Goal: Task Accomplishment & Management: Manage account settings

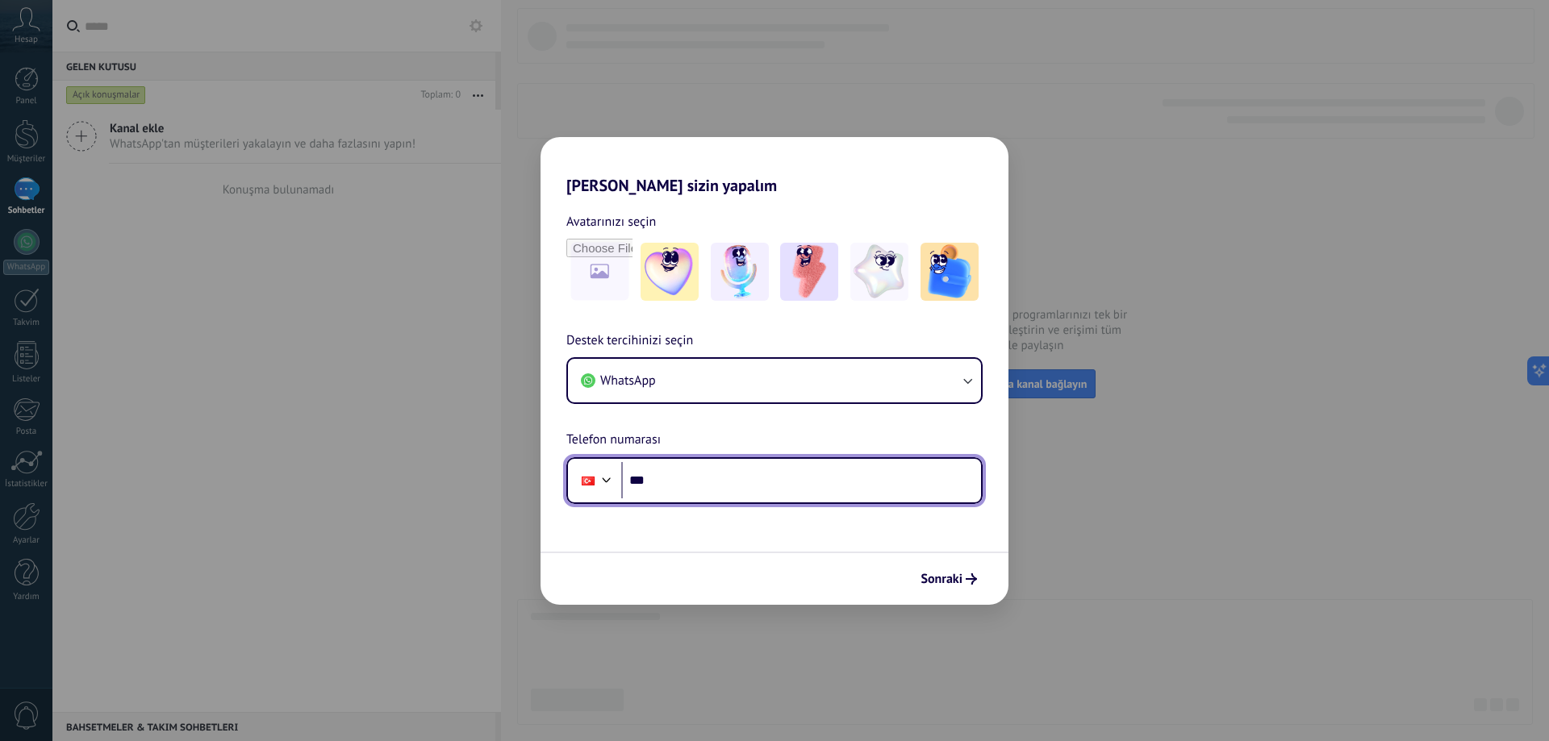
click at [782, 489] on input "***" at bounding box center [801, 480] width 360 height 37
type input "**********"
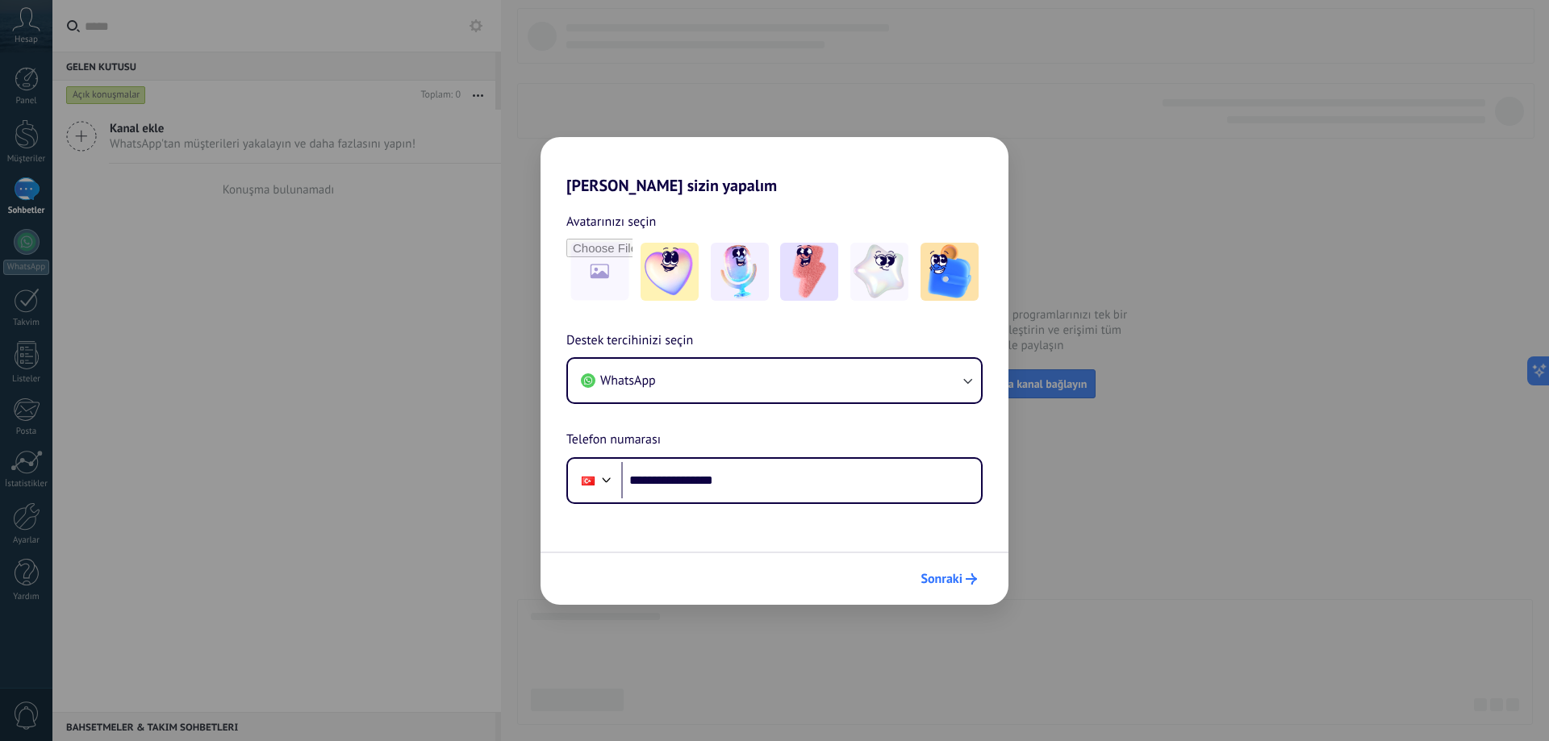
click at [953, 584] on span "Sonraki" at bounding box center [941, 578] width 42 height 11
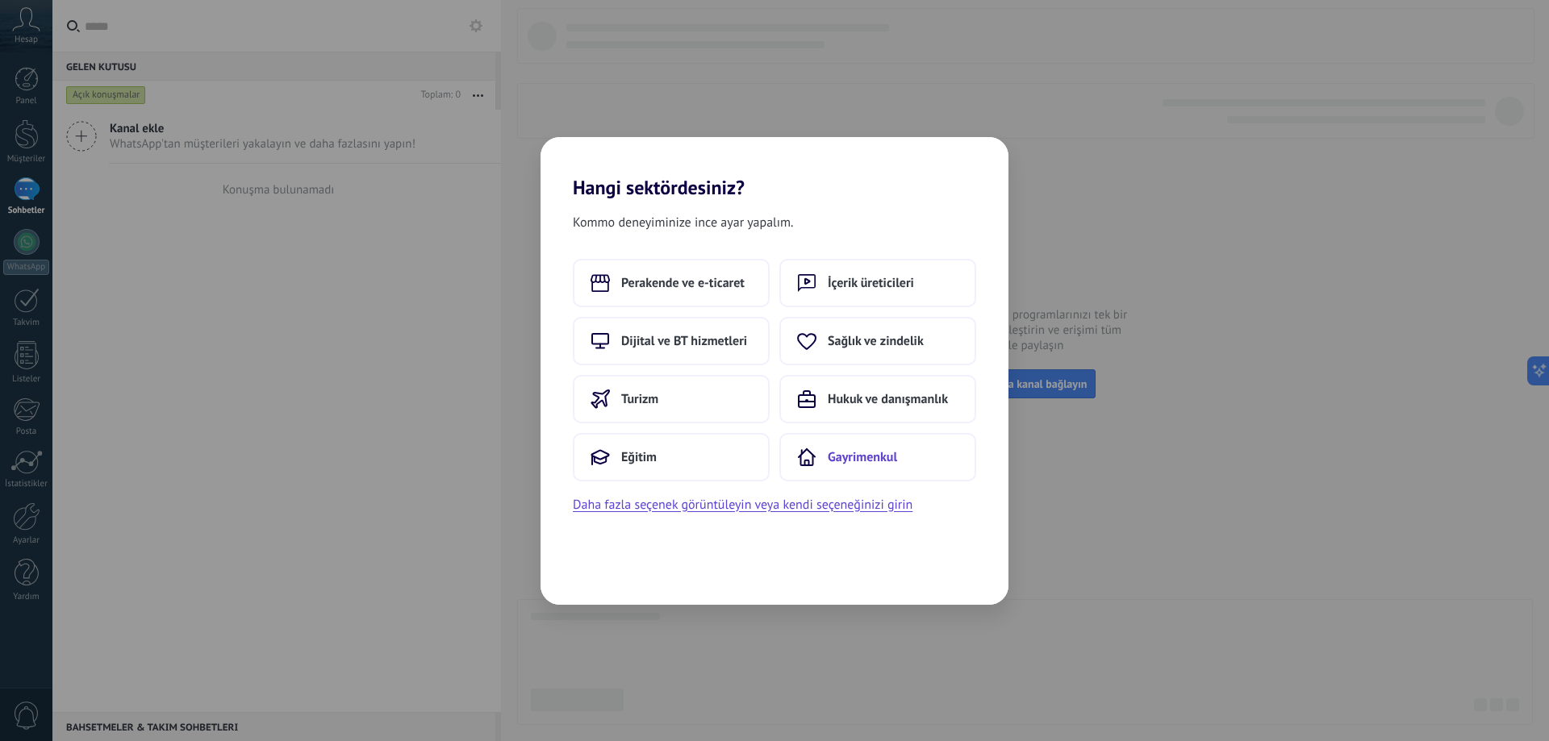
click at [865, 458] on span "Gayrimenkul" at bounding box center [862, 457] width 69 height 16
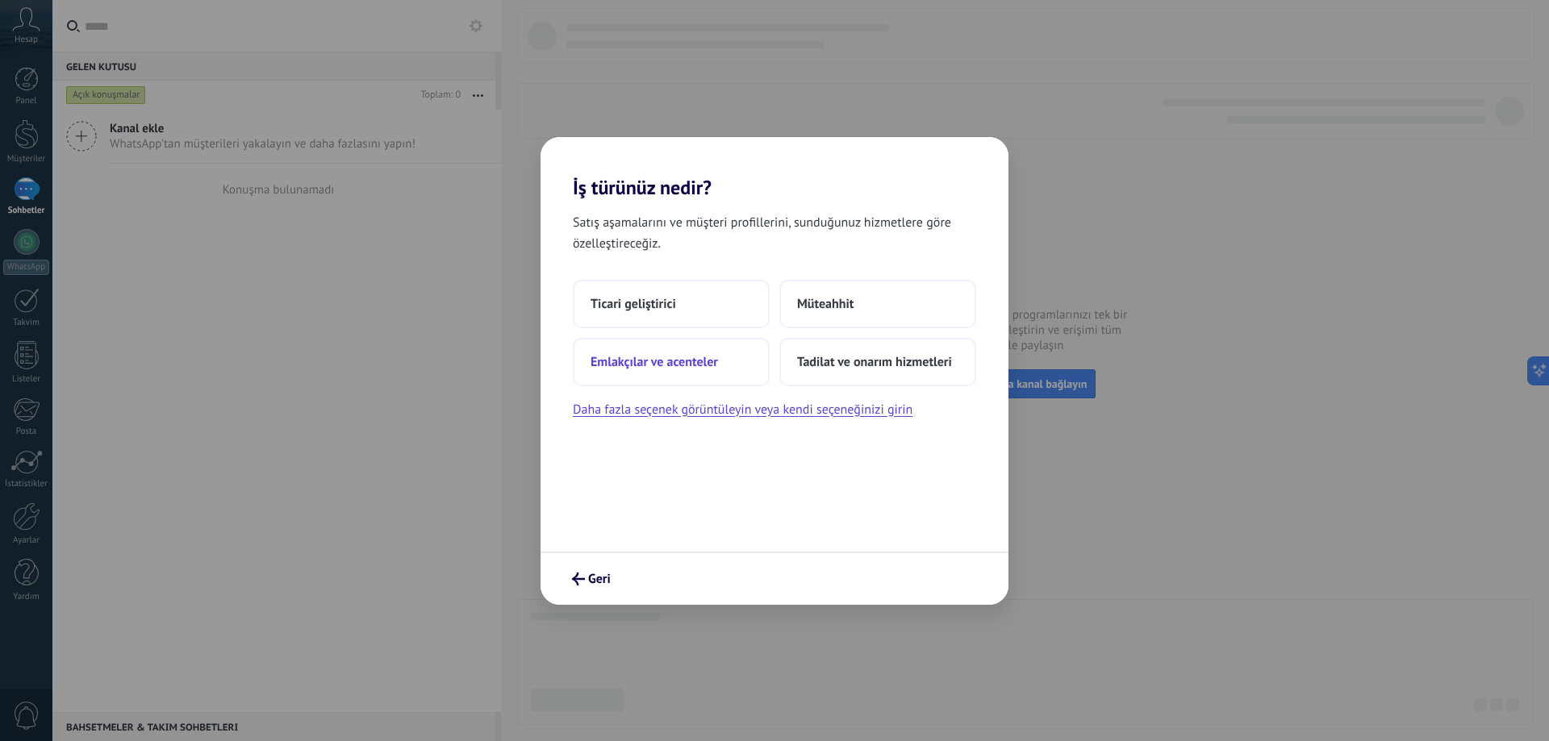
click at [694, 356] on span "Emlakçılar ve acenteler" at bounding box center [653, 362] width 127 height 16
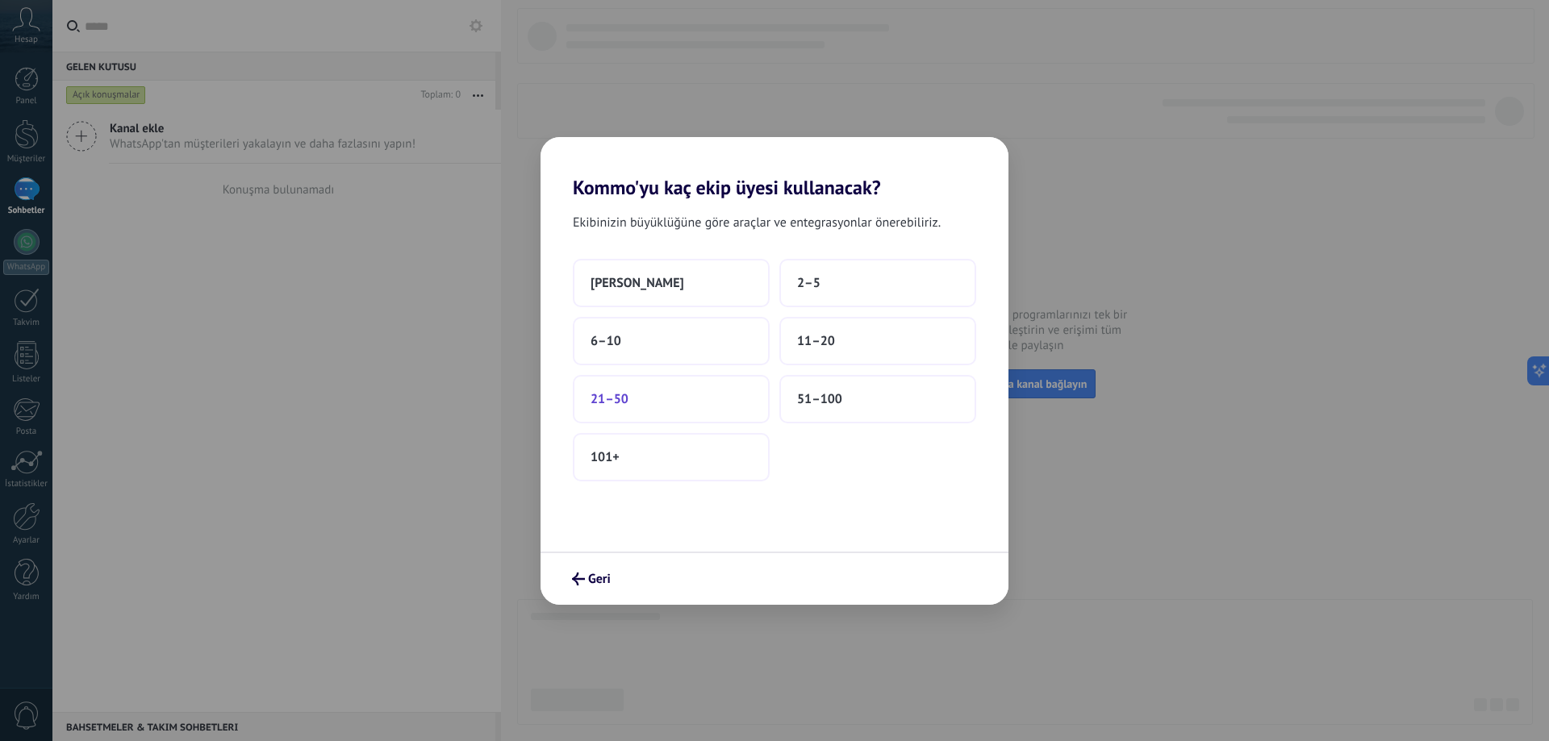
click at [711, 402] on button "21–50" at bounding box center [671, 399] width 197 height 48
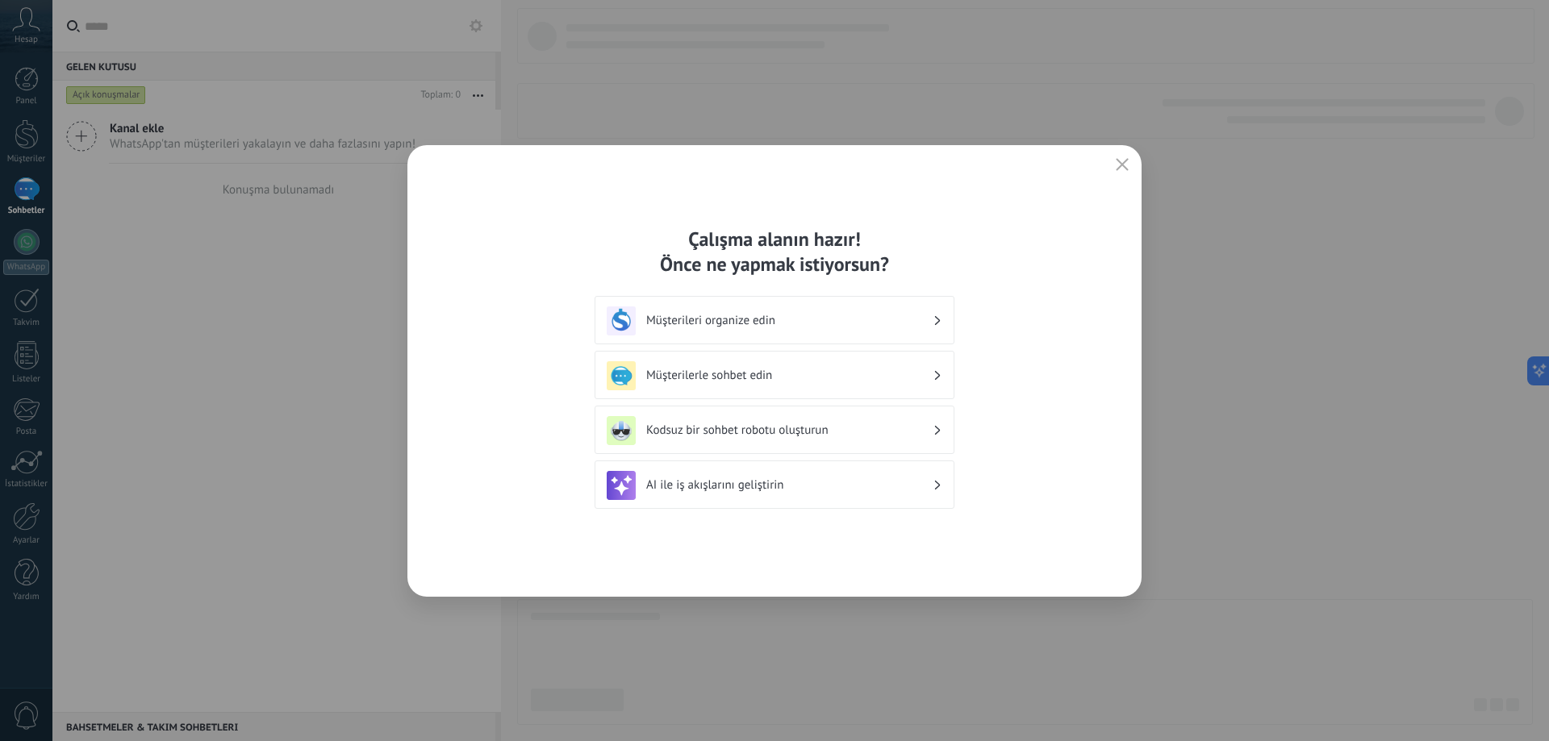
click at [734, 322] on h3 "Müşterileri organize edin" at bounding box center [789, 320] width 286 height 15
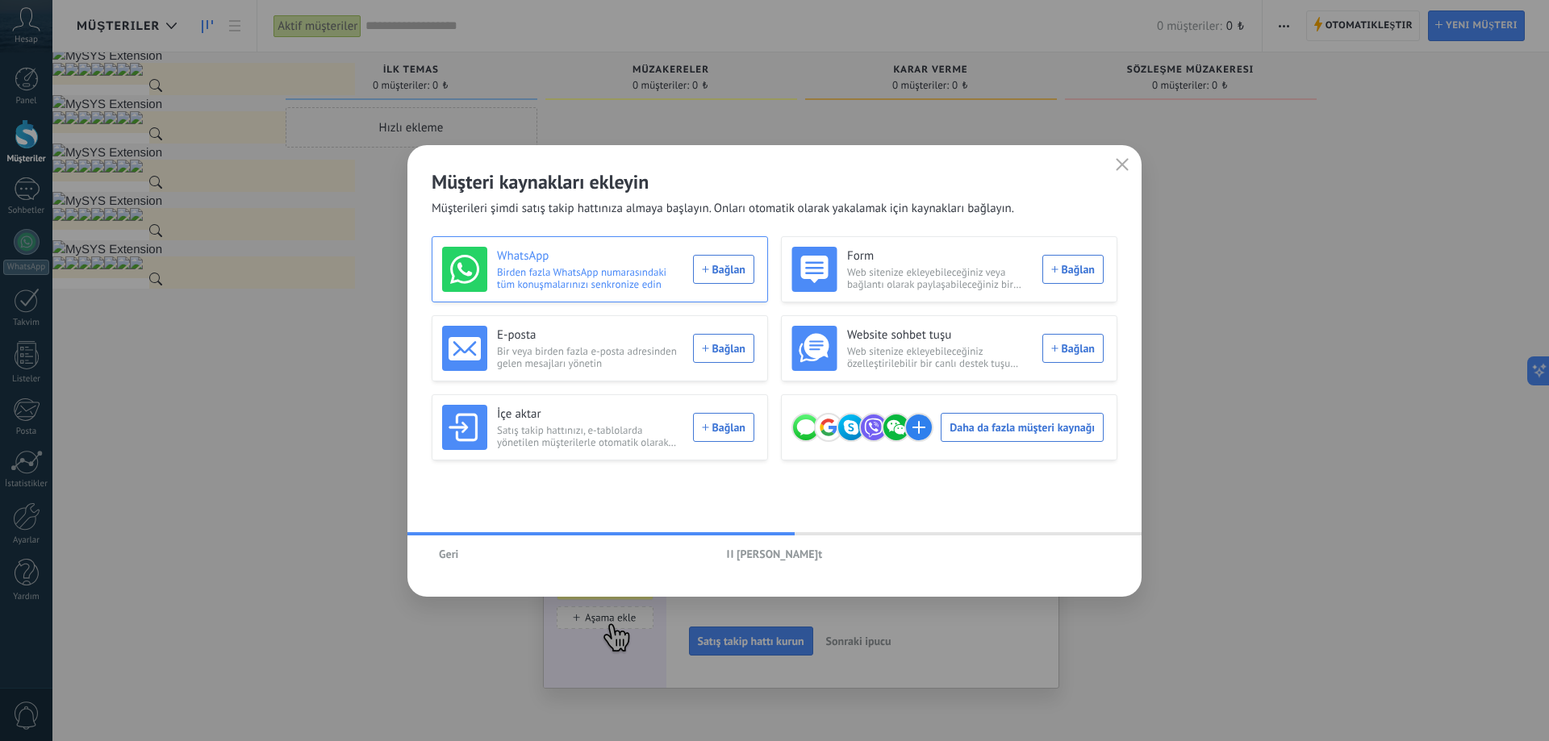
click at [735, 273] on div "WhatsApp Birden fazla WhatsApp numarasındaki tüm konuşmalarınızı senkronize edi…" at bounding box center [598, 269] width 312 height 45
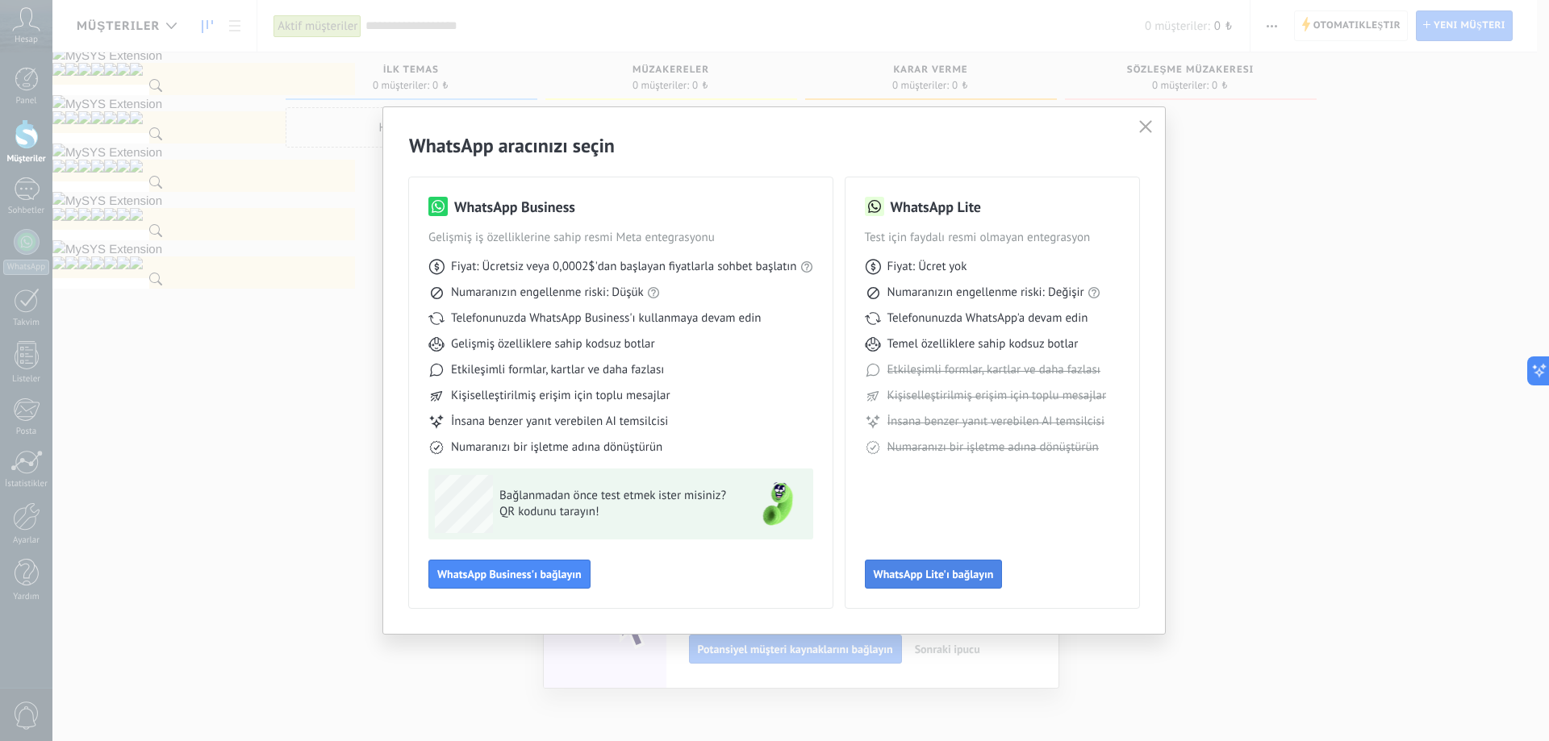
click at [965, 573] on span "WhatsApp Lite'ı bağlayın" at bounding box center [934, 574] width 120 height 11
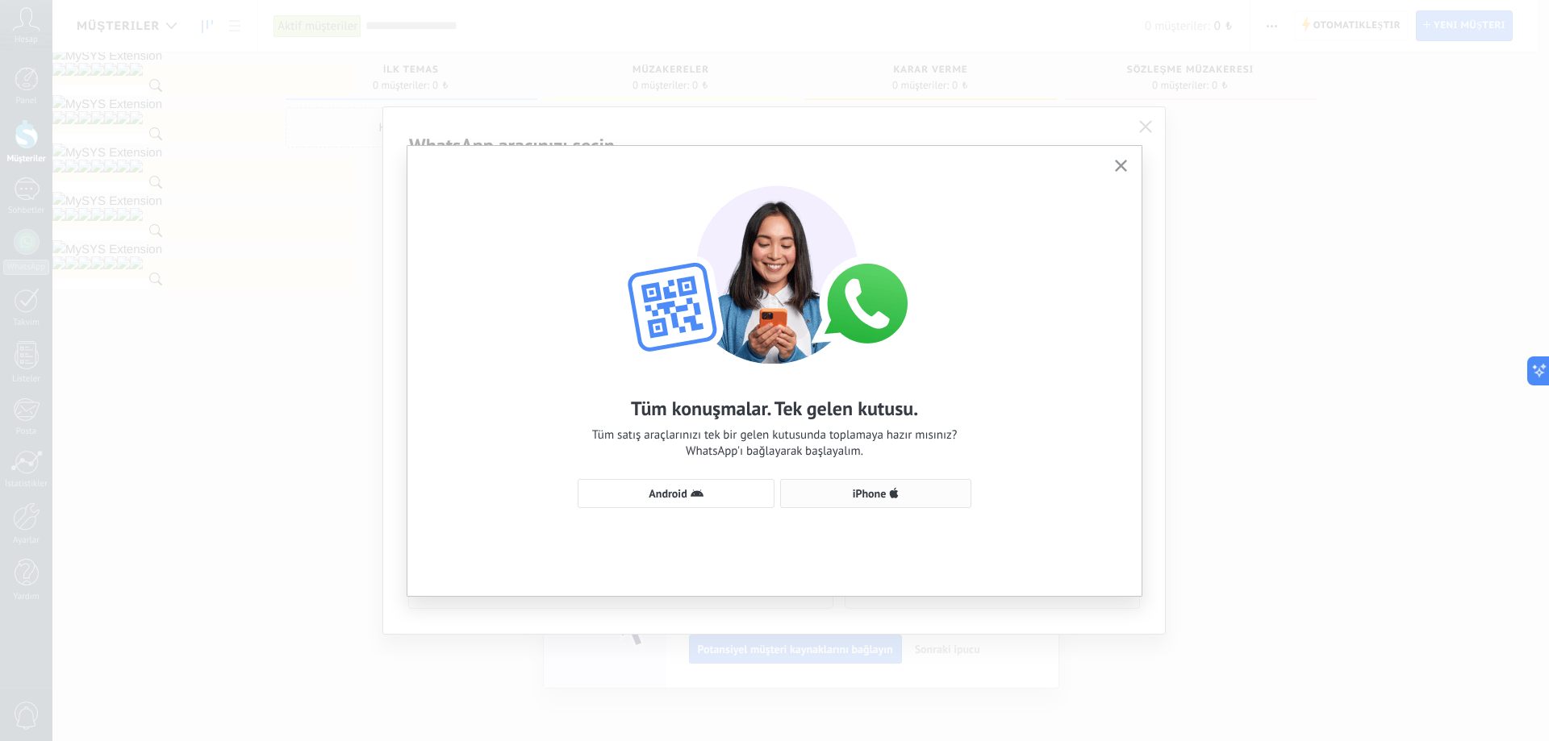
click at [852, 499] on span "iPhone" at bounding box center [875, 493] width 173 height 13
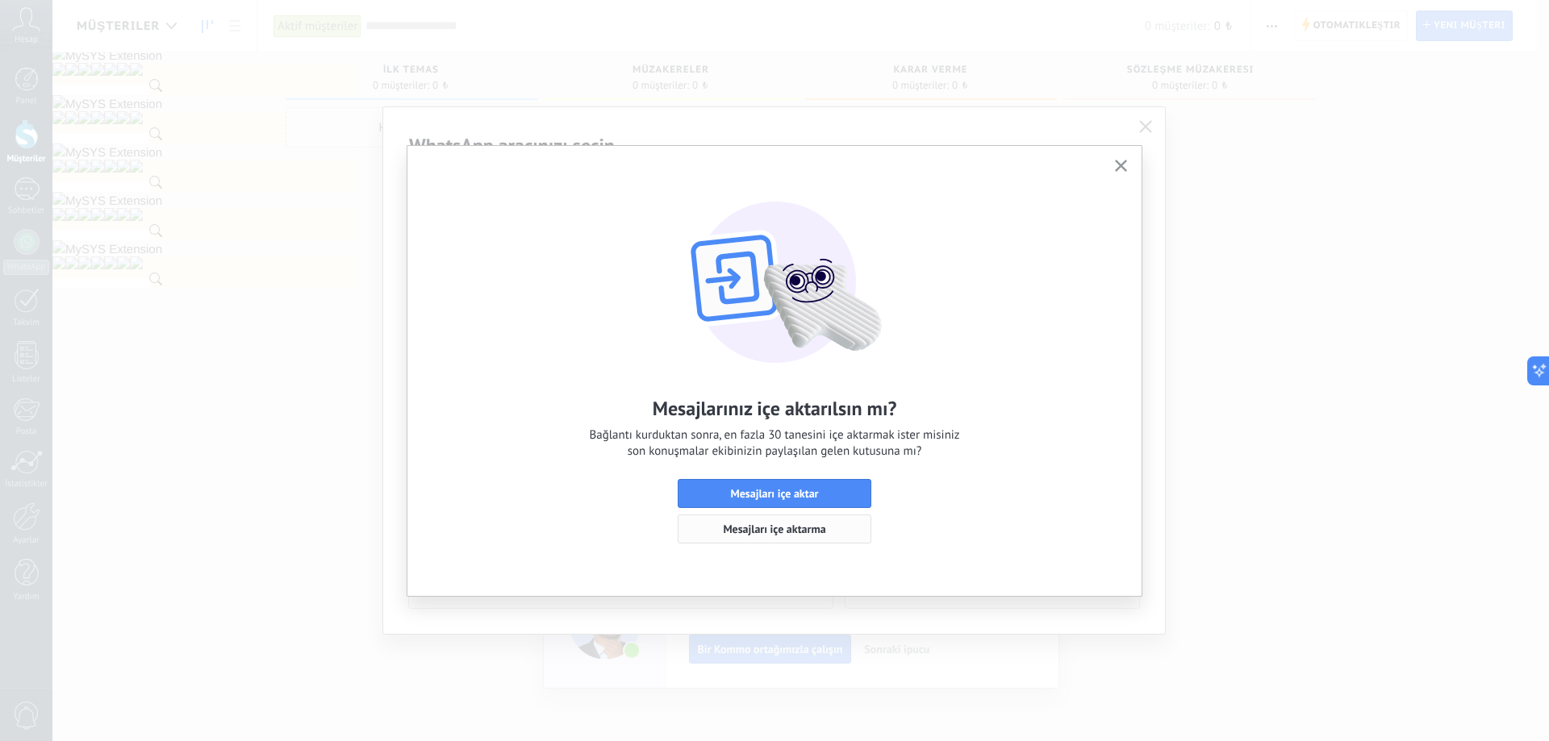
click at [794, 525] on span "Mesajları içe aktarma" at bounding box center [774, 528] width 102 height 11
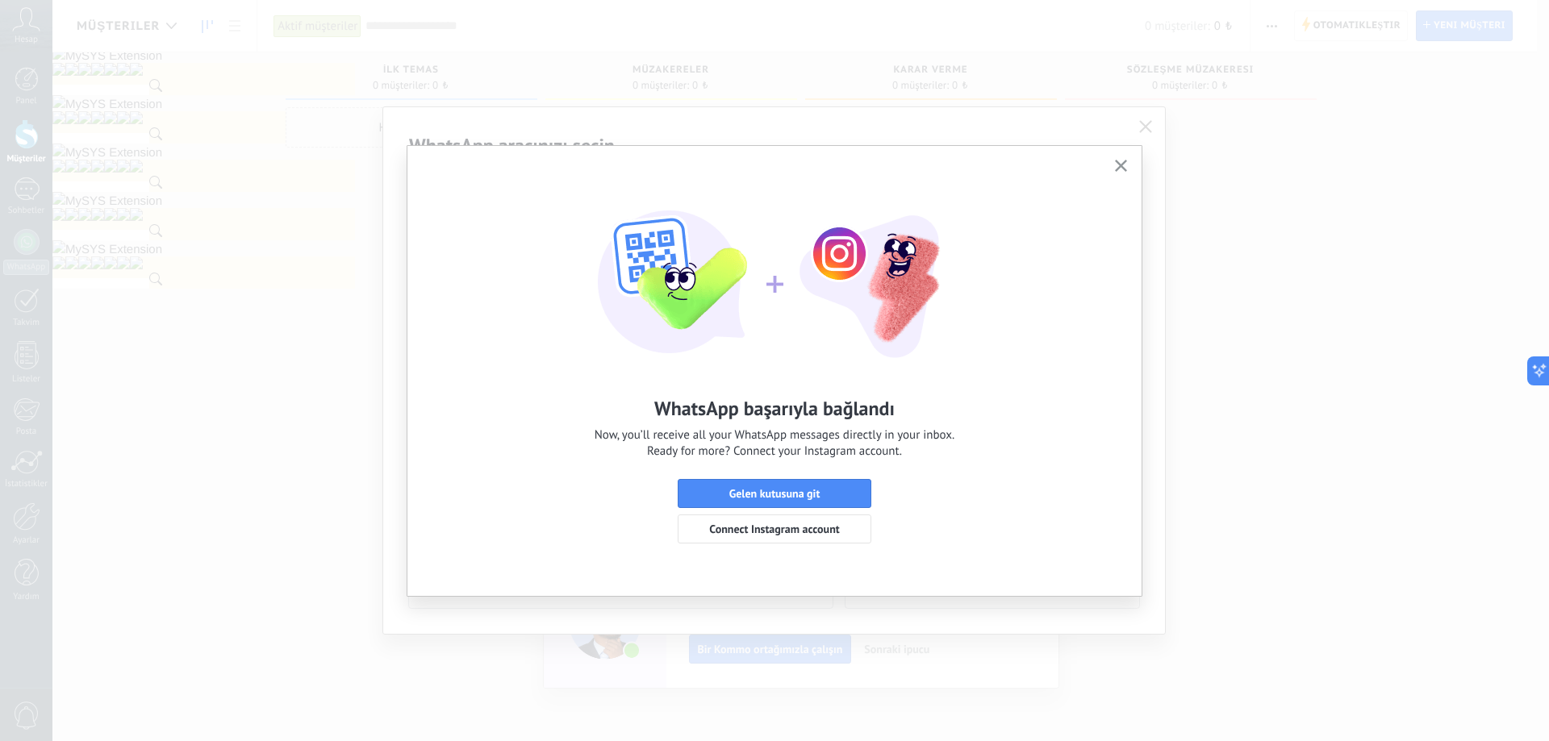
click at [1087, 507] on div "WhatsApp başarıyla bağlandı Now, you’ll receive all your WhatsApp messages dire…" at bounding box center [774, 357] width 734 height 422
drag, startPoint x: 832, startPoint y: 486, endPoint x: 904, endPoint y: 527, distance: 82.7
click at [904, 527] on div "WhatsApp başarıyla bağlandı Now, you’ll receive all your WhatsApp messages dire…" at bounding box center [774, 357] width 734 height 422
click at [829, 533] on span "Connect Instagram account" at bounding box center [774, 528] width 130 height 11
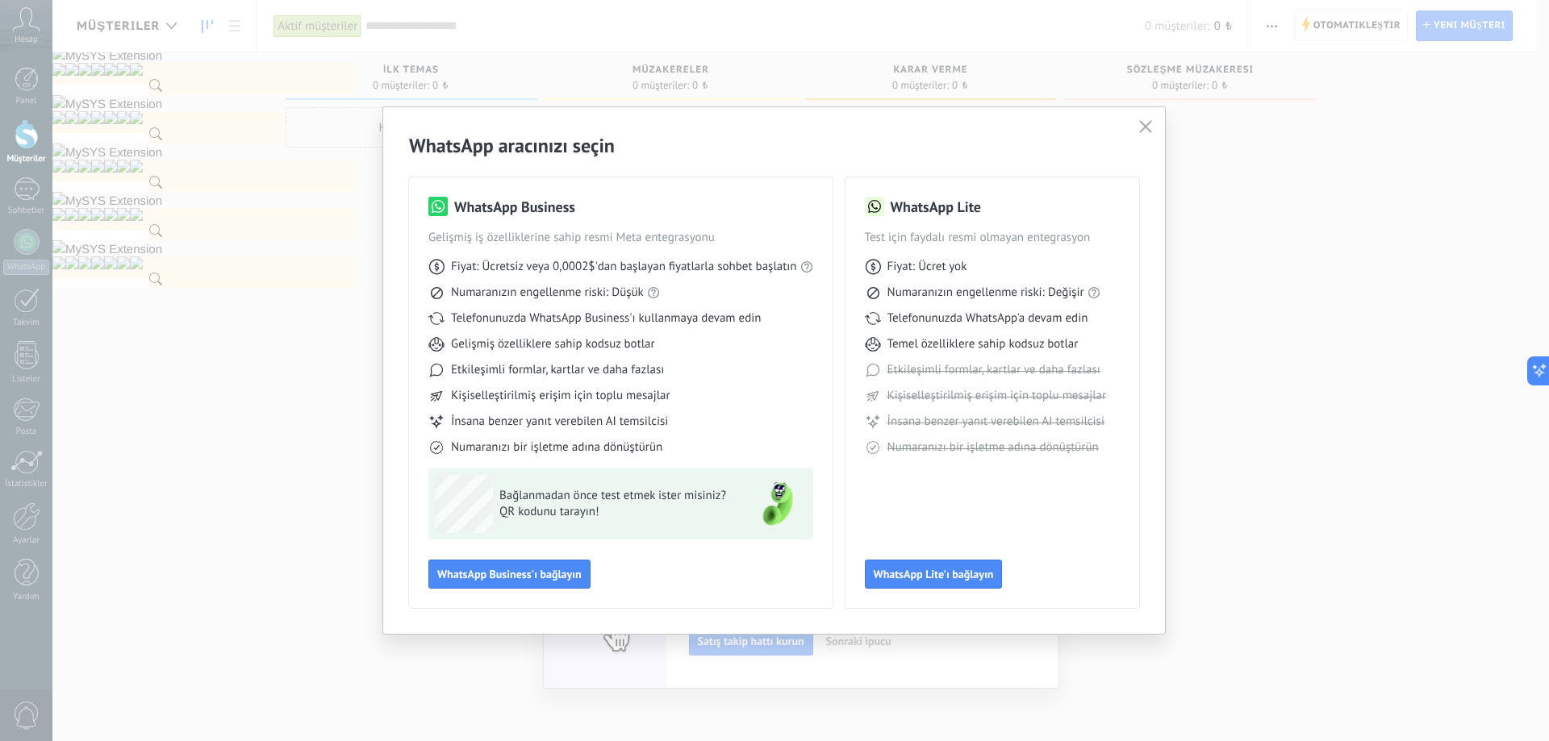
click at [1136, 127] on button "button" at bounding box center [1145, 127] width 21 height 23
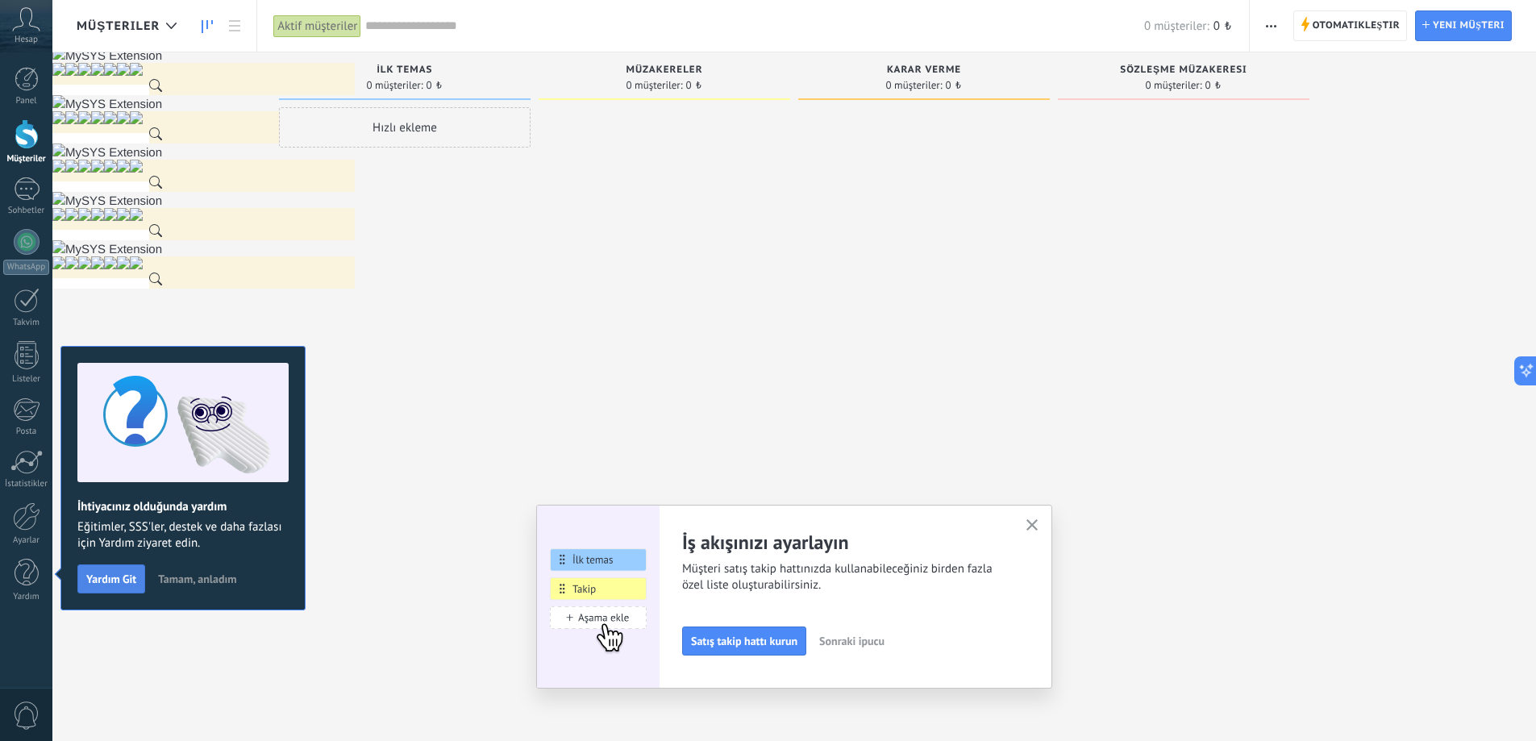
click at [109, 570] on button "Yardım Git" at bounding box center [111, 579] width 68 height 29
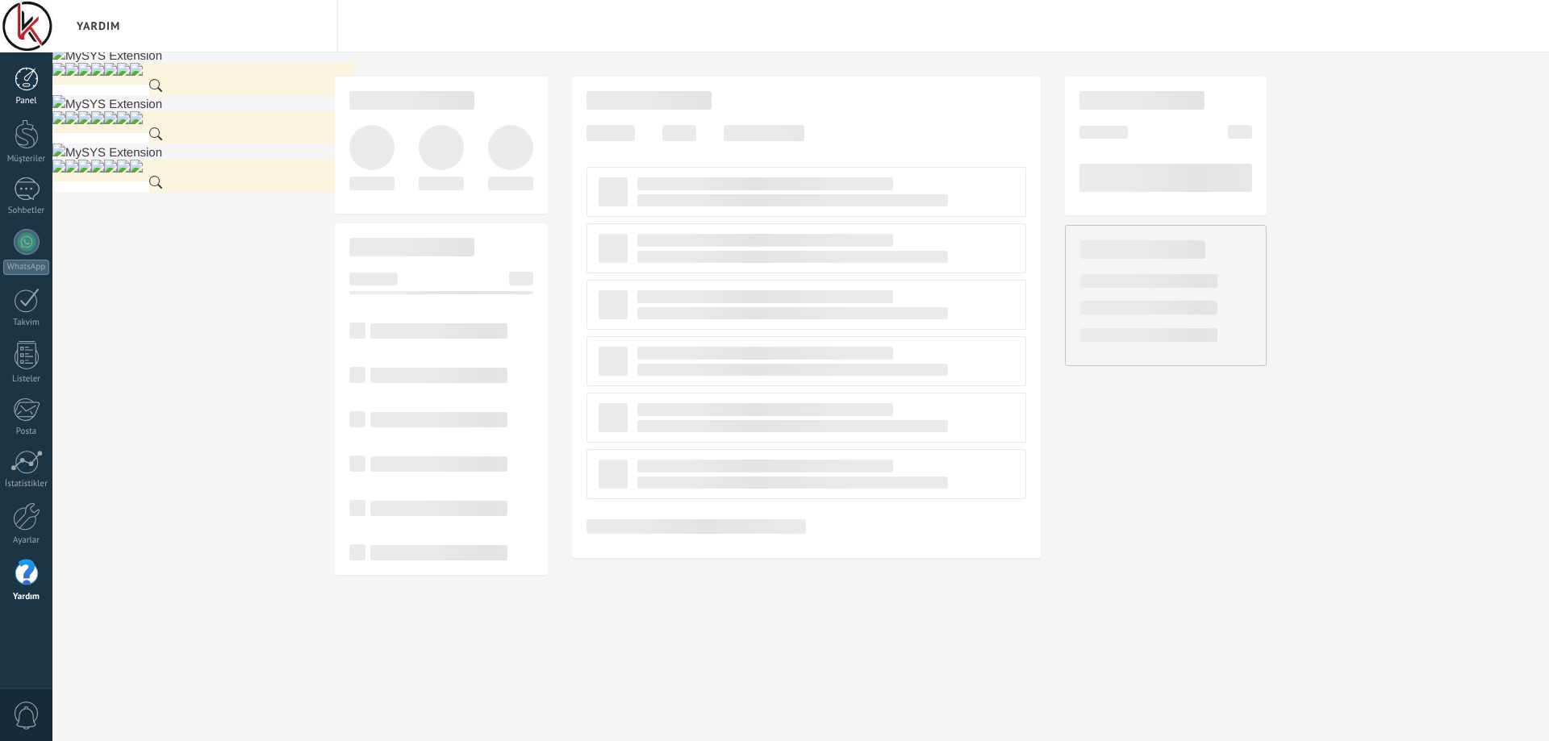
click at [23, 75] on div at bounding box center [27, 79] width 24 height 24
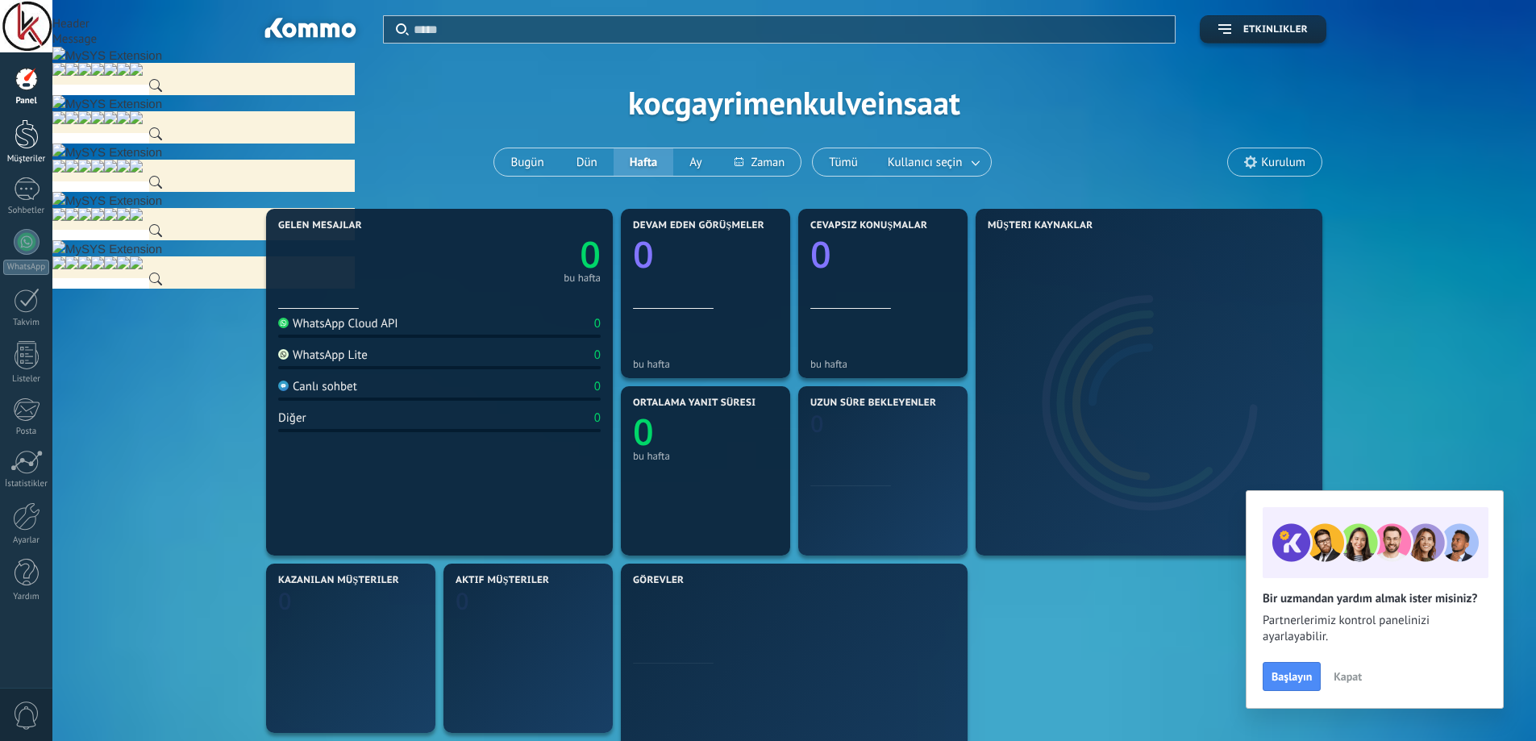
click at [19, 133] on div at bounding box center [27, 134] width 24 height 30
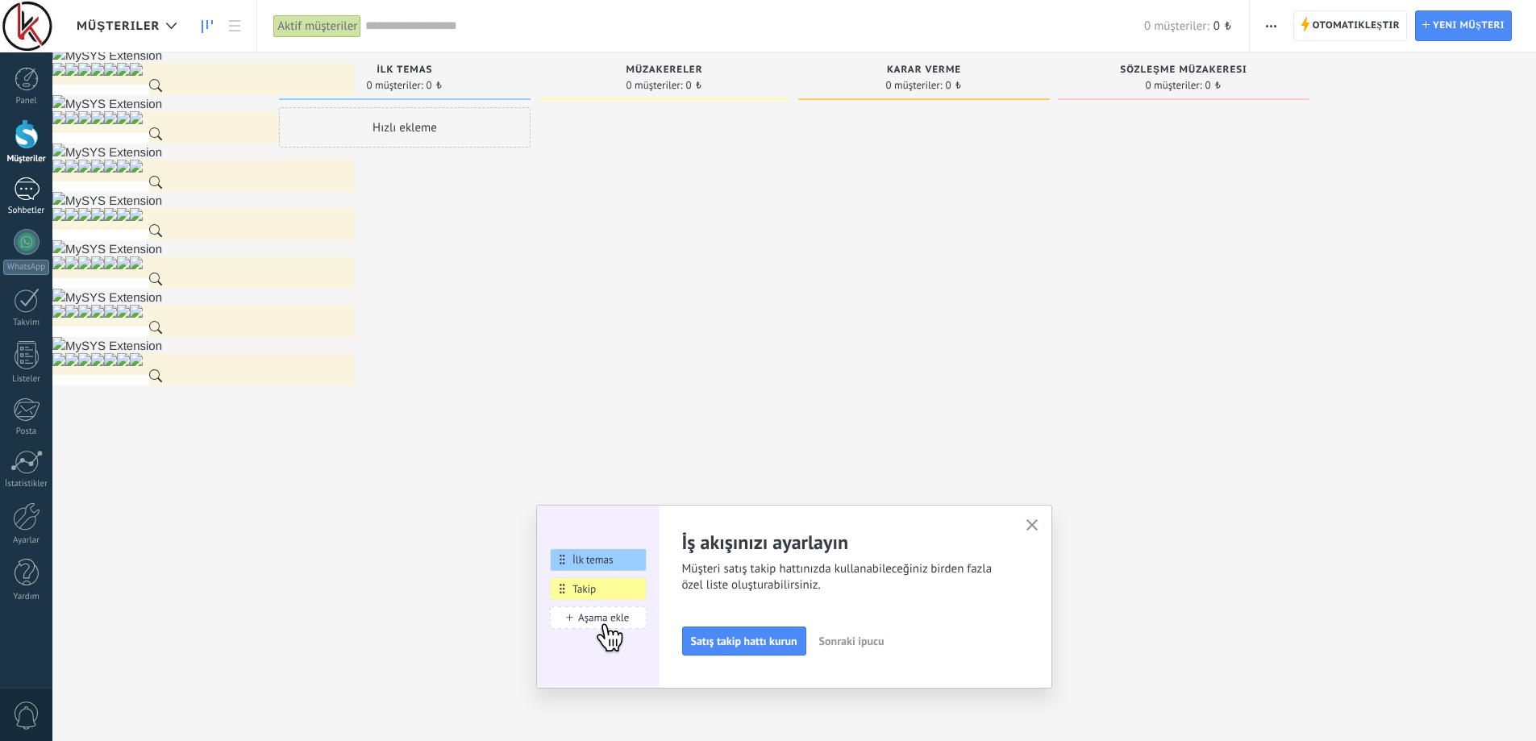
click at [29, 197] on div at bounding box center [27, 188] width 26 height 23
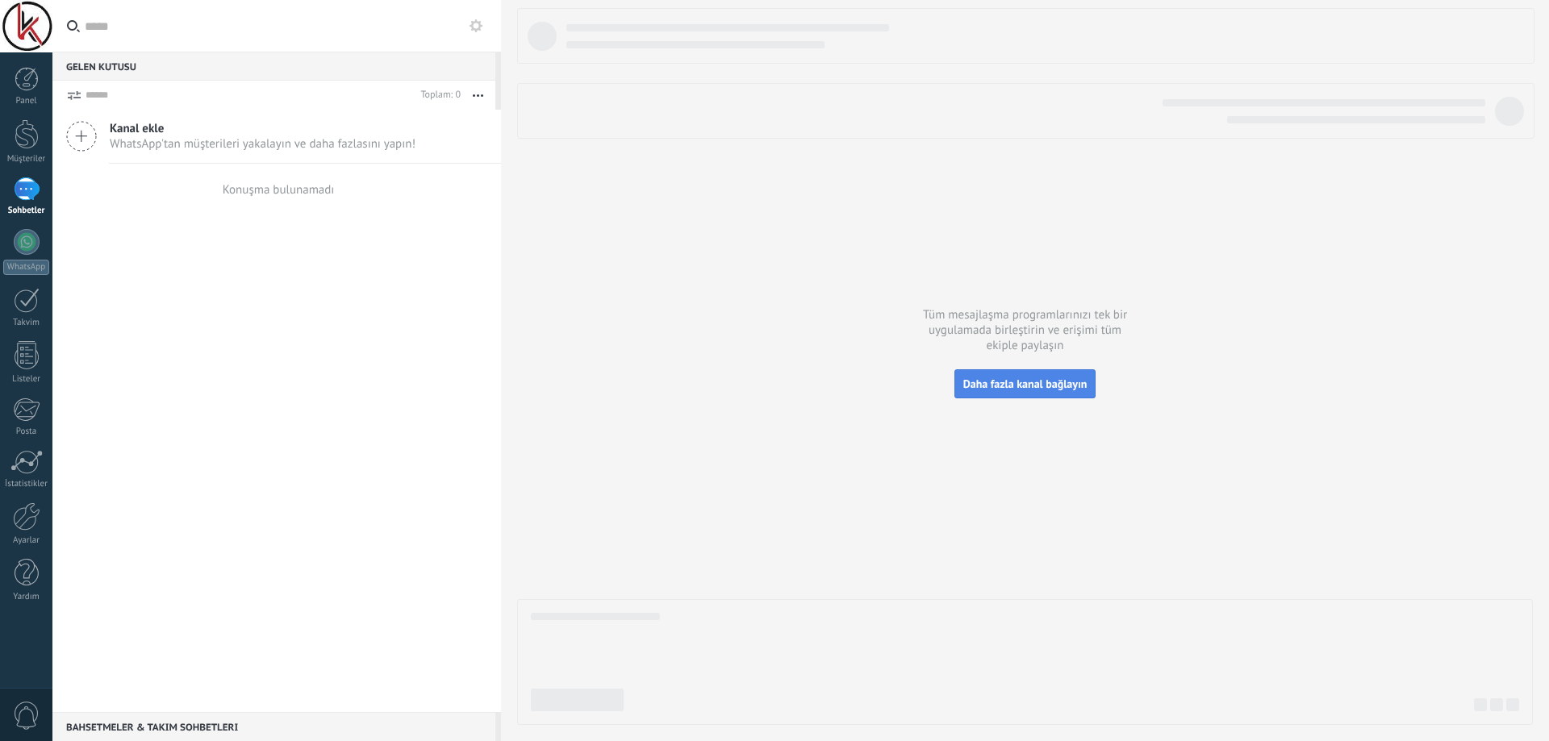
click at [1028, 374] on button "Daha fazla kanal bağlayın" at bounding box center [1025, 383] width 142 height 29
click at [1062, 385] on span "Daha fazla kanal bağlayın" at bounding box center [1025, 384] width 124 height 15
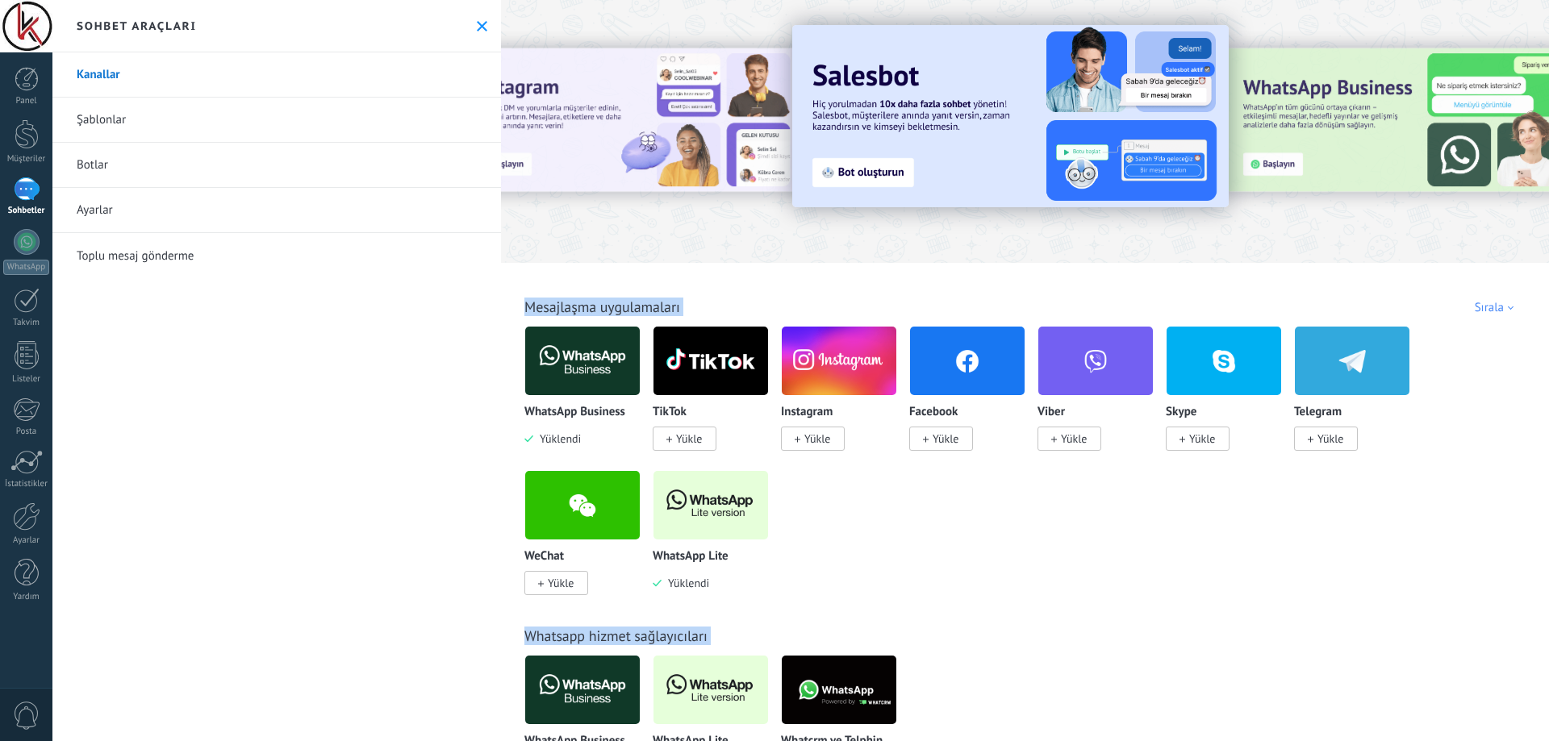
click at [823, 439] on span "Yükle" at bounding box center [817, 439] width 26 height 15
click at [940, 430] on span "Yükle" at bounding box center [941, 439] width 64 height 24
click at [937, 440] on span "Yükle" at bounding box center [945, 439] width 26 height 15
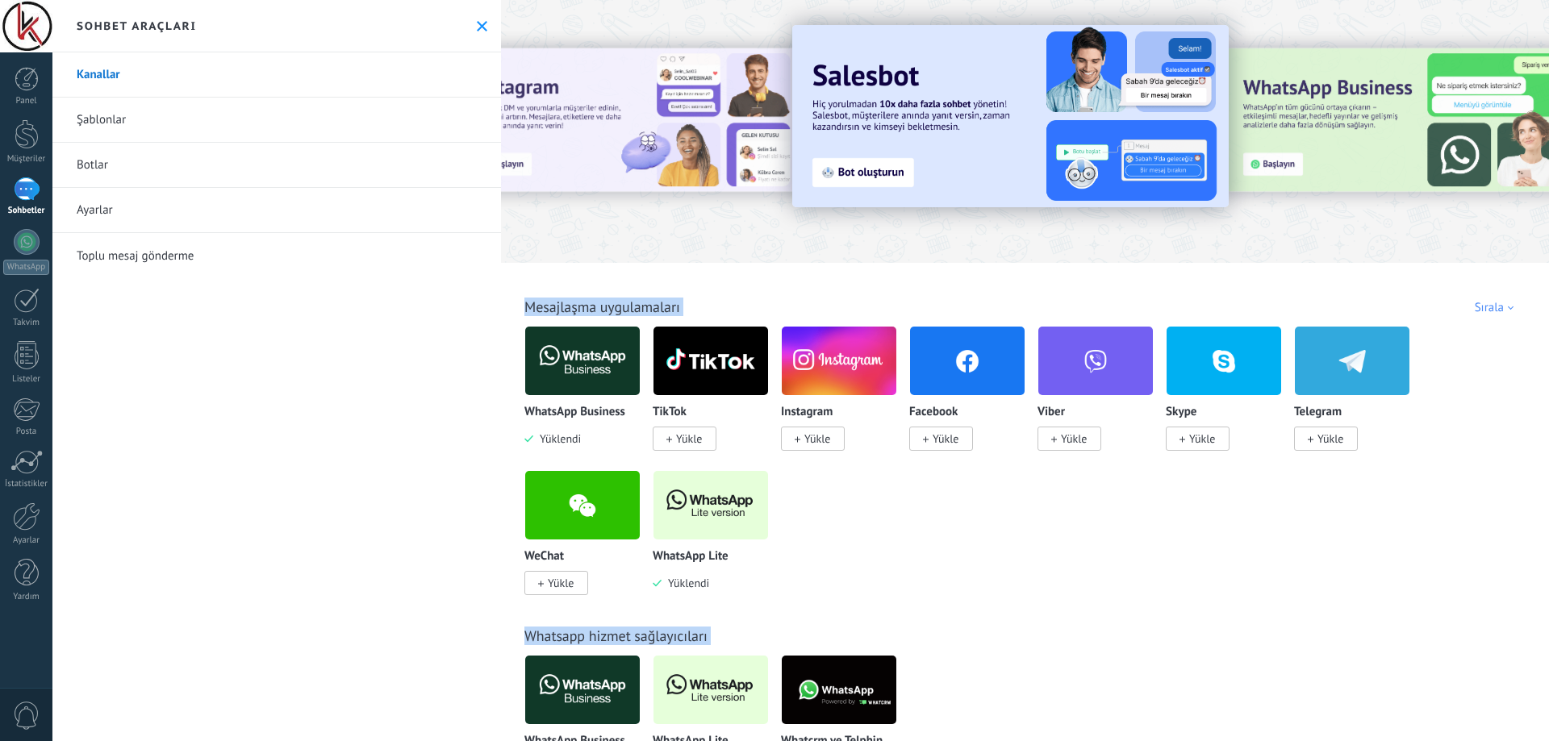
click at [937, 440] on span "Yükle" at bounding box center [945, 439] width 26 height 15
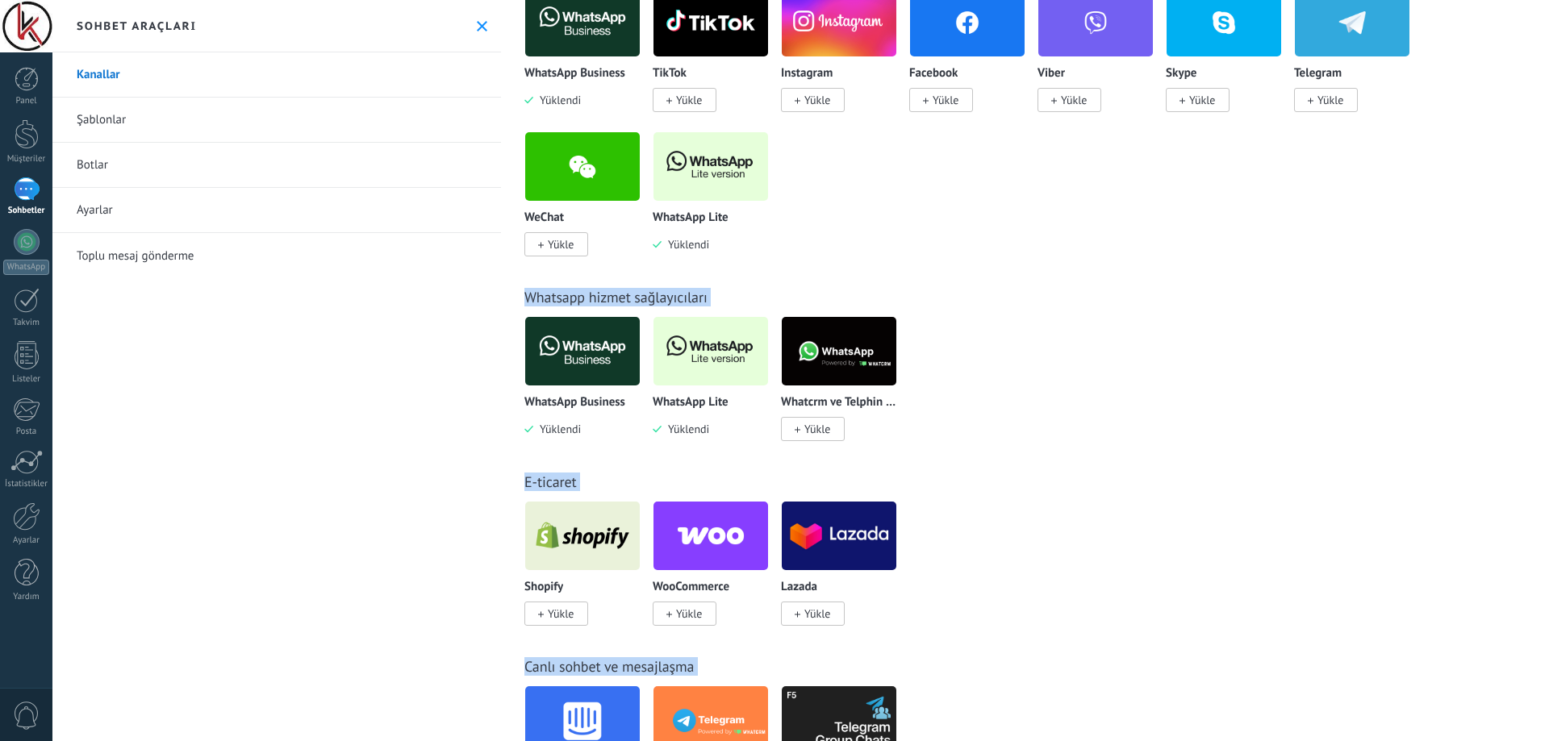
scroll to position [403, 0]
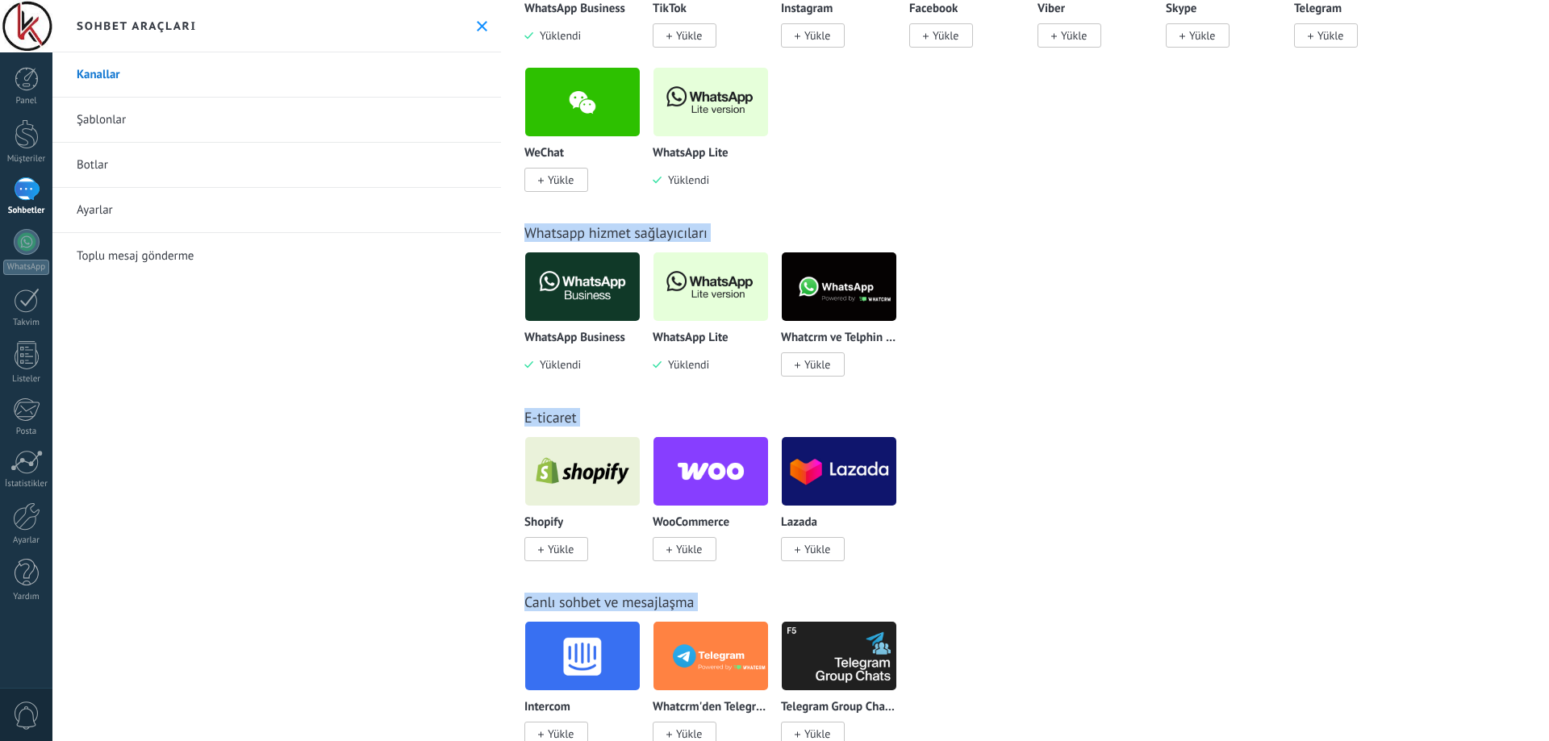
click at [947, 398] on div "E-ticaret Shopify Yükle WooCommerce Yükle Lazada Yükle" at bounding box center [1025, 468] width 1038 height 185
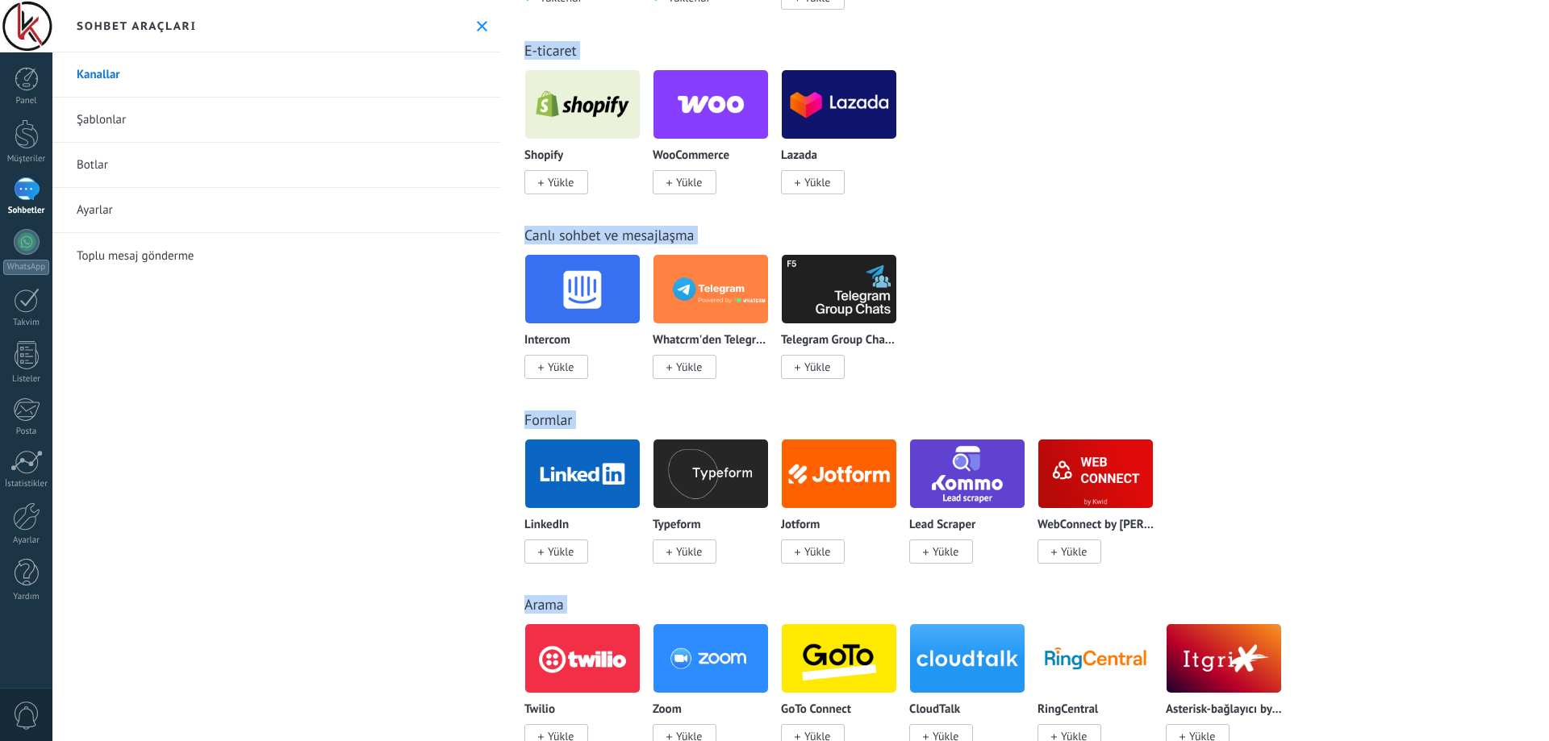
scroll to position [807, 0]
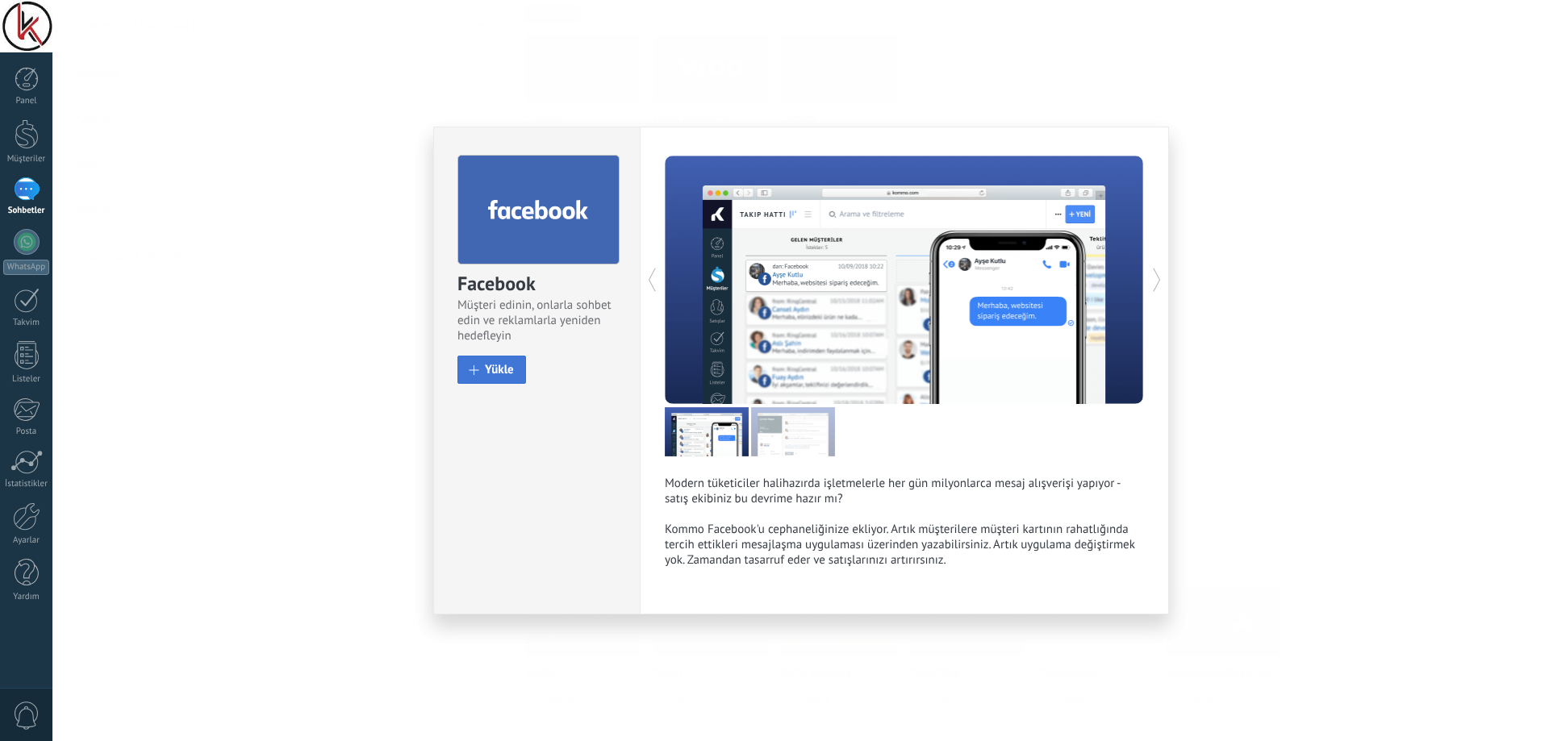
click at [507, 370] on span "Yükle" at bounding box center [499, 370] width 29 height 12
click at [509, 366] on span "Yükle" at bounding box center [499, 370] width 29 height 12
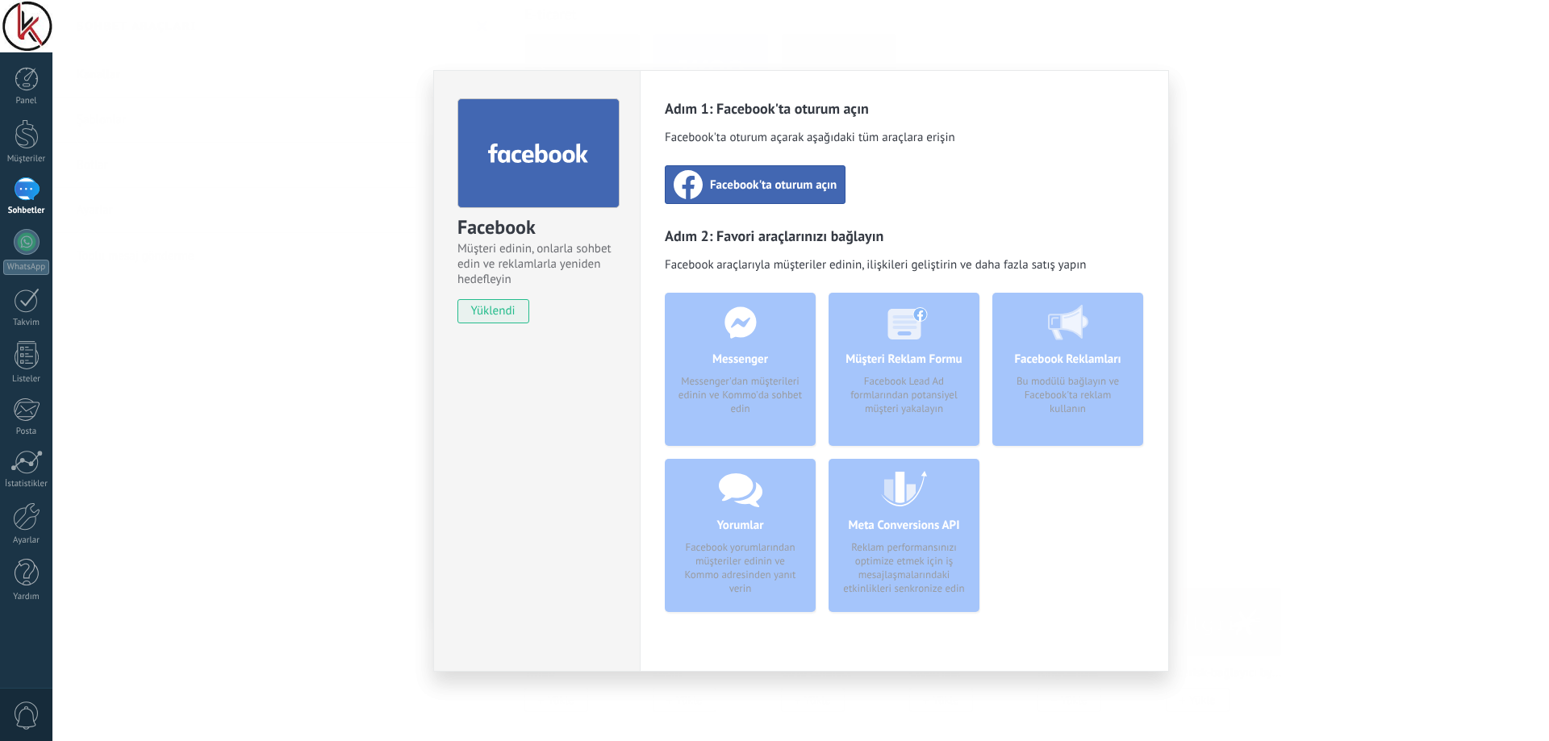
click at [737, 191] on span "Facebook'ta oturum açın" at bounding box center [773, 185] width 127 height 16
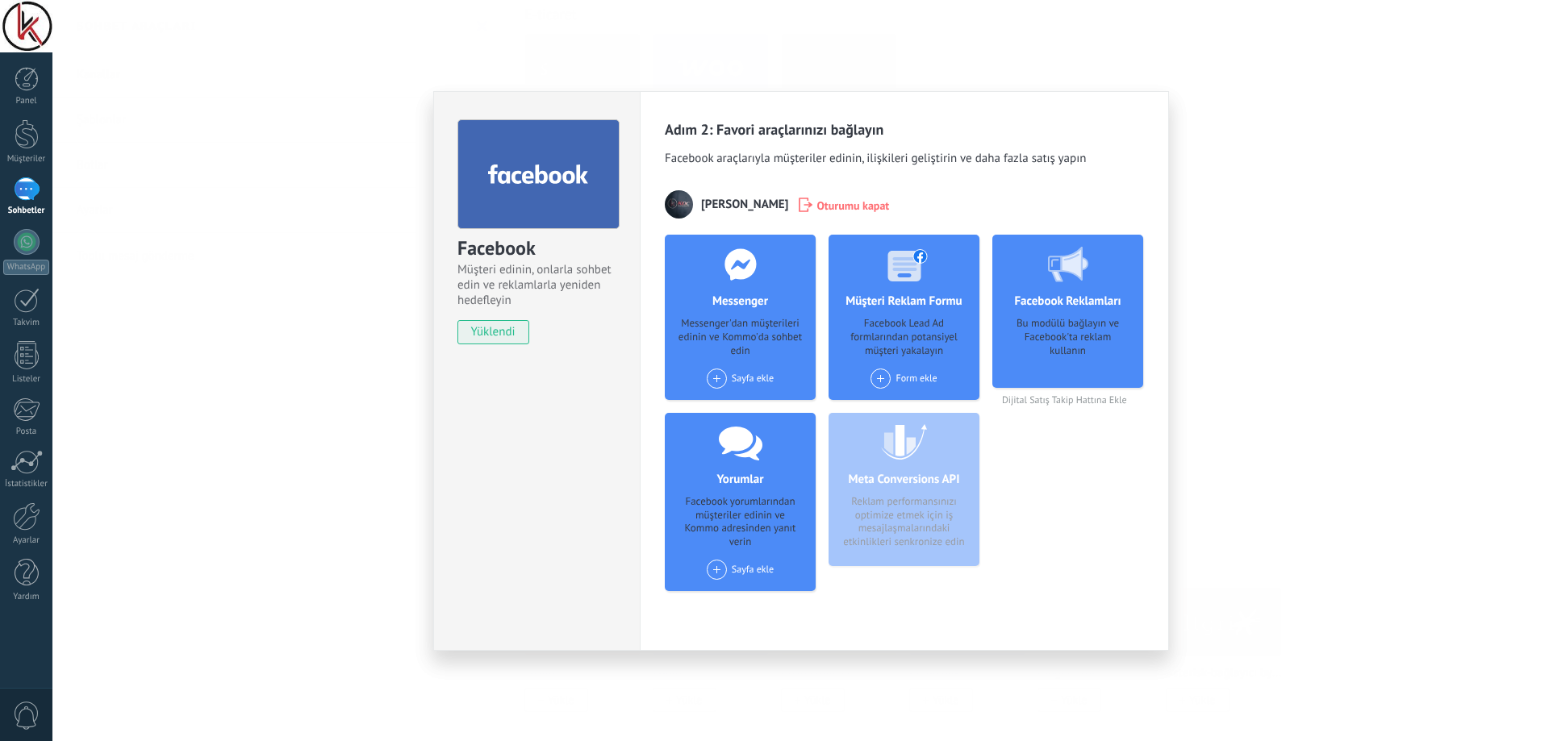
click at [726, 375] on span at bounding box center [717, 379] width 20 height 20
click at [758, 409] on div "Koç Gayrimenkul" at bounding box center [759, 408] width 108 height 35
click at [713, 570] on span at bounding box center [717, 570] width 20 height 20
click at [747, 596] on div "Messenger Messenger'dan müşterileri edinin ve Kommo'da sohbet edin Sayfa ekle K…" at bounding box center [740, 419] width 151 height 369
click at [898, 370] on div "Form ekle" at bounding box center [903, 379] width 66 height 20
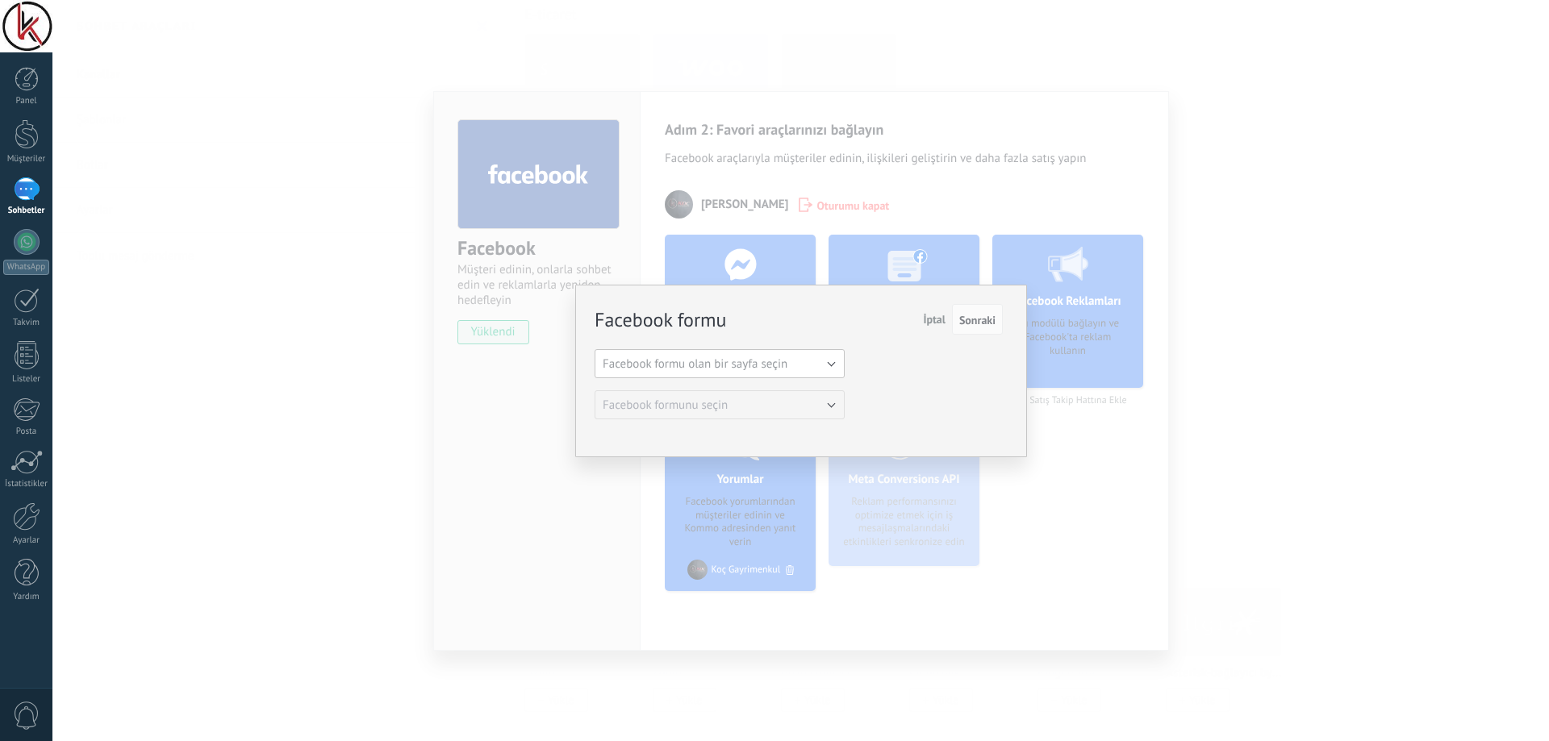
click at [791, 375] on button "Facebook formu olan bir sayfa seçin" at bounding box center [719, 363] width 250 height 29
click at [761, 388] on span "Koç Gayrimenkul" at bounding box center [712, 391] width 254 height 15
click at [970, 315] on span "Sonraki" at bounding box center [977, 320] width 36 height 11
click at [685, 420] on div "Facebook formu Sonraki İptal Facebook formu olan bir sayfa seçin Koç Gayrimenku…" at bounding box center [801, 371] width 452 height 173
click at [780, 233] on div "Facebook formu Sonraki İptal Facebook formu olan bir sayfa seçin Koç Gayrimenku…" at bounding box center [800, 370] width 1496 height 741
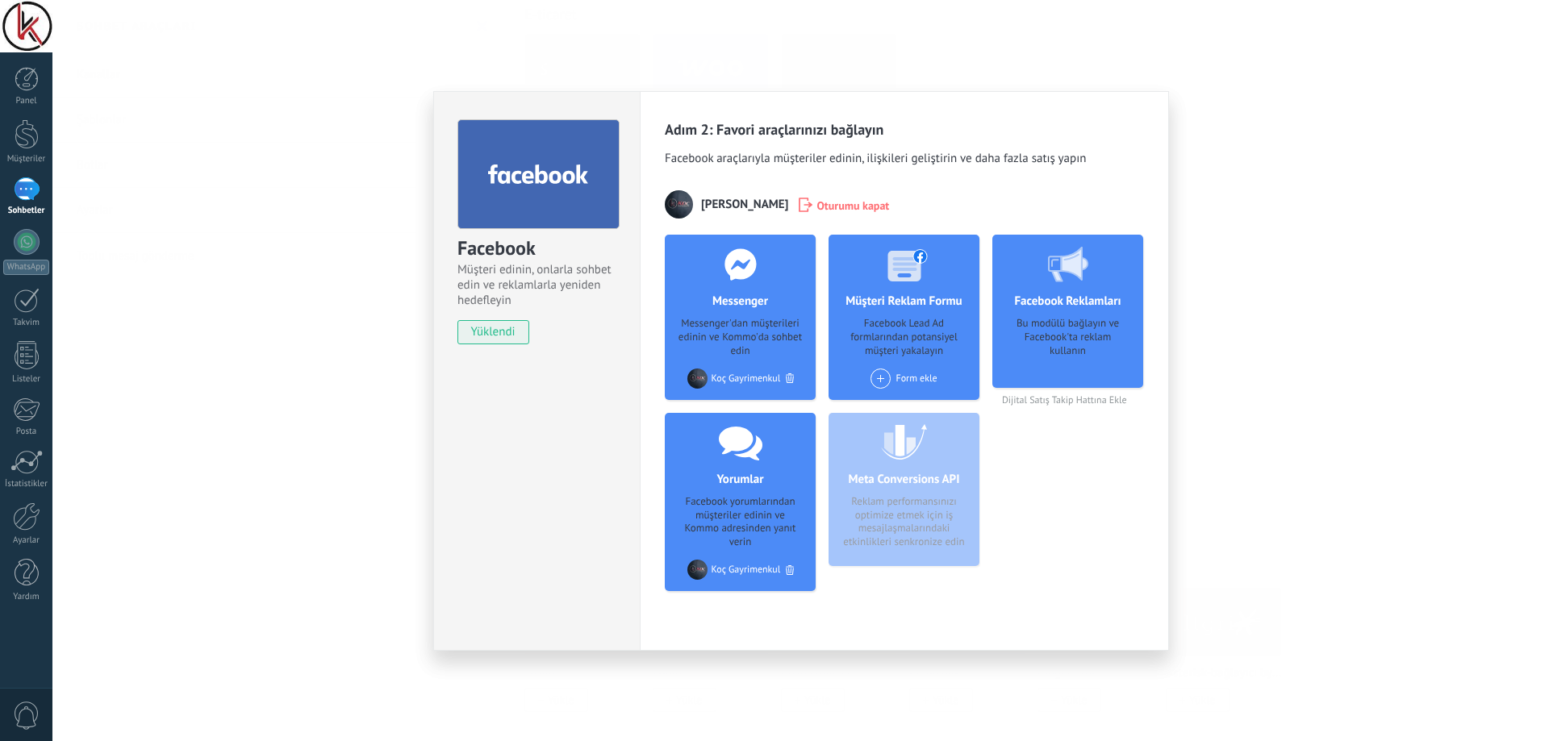
click at [369, 278] on div "Facebook Müşteri edinin, onlarla sohbet edin ve reklamlarla yeniden hedefleyin …" at bounding box center [800, 370] width 1496 height 741
click at [924, 479] on div "Meta Conversions API Reklam performansınızı optimize etmek için iş mesajlaşmala…" at bounding box center [903, 489] width 151 height 153
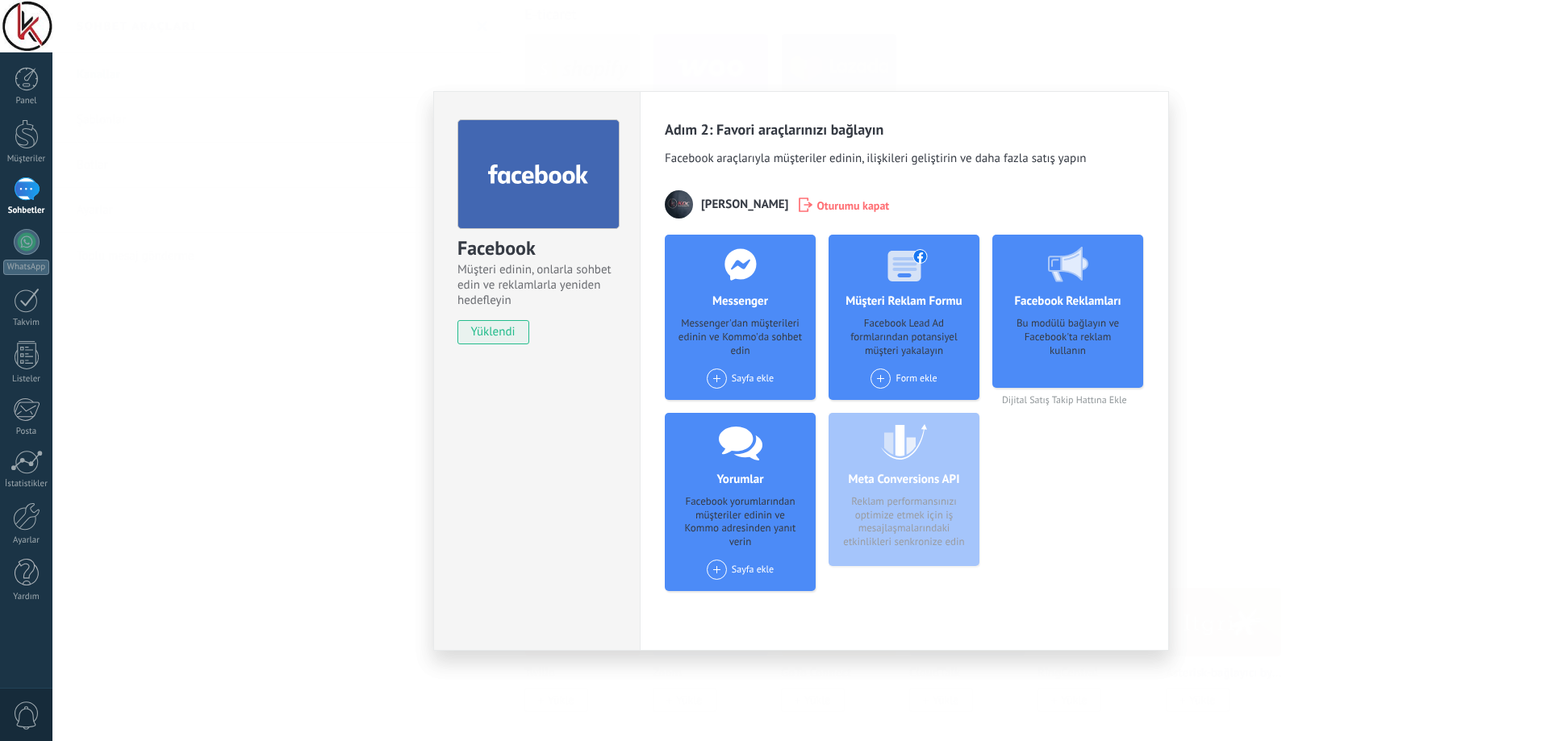
click at [714, 381] on span at bounding box center [717, 379] width 20 height 20
click at [748, 408] on div "Koç Gayrimenkul" at bounding box center [759, 408] width 108 height 35
click at [873, 376] on span at bounding box center [880, 379] width 20 height 20
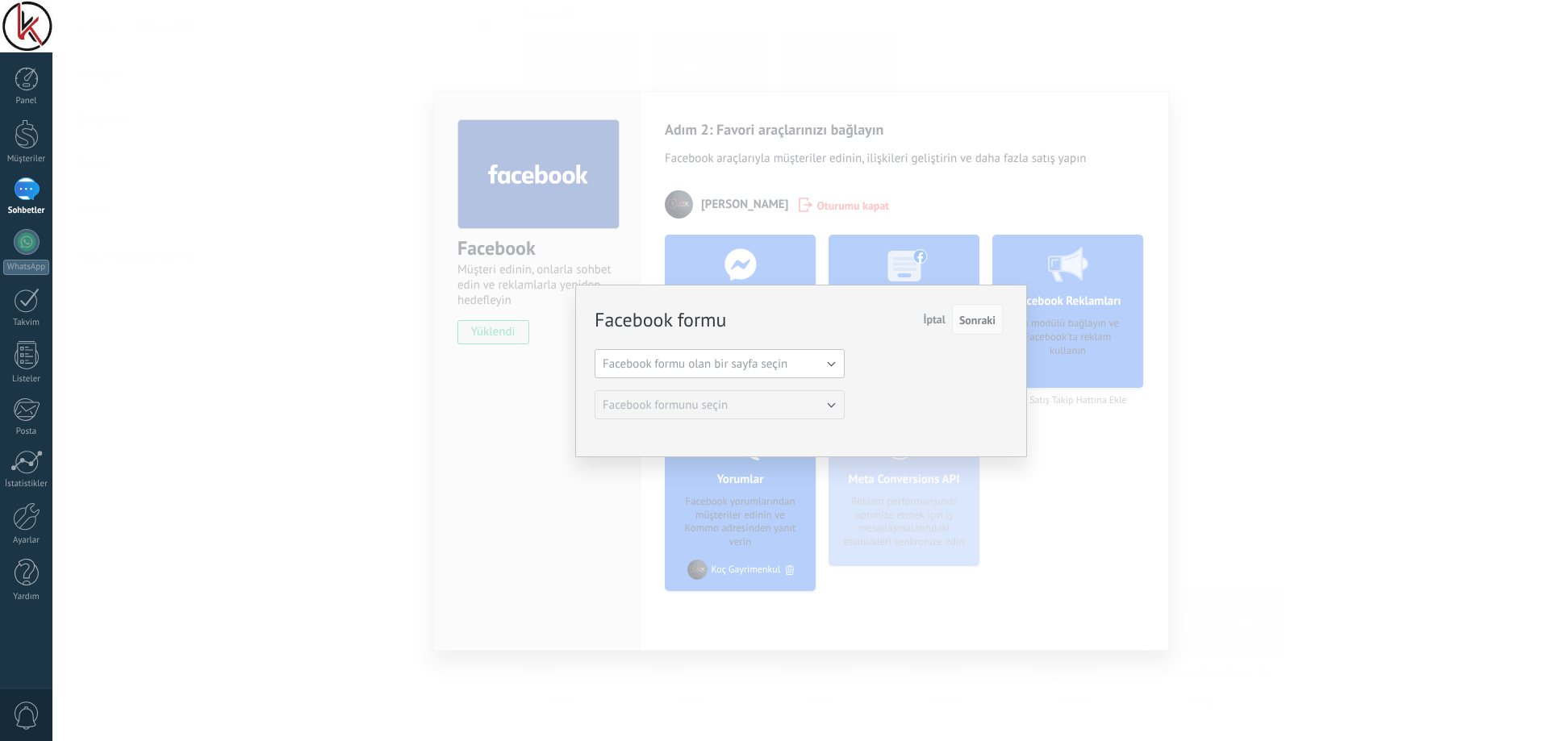
click at [751, 362] on span "Facebook formu olan bir sayfa seçin" at bounding box center [694, 363] width 185 height 15
click at [731, 391] on span "Koç Gayrimenkul" at bounding box center [712, 391] width 254 height 15
click at [985, 311] on button "Sonraki" at bounding box center [977, 319] width 51 height 31
click at [978, 318] on span "Sonraki" at bounding box center [977, 320] width 36 height 11
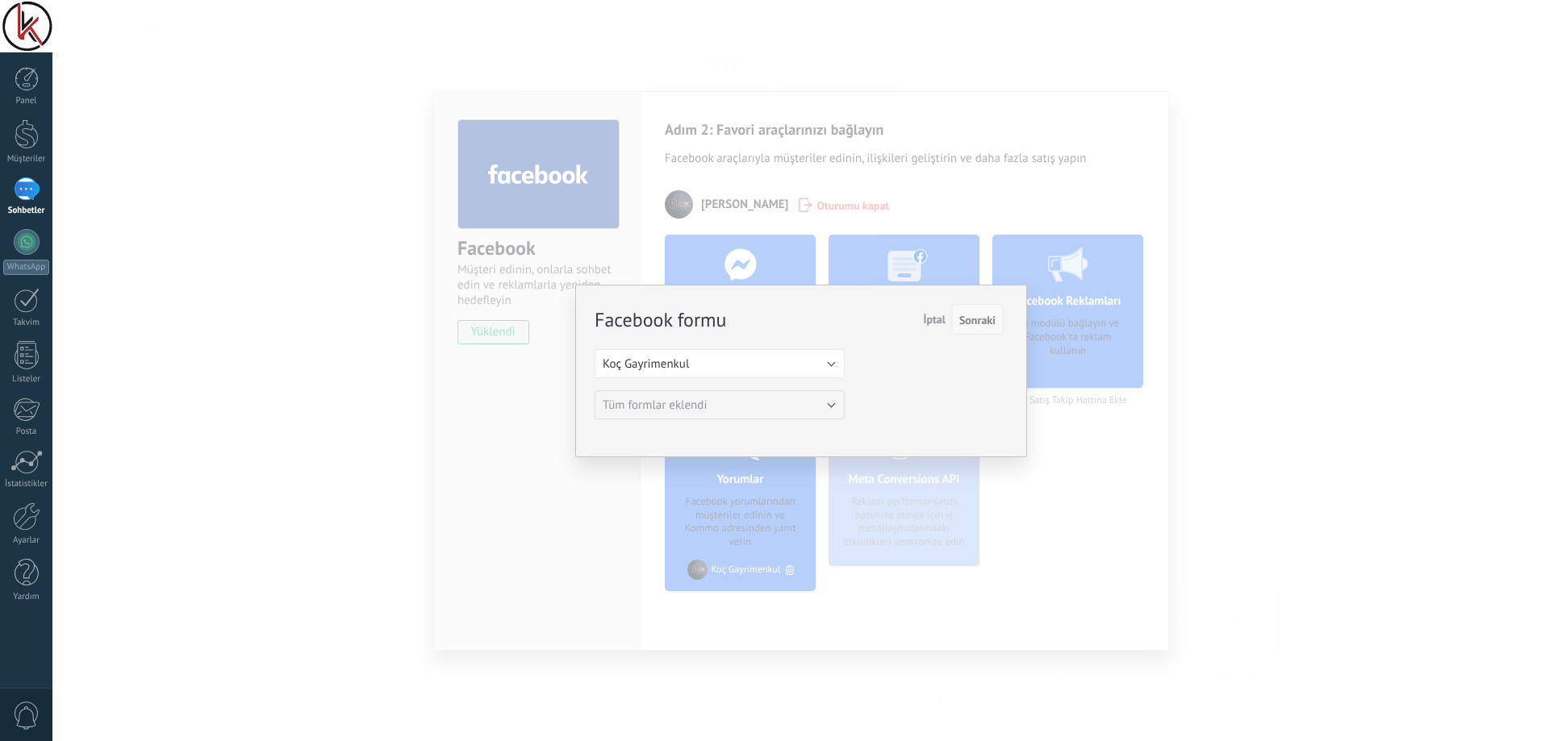
click at [978, 318] on span "Sonraki" at bounding box center [977, 320] width 36 height 11
click at [771, 353] on button "Koç Gayrimenkul" at bounding box center [719, 363] width 250 height 29
click at [803, 306] on div "Facebook formu Sonraki İptal" at bounding box center [798, 320] width 408 height 29
click at [838, 246] on div "Facebook formu Sonraki İptal Facebook formu olan bir sayfa seçin Koç Gayrimenku…" at bounding box center [800, 370] width 1496 height 741
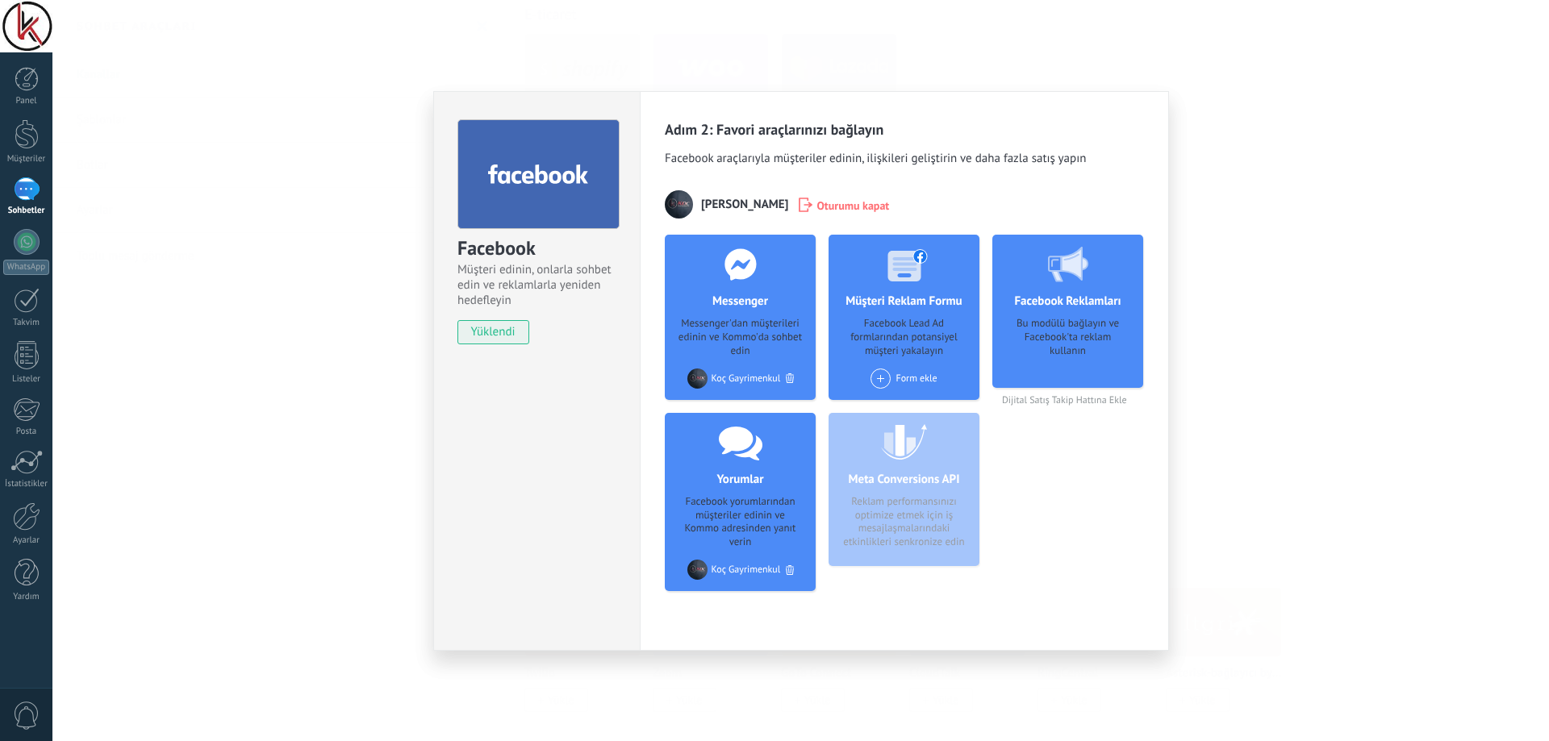
click at [906, 254] on use at bounding box center [907, 265] width 40 height 32
click at [1053, 263] on use at bounding box center [1068, 264] width 40 height 35
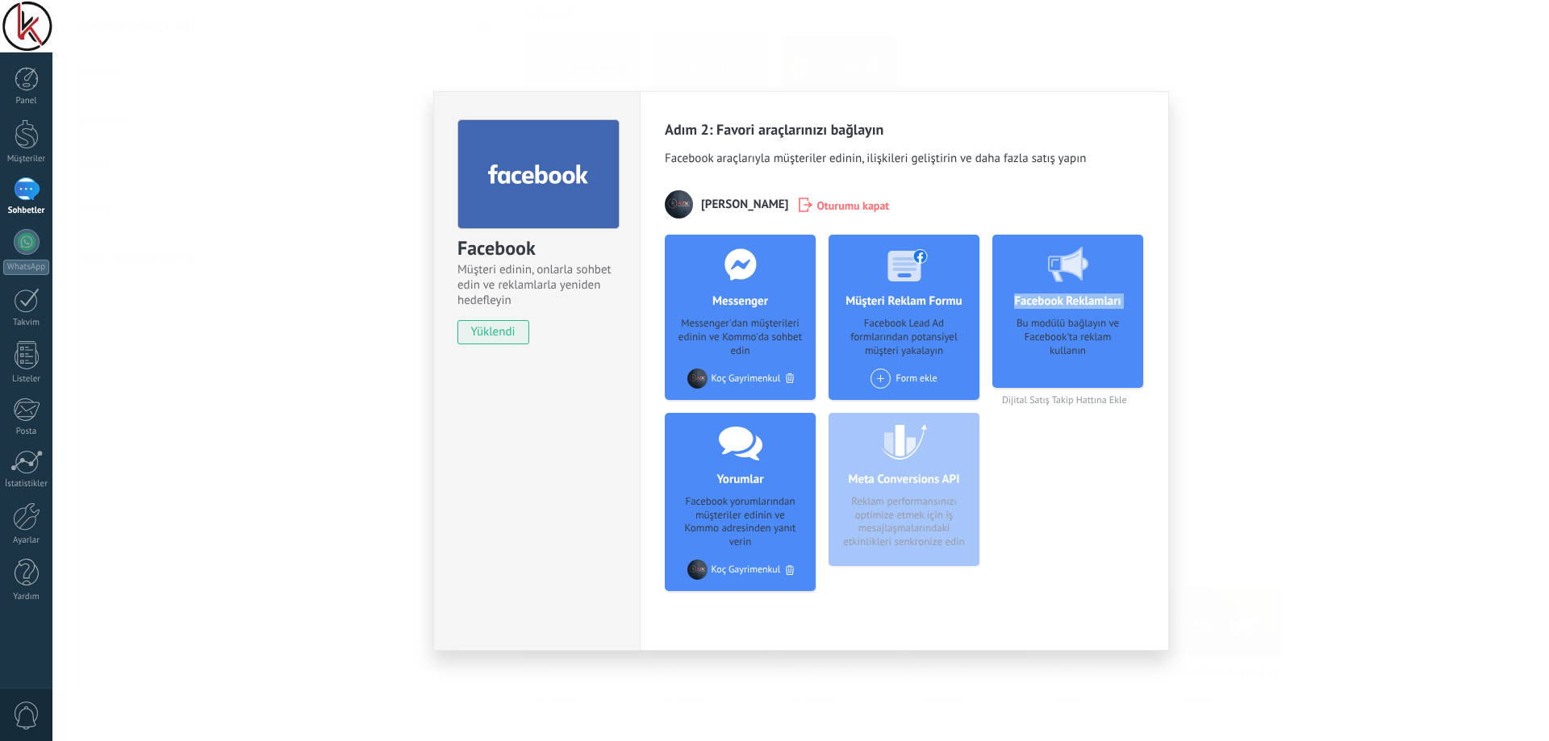
click at [1053, 263] on use at bounding box center [1068, 264] width 40 height 35
click at [1057, 398] on span "Dijital Satış Takip Hattına Ekle" at bounding box center [1067, 400] width 151 height 12
click at [1058, 407] on div "Facebook Reklamları Bu modülü bağlayın ve Facebook'ta reklam kullanın Dijital S…" at bounding box center [1067, 419] width 151 height 369
click at [1059, 407] on div "Facebook Reklamları Bu modülü bağlayın ve Facebook'ta reklam kullanın Dijital S…" at bounding box center [1067, 419] width 151 height 369
click at [1311, 288] on div "Facebook Müşteri edinin, onlarla sohbet edin ve reklamlarla yeniden hedefleyin …" at bounding box center [800, 370] width 1496 height 741
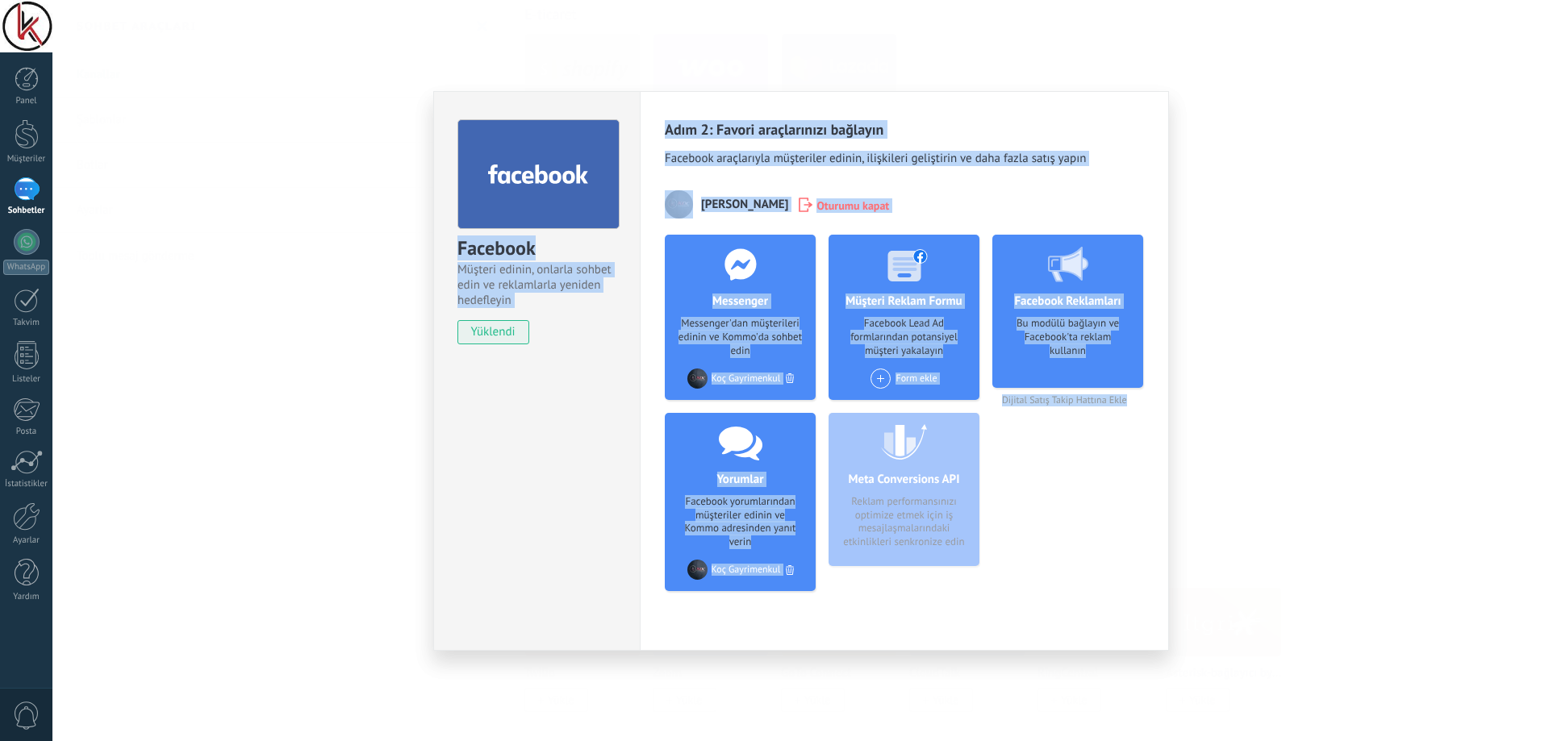
click at [1311, 288] on div "Facebook Müşteri edinin, onlarla sohbet edin ve reklamlarla yeniden hedefleyin …" at bounding box center [800, 370] width 1496 height 741
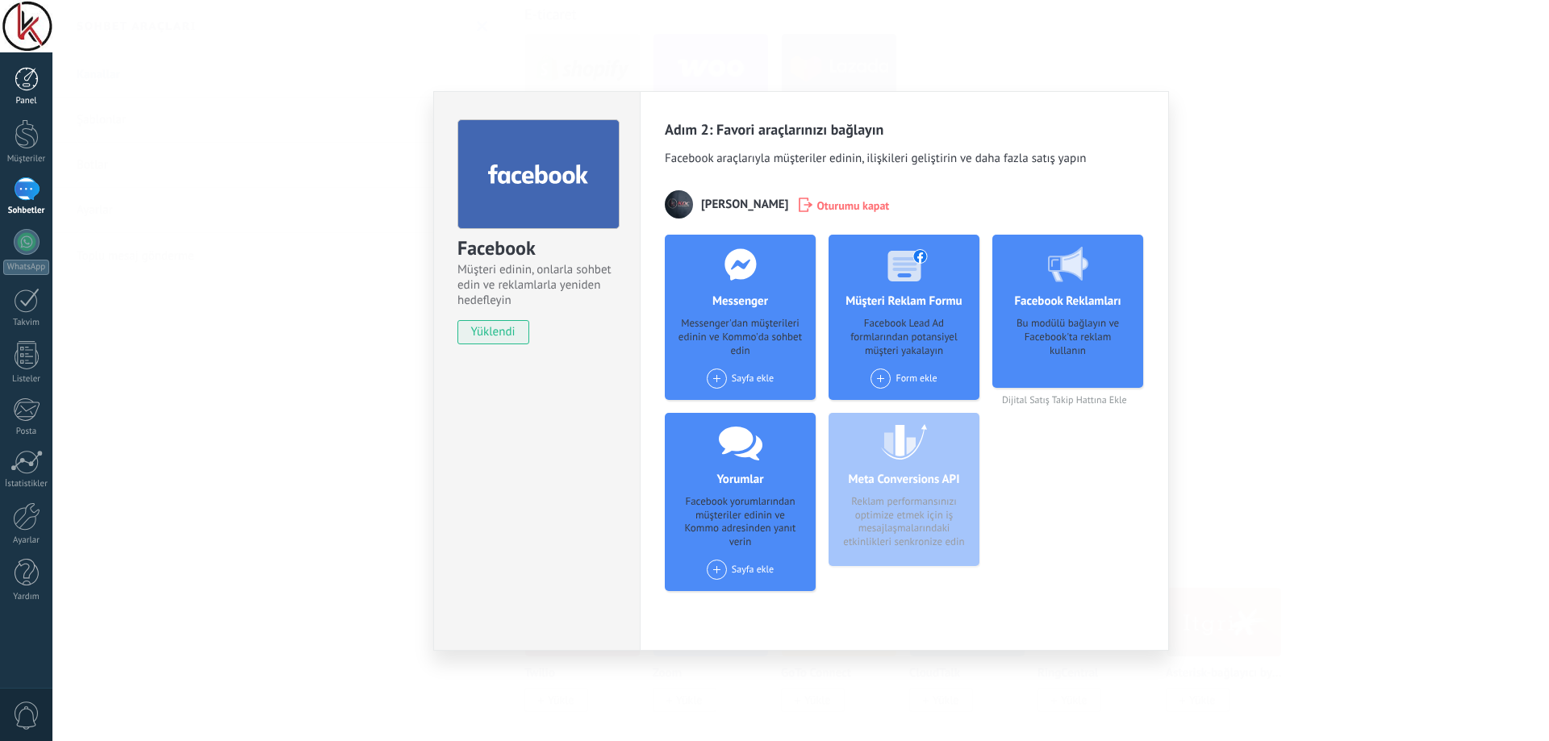
click at [41, 88] on link "Panel" at bounding box center [26, 87] width 52 height 40
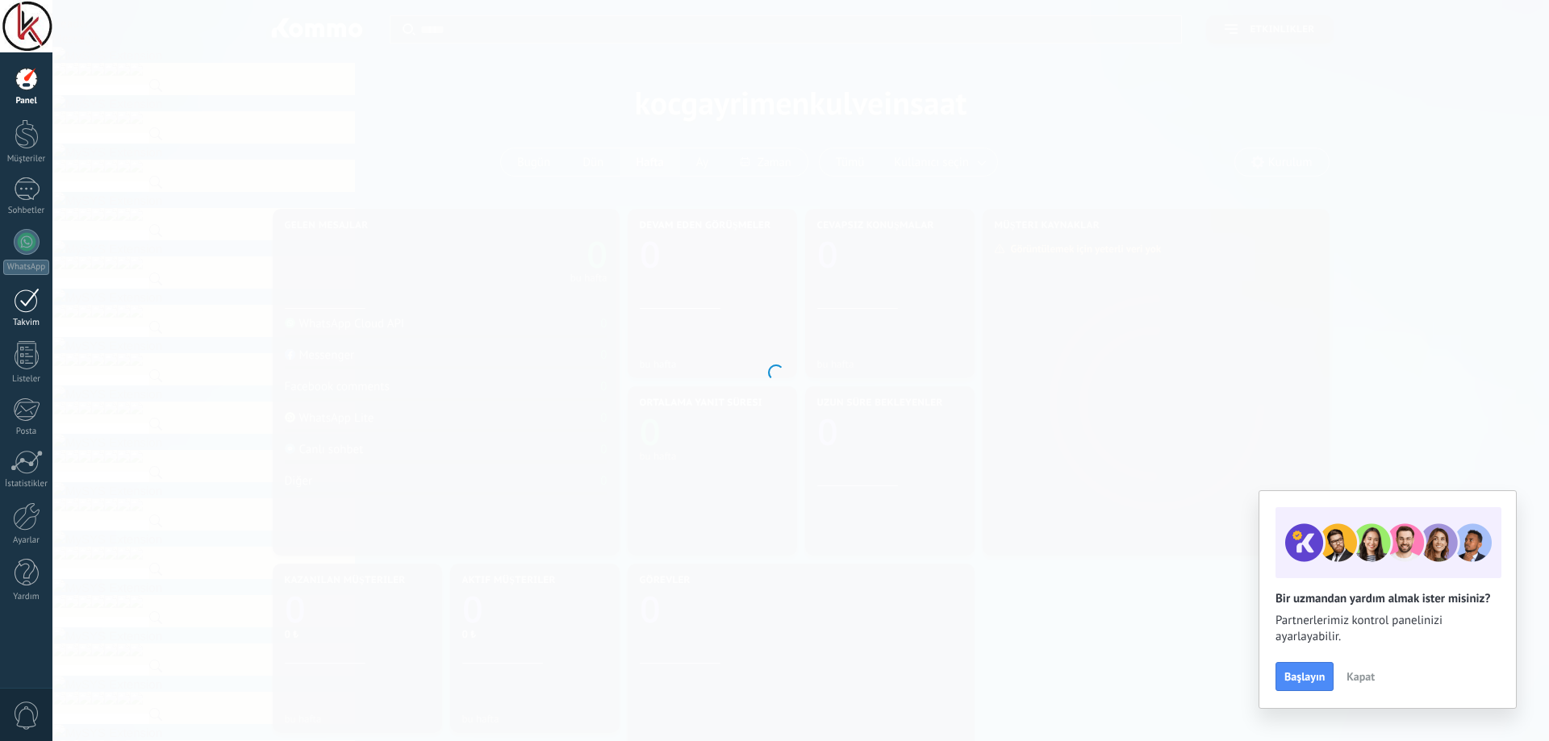
click at [20, 311] on div at bounding box center [27, 300] width 26 height 25
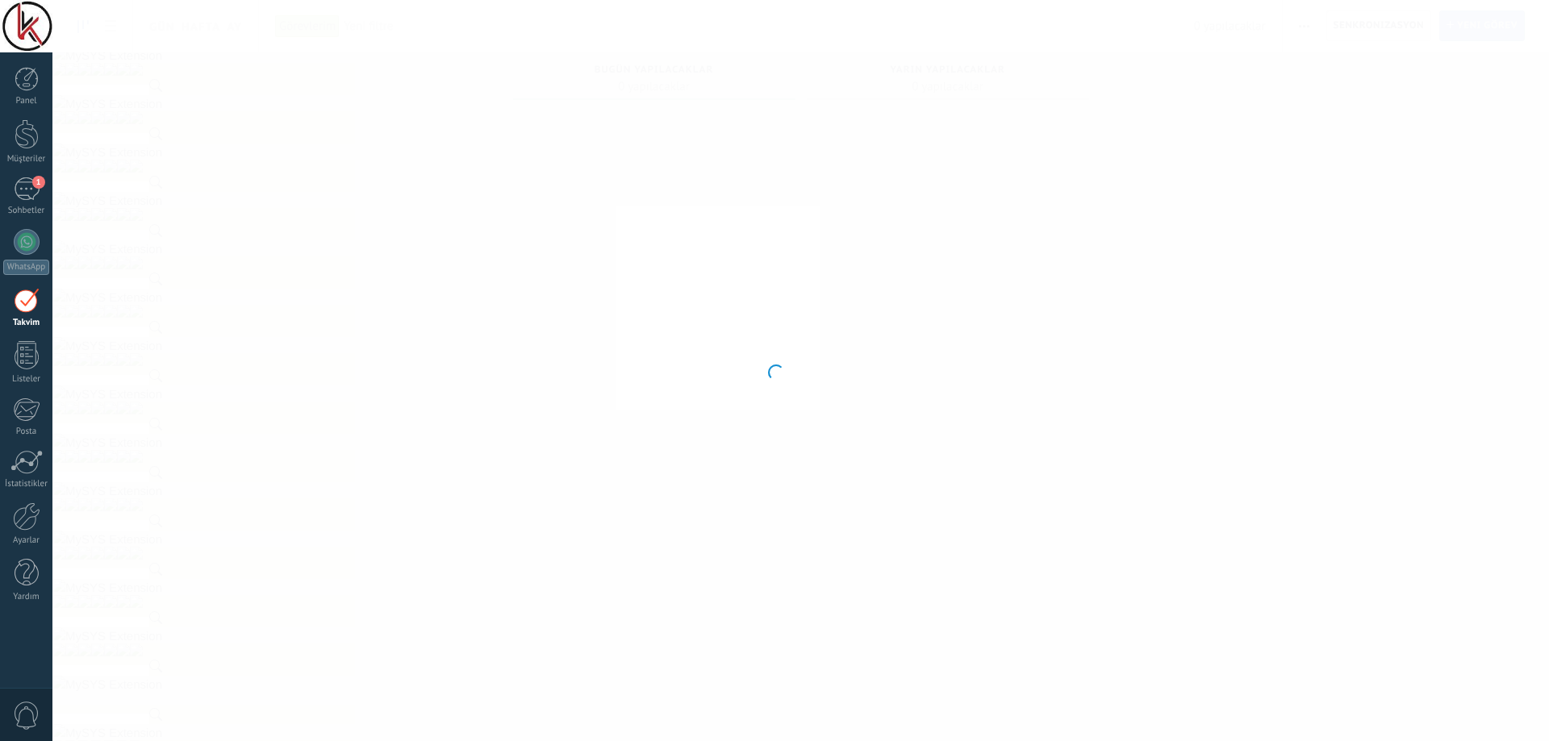
click at [44, 24] on div at bounding box center [26, 26] width 52 height 52
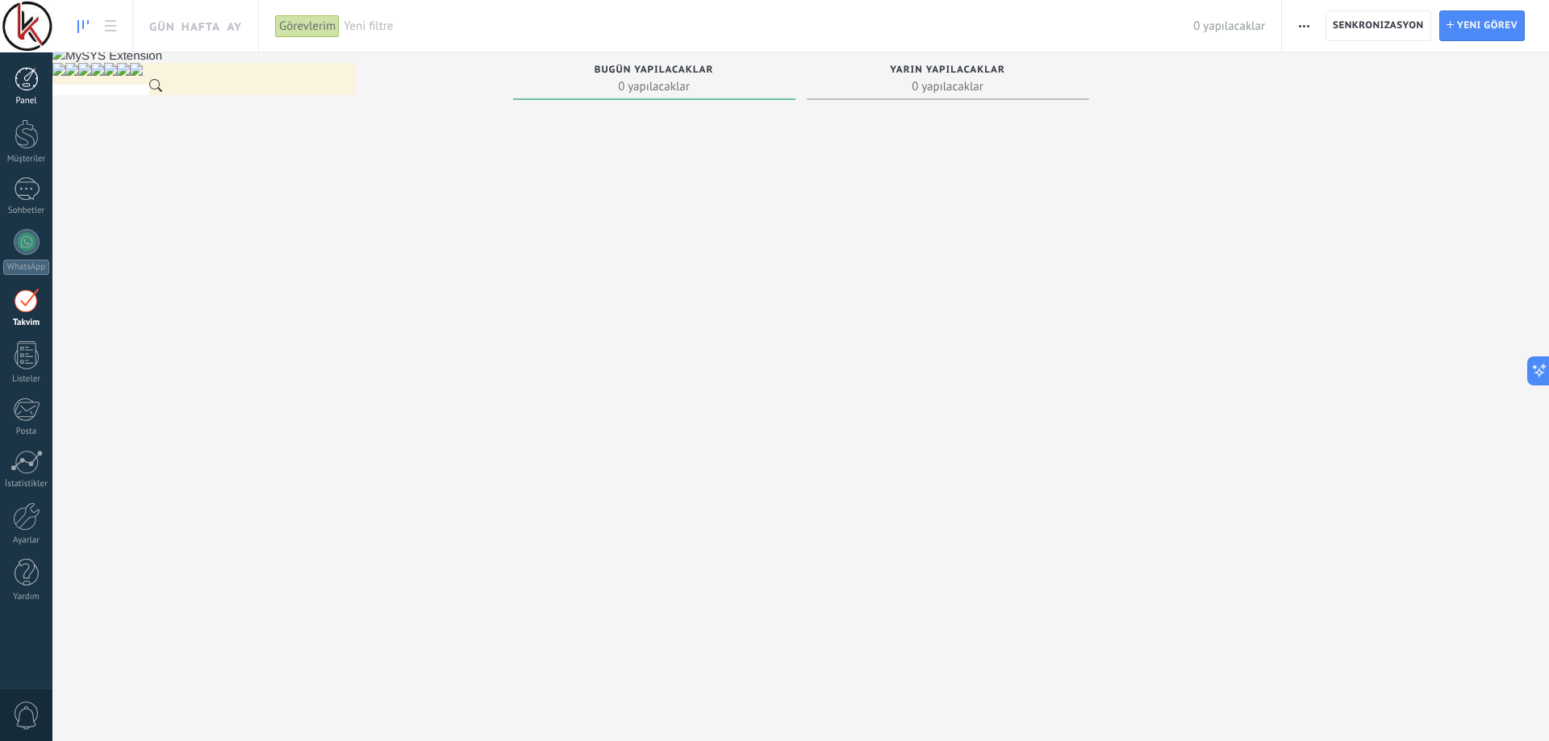
click at [30, 77] on div at bounding box center [27, 79] width 24 height 24
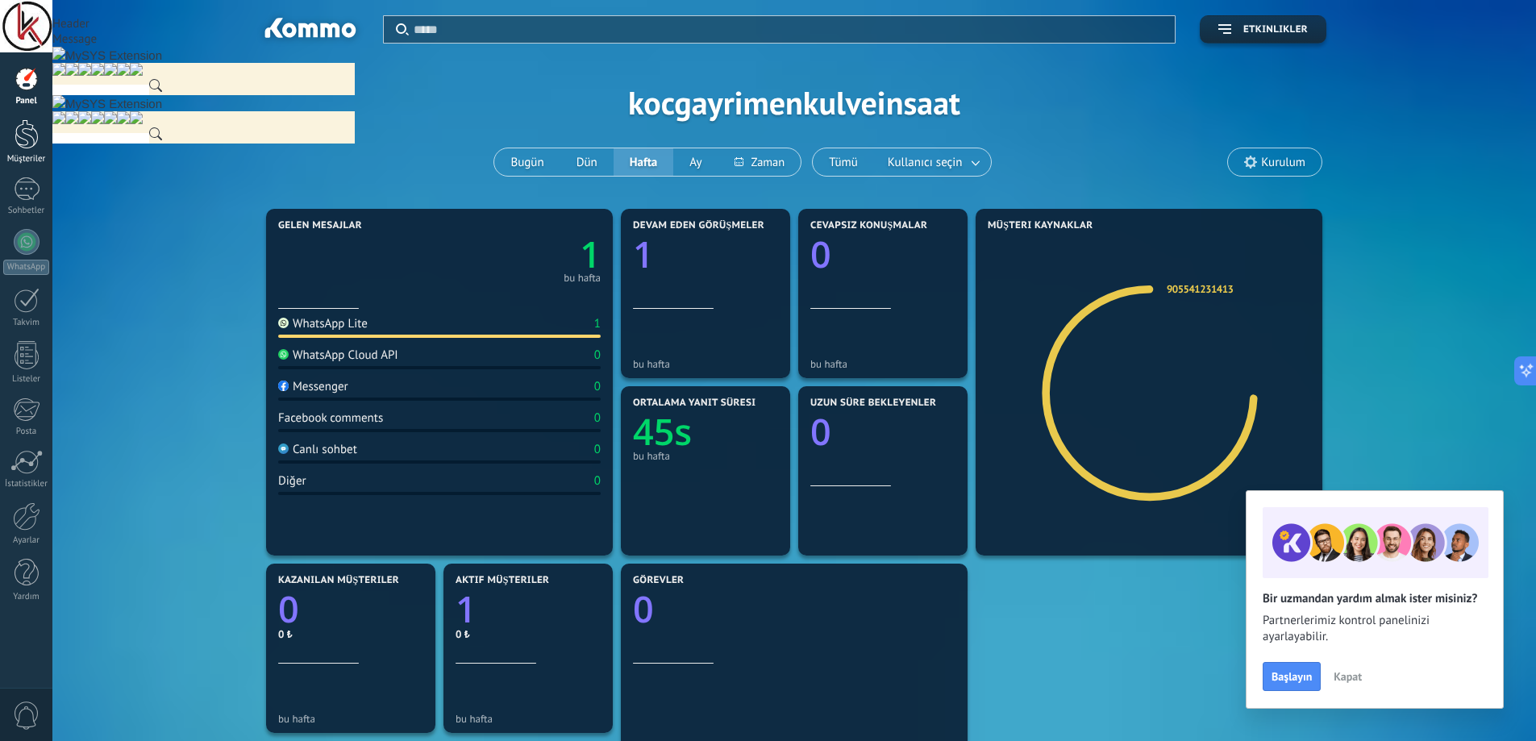
click at [30, 142] on div at bounding box center [27, 134] width 24 height 30
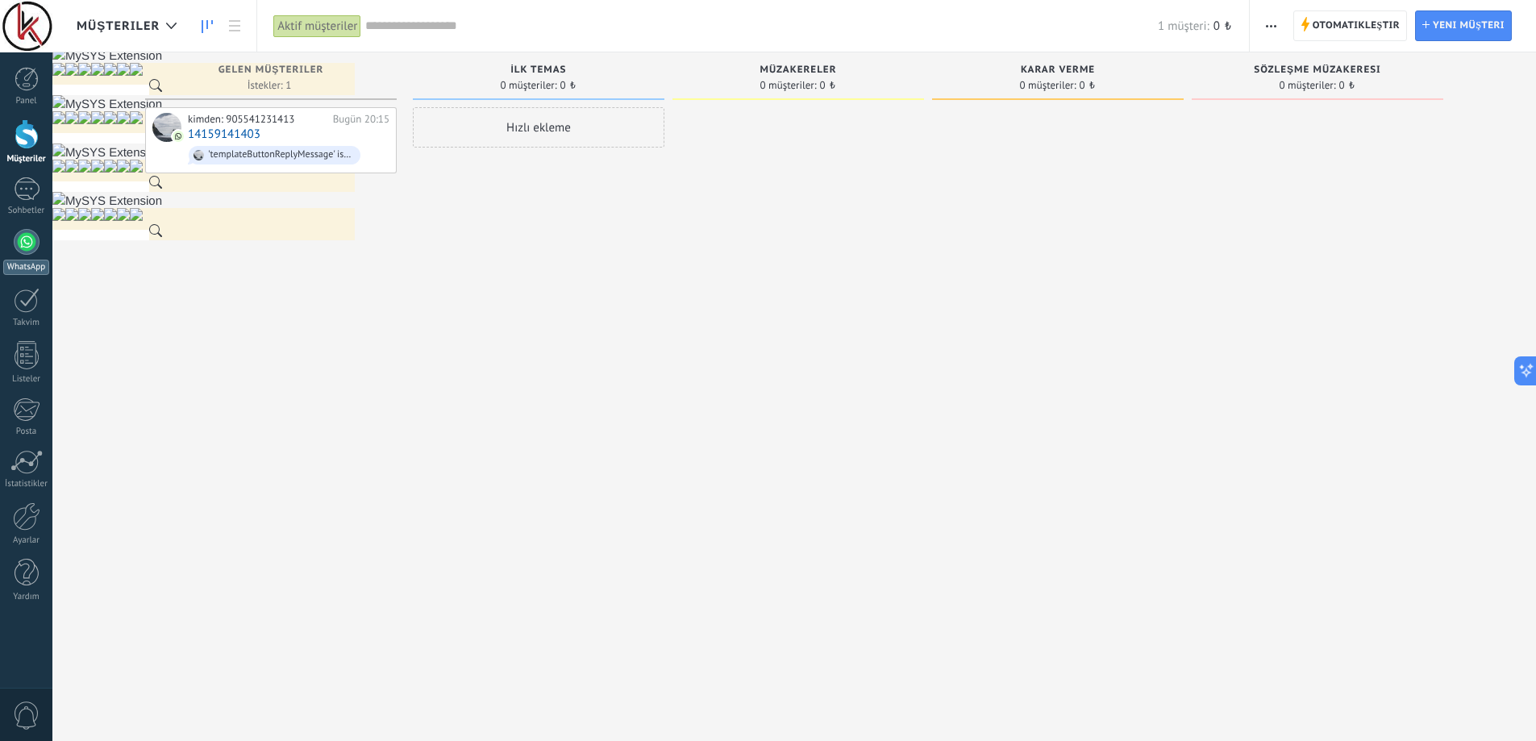
click at [28, 261] on div "WhatsApp" at bounding box center [26, 267] width 46 height 15
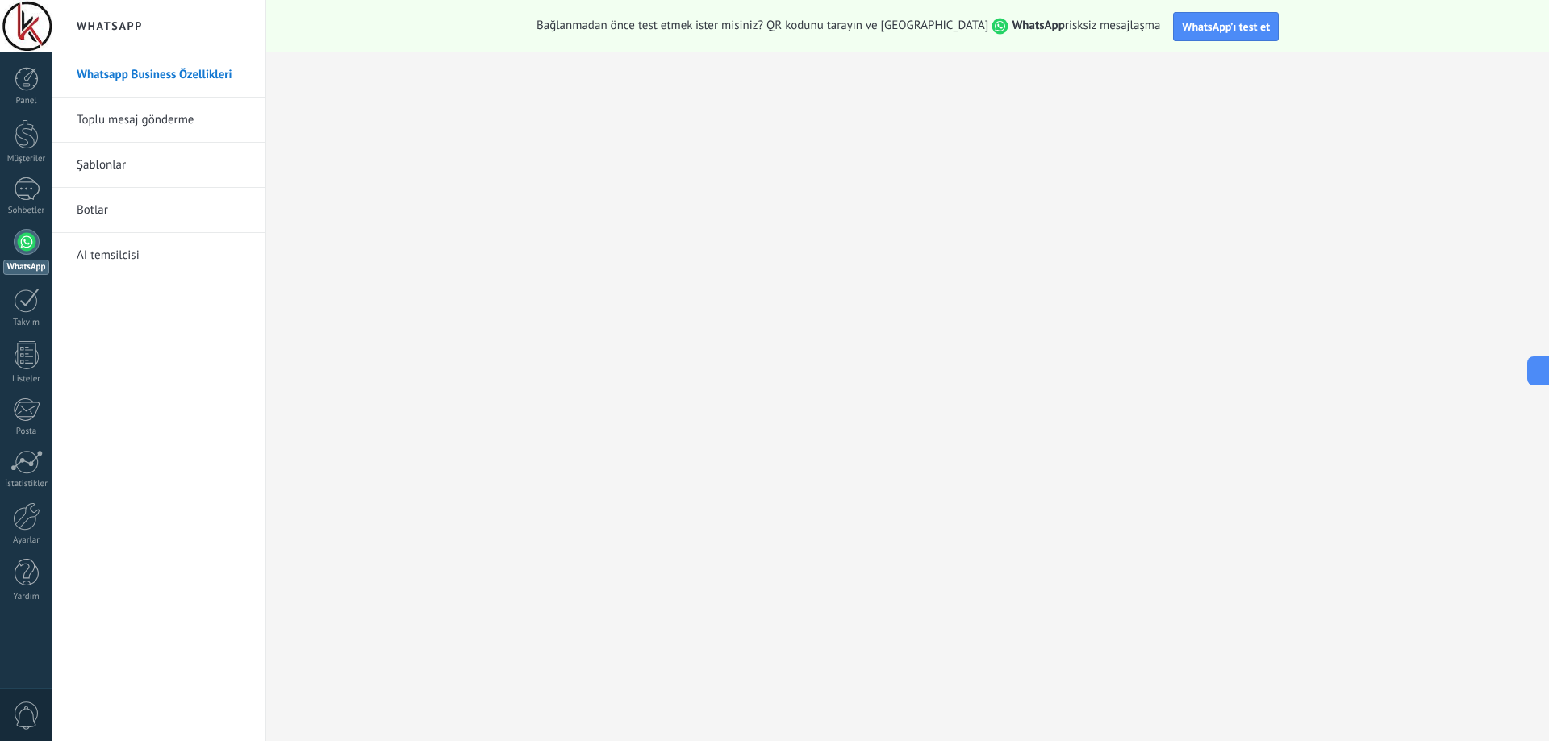
click at [156, 118] on link "Toplu mesaj gönderme" at bounding box center [163, 120] width 173 height 45
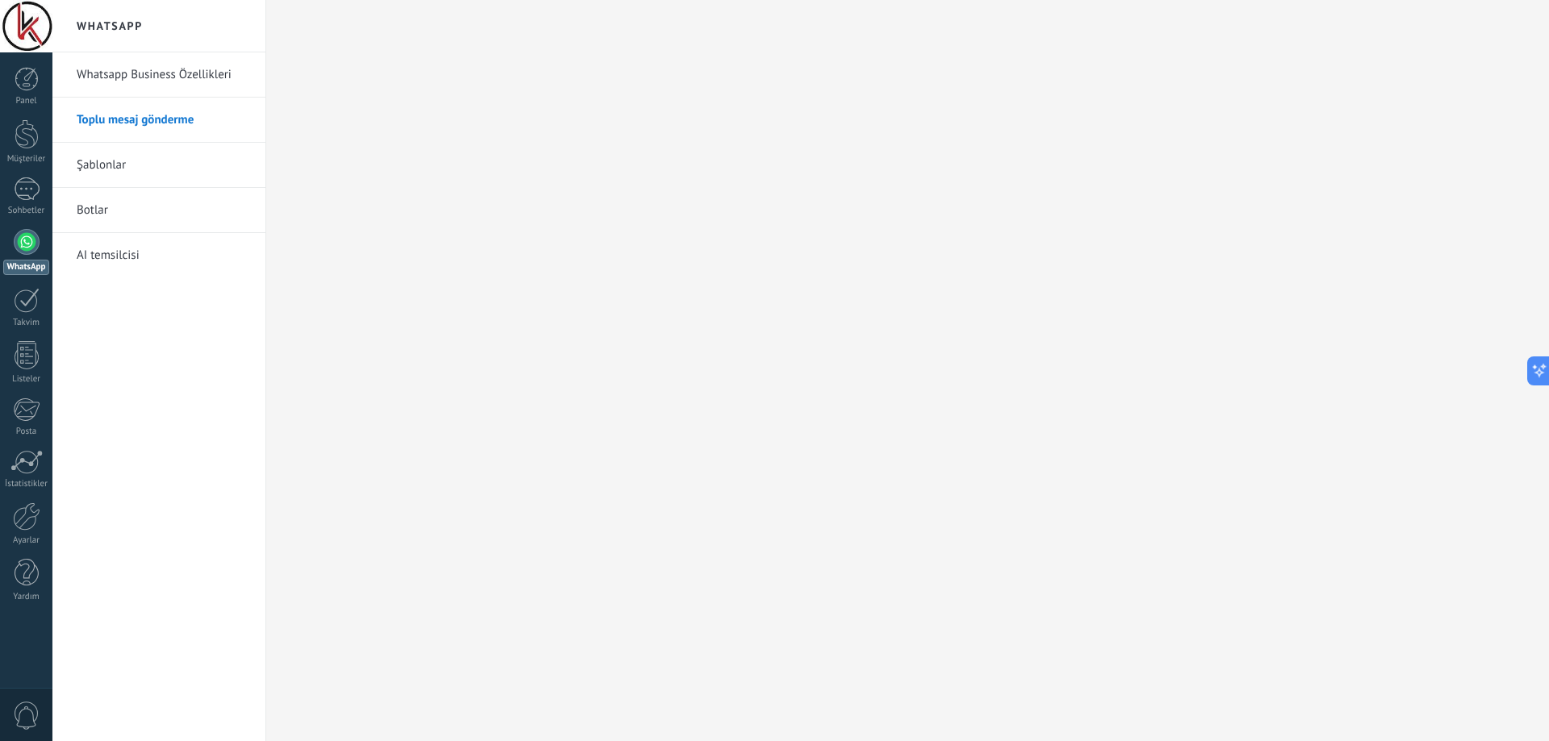
click at [151, 204] on link "Botlar" at bounding box center [163, 210] width 173 height 45
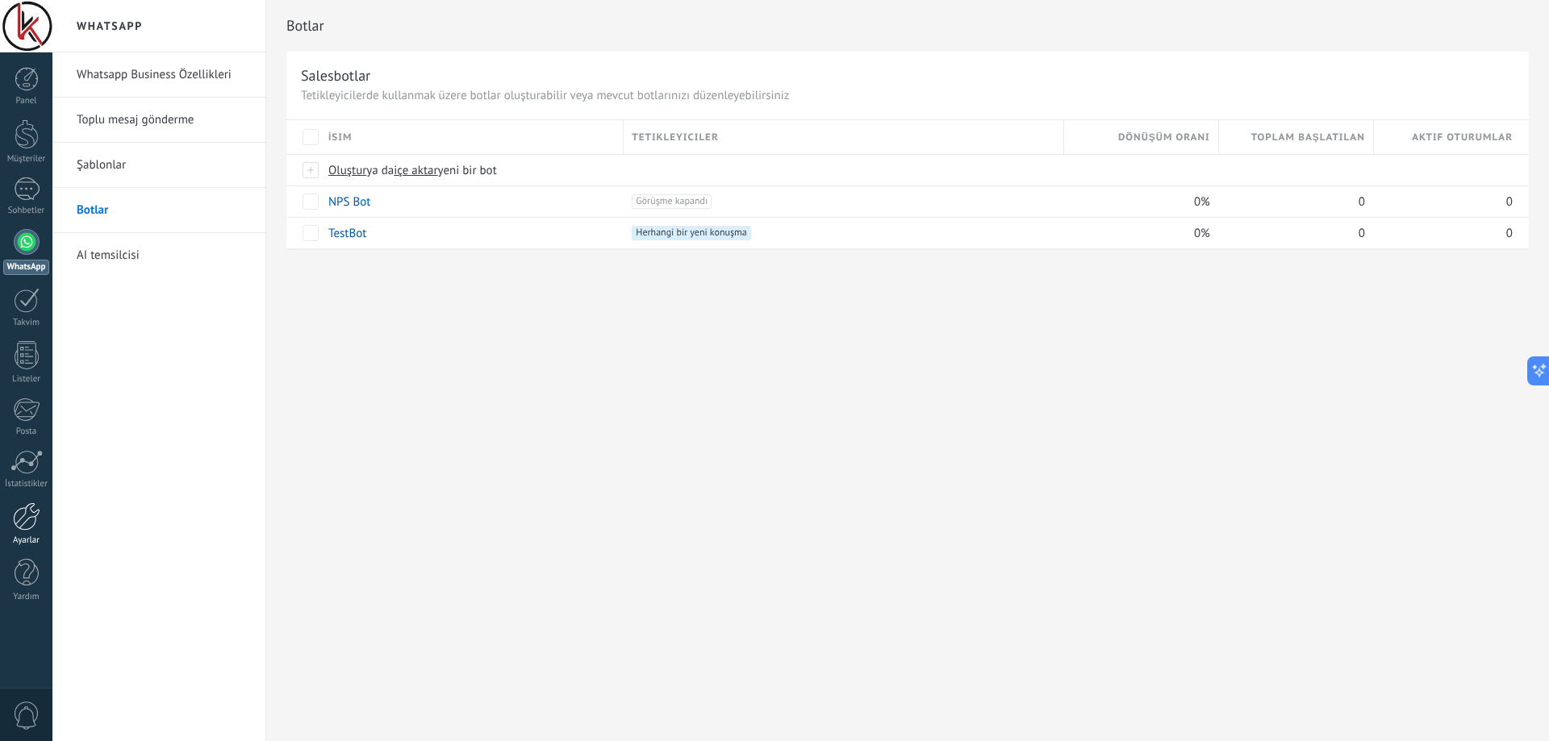
click at [27, 516] on div at bounding box center [26, 516] width 27 height 28
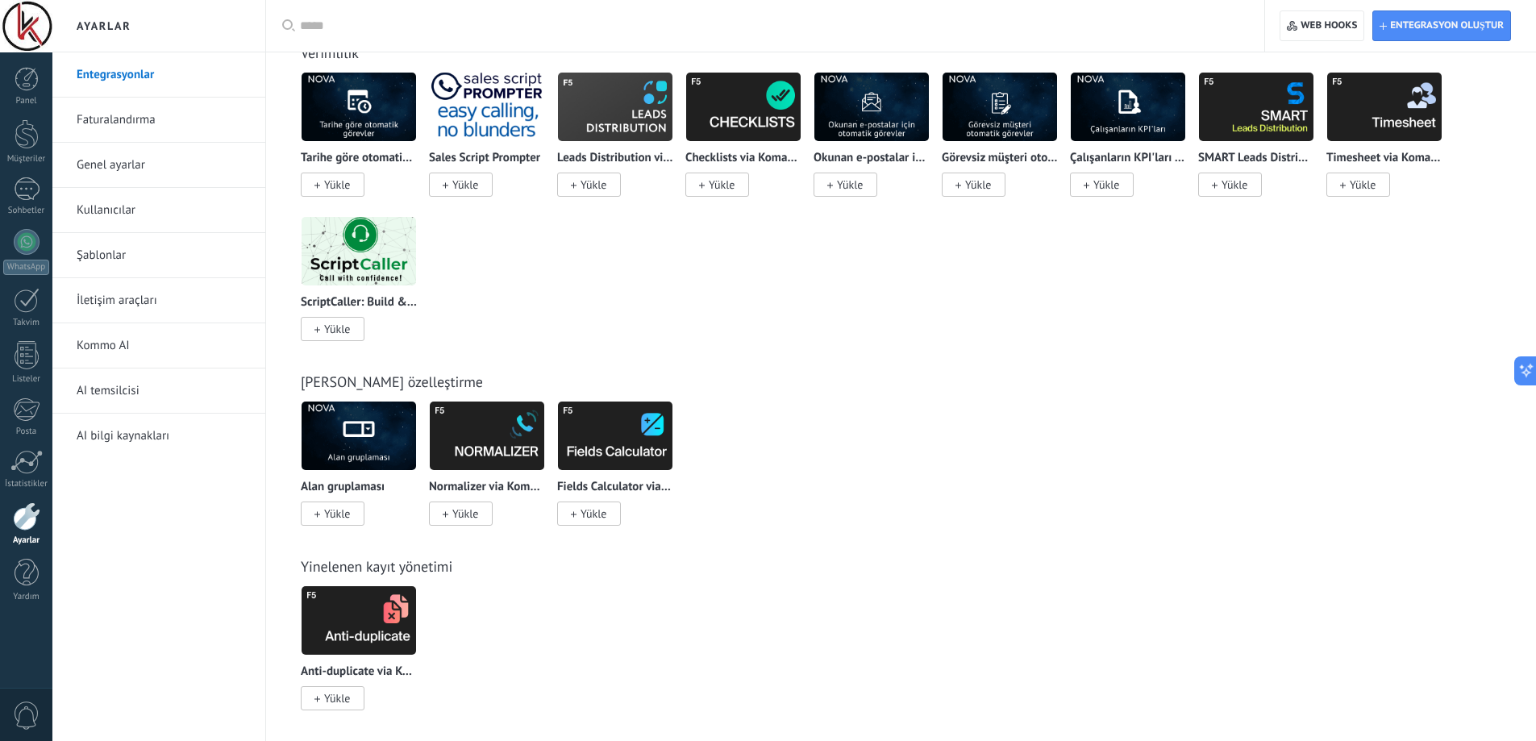
scroll to position [3305, 0]
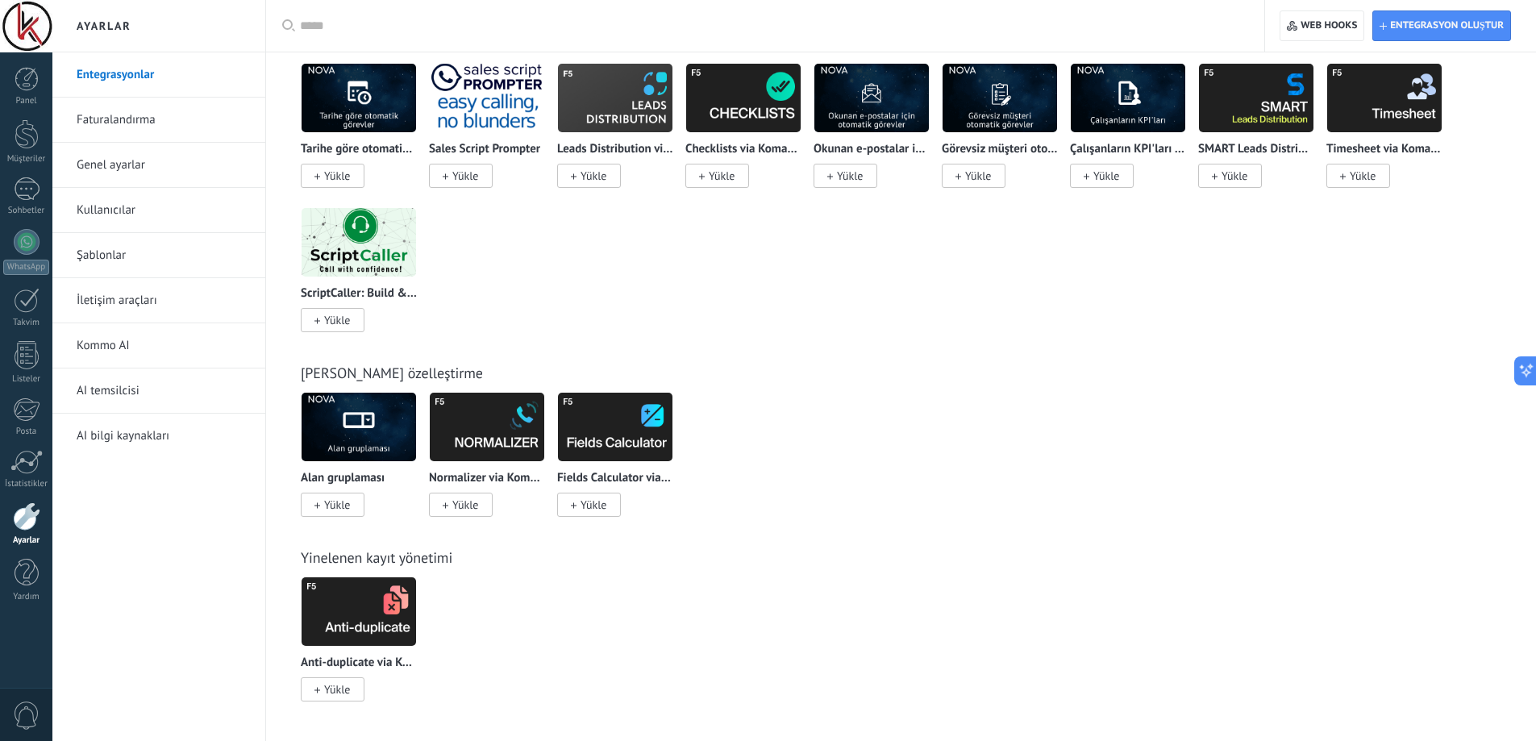
click at [106, 161] on link "Genel ayarlar" at bounding box center [163, 165] width 173 height 45
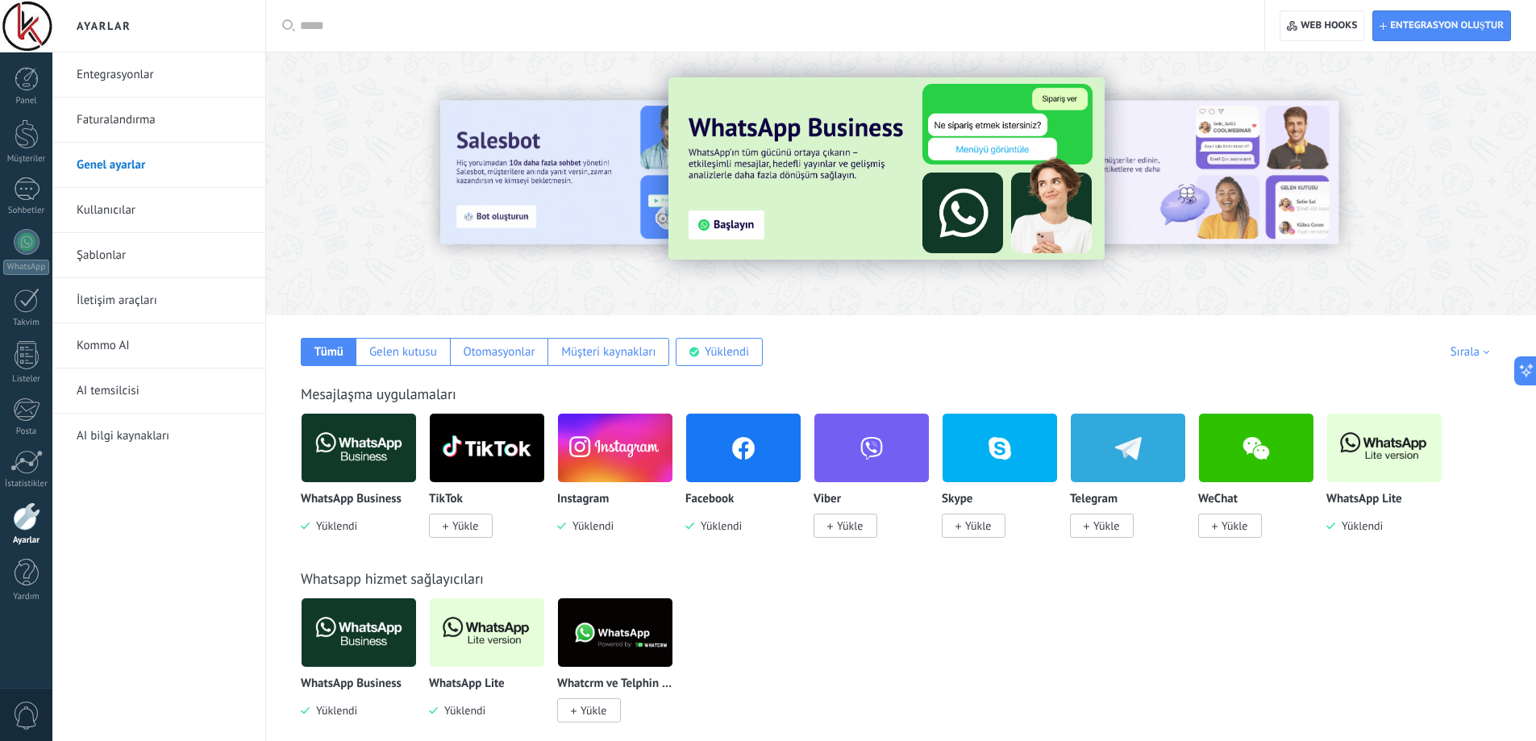
click at [83, 158] on link "Genel ayarlar" at bounding box center [163, 165] width 173 height 45
click at [85, 159] on link "Genel ayarlar" at bounding box center [163, 165] width 173 height 45
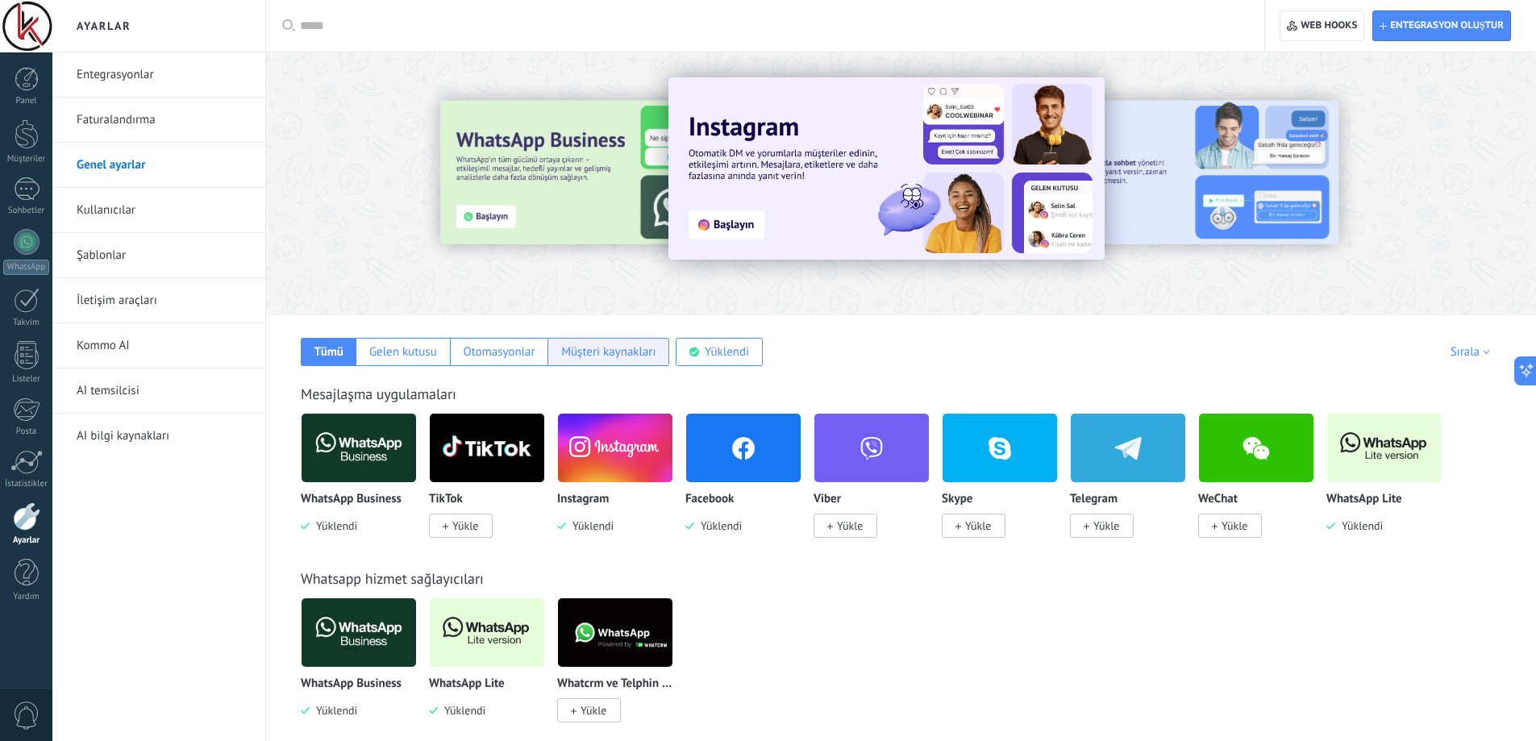
click at [625, 354] on div "Müşteri kaynakları" at bounding box center [608, 351] width 94 height 15
click at [619, 357] on div "Müşteri kaynakları" at bounding box center [608, 351] width 94 height 15
click at [518, 349] on div "Otomasyonlar" at bounding box center [499, 351] width 72 height 15
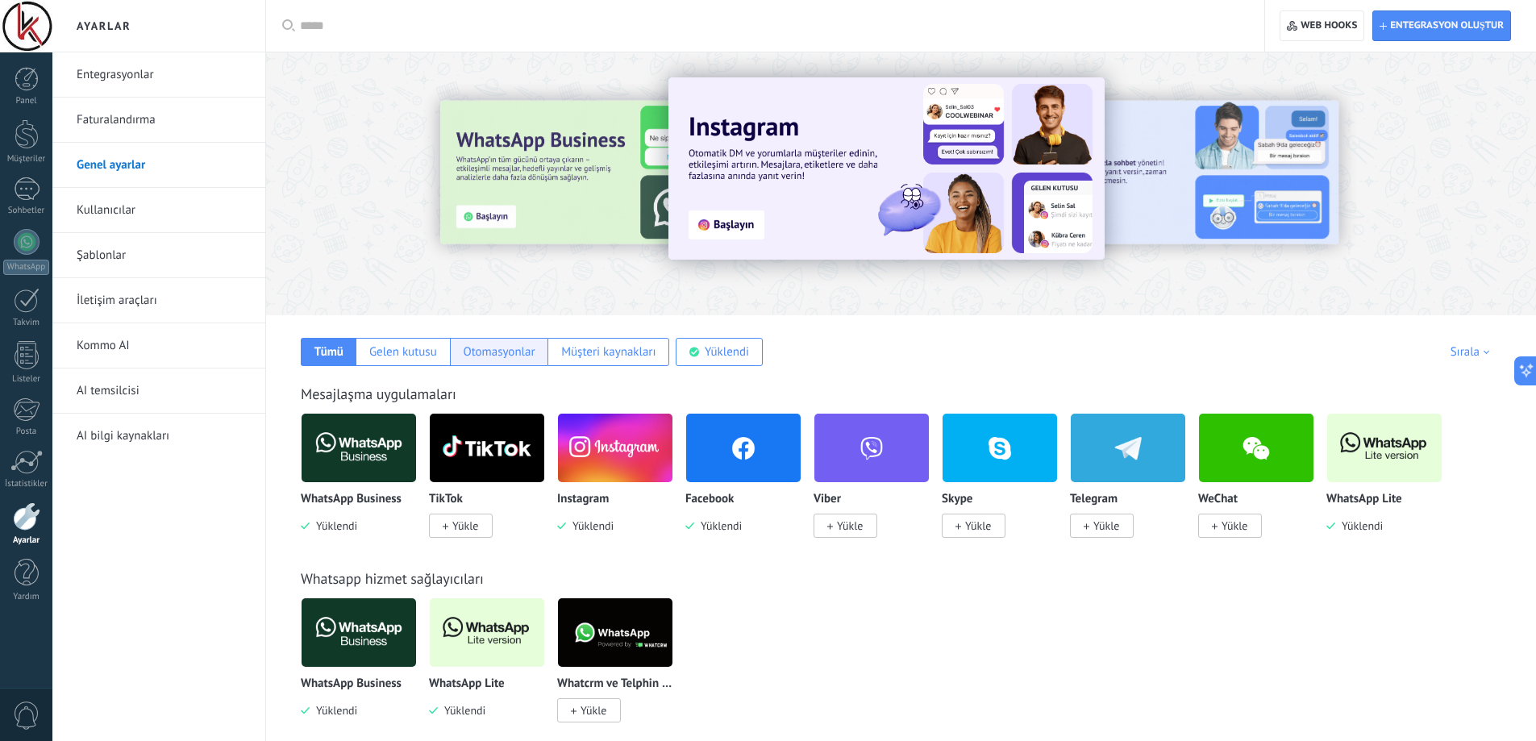
click at [518, 349] on div "Otomasyonlar" at bounding box center [499, 351] width 72 height 15
click at [427, 353] on div "Gelen kutusu" at bounding box center [403, 351] width 68 height 15
click at [140, 202] on link "Kullanıcılar" at bounding box center [163, 210] width 173 height 45
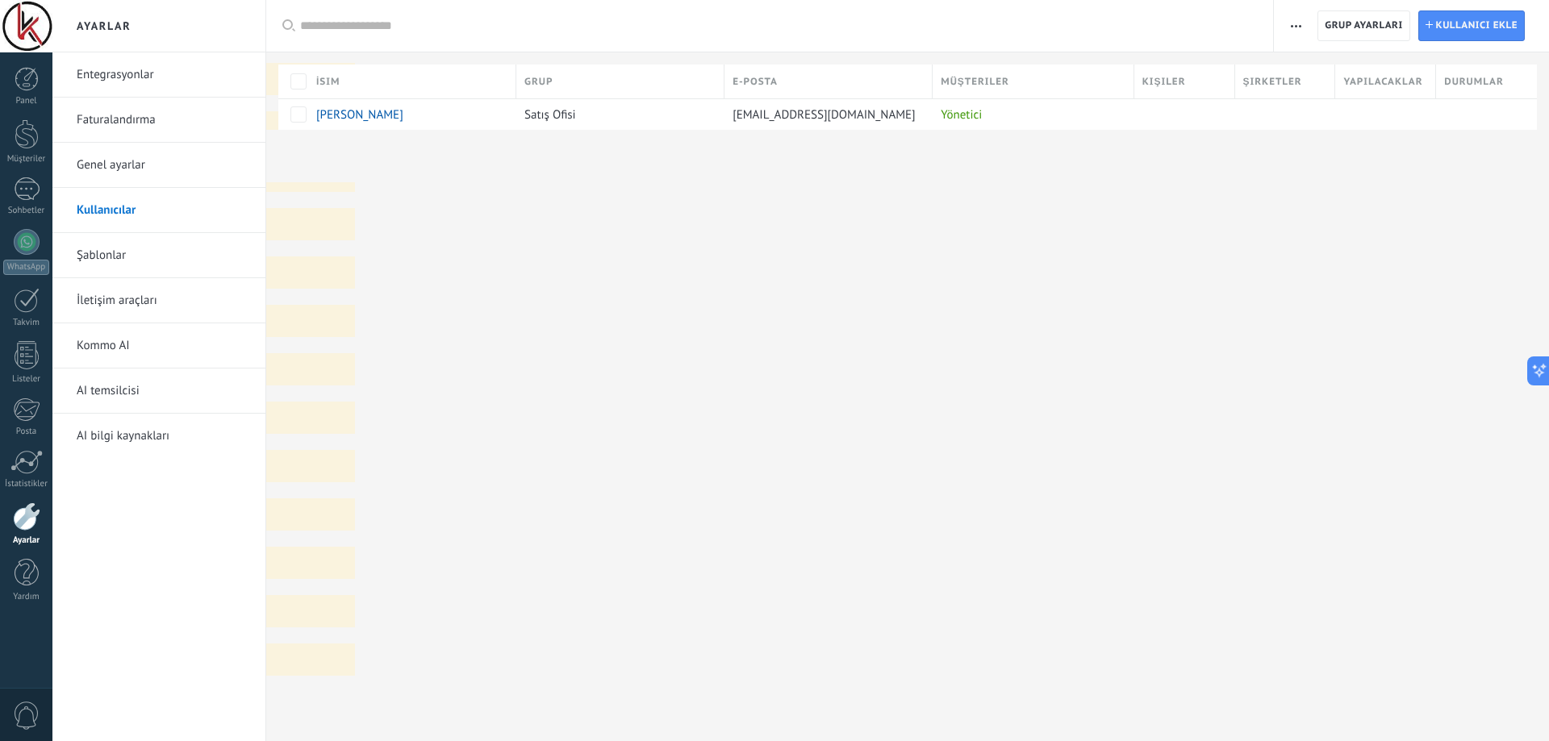
click at [119, 251] on link "Şablonlar" at bounding box center [163, 255] width 173 height 45
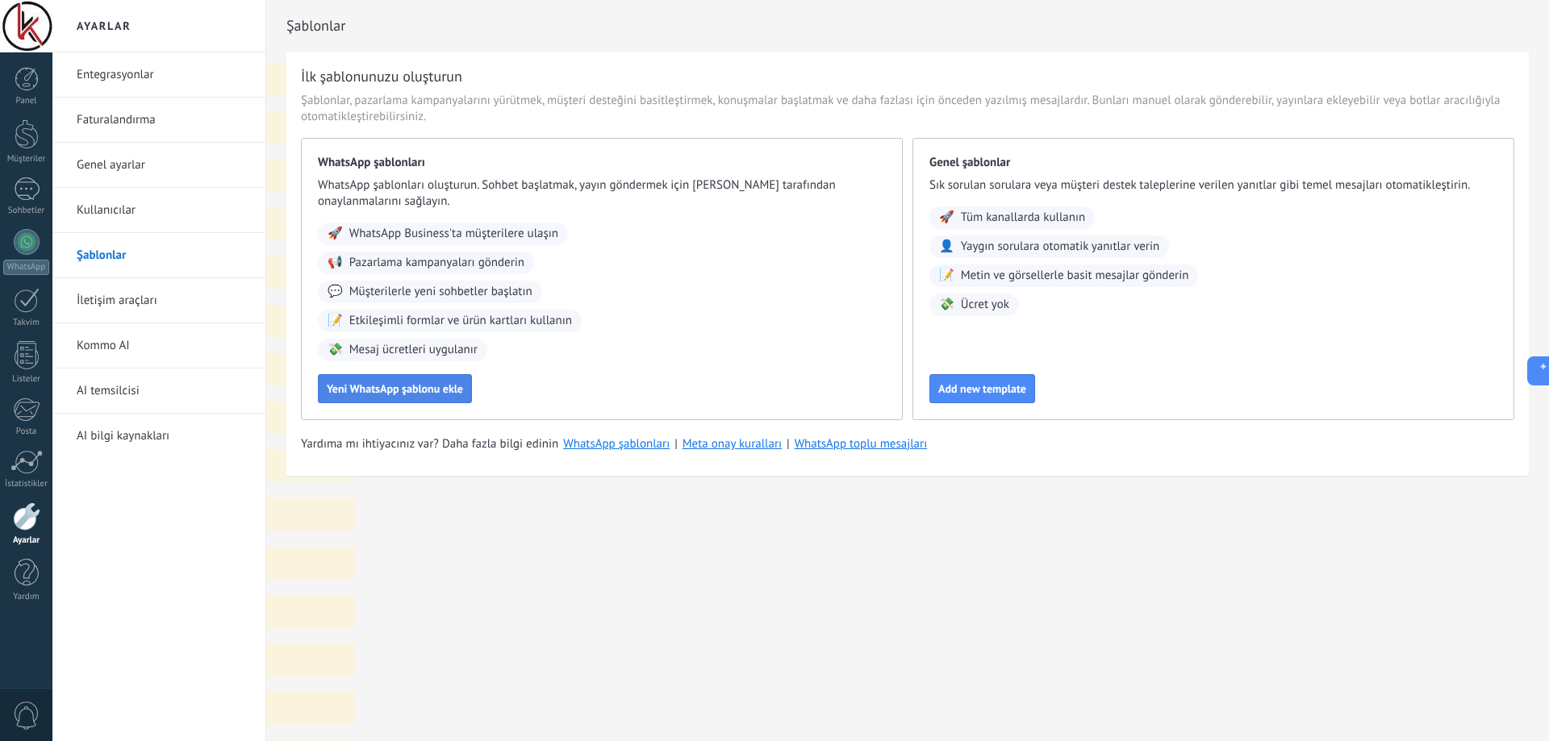
click at [406, 381] on button "Yeni WhatsApp şablonu ekle" at bounding box center [395, 388] width 154 height 29
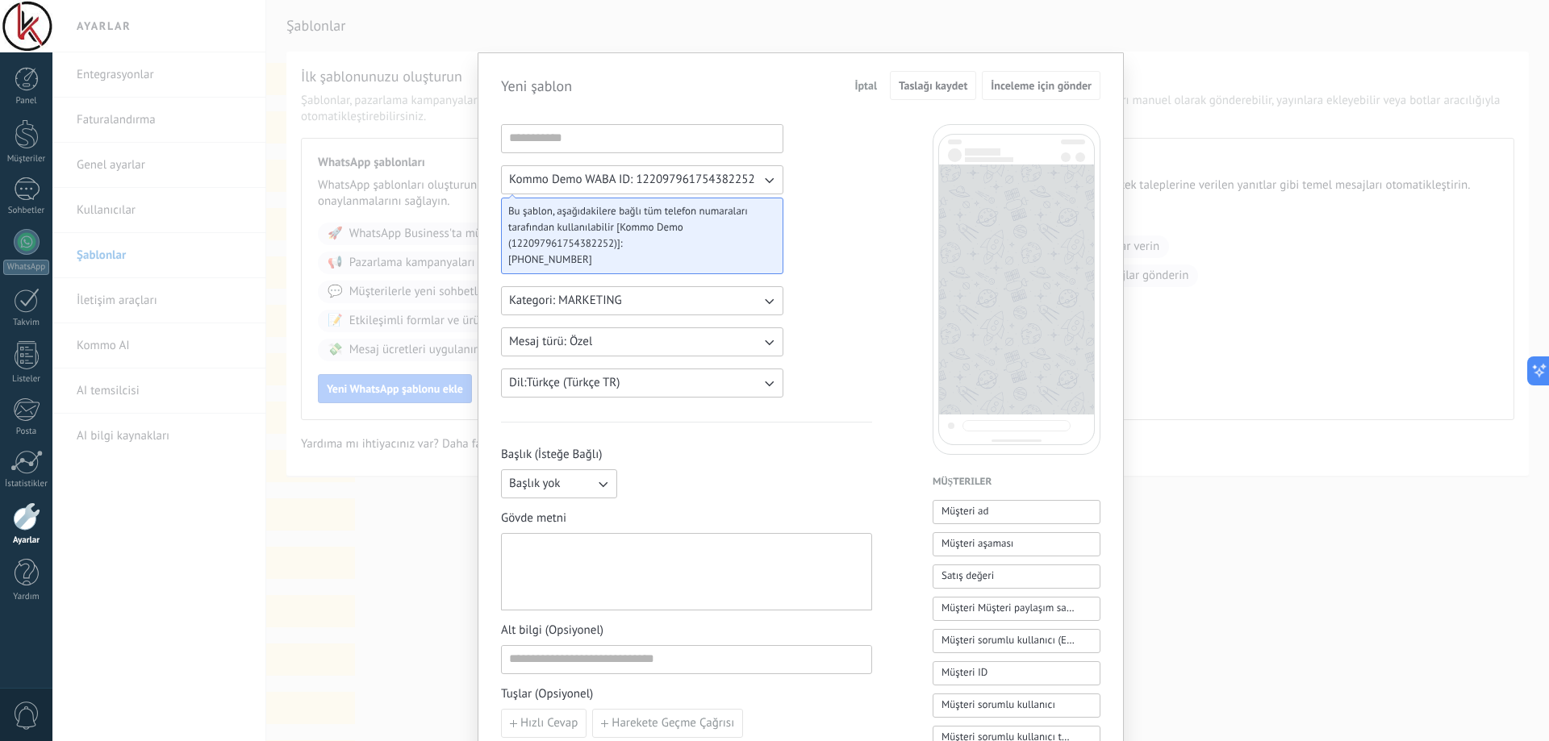
click at [616, 171] on button "Kommo Demo WABA ID: 122097961754382252" at bounding box center [642, 179] width 282 height 29
click at [594, 175] on span "Kommo Demo WABA ID: 122097961754382252" at bounding box center [632, 180] width 246 height 16
click at [771, 179] on icon "button" at bounding box center [769, 180] width 16 height 16
click at [771, 179] on li "Kommo Demo WABA ID: 122097961754382252" at bounding box center [636, 179] width 291 height 27
click at [771, 179] on icon "button" at bounding box center [769, 180] width 16 height 16
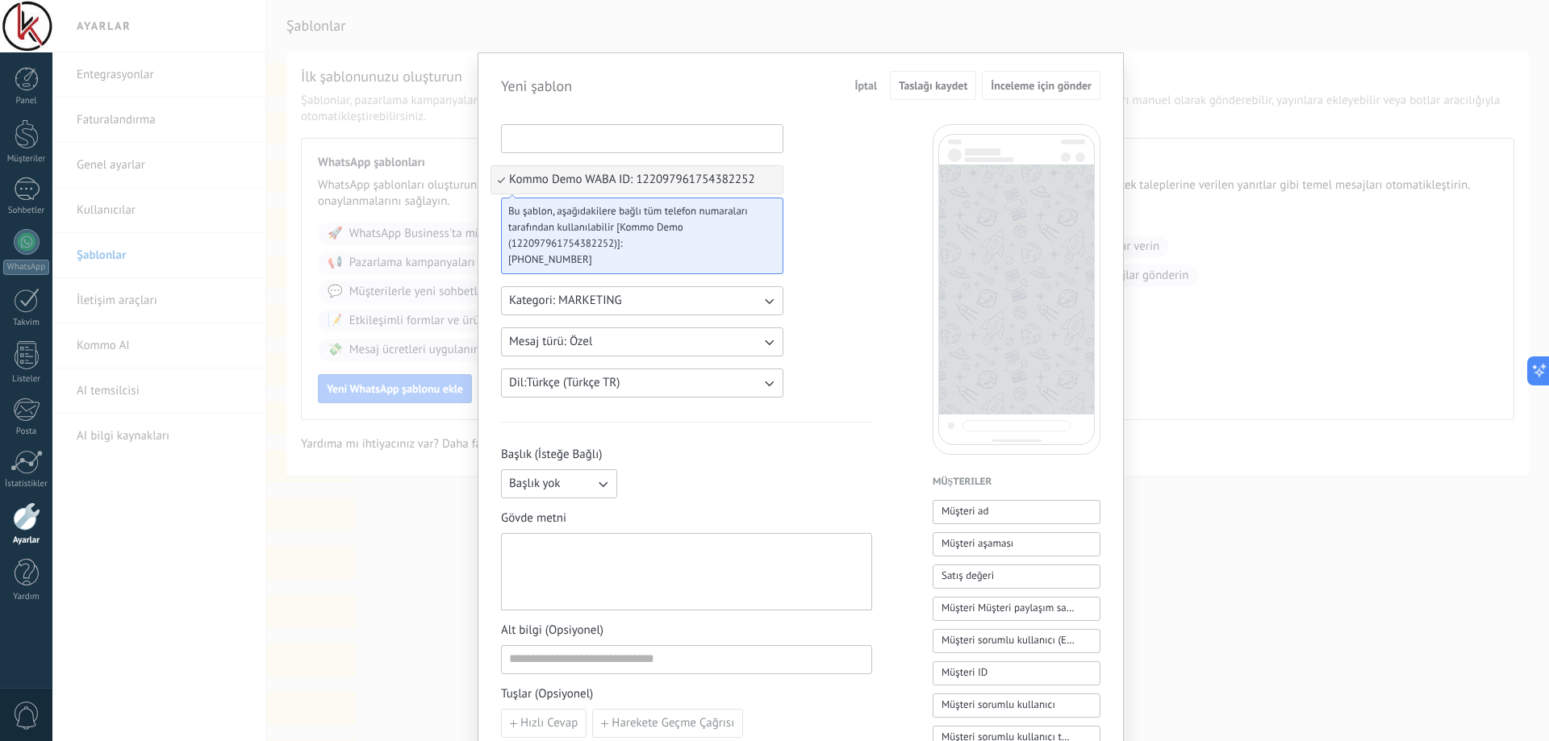
click at [715, 143] on input at bounding box center [642, 138] width 281 height 26
type input "******"
click at [604, 484] on icon "button" at bounding box center [602, 484] width 16 height 16
click at [566, 509] on li "Metin" at bounding box center [553, 511] width 125 height 27
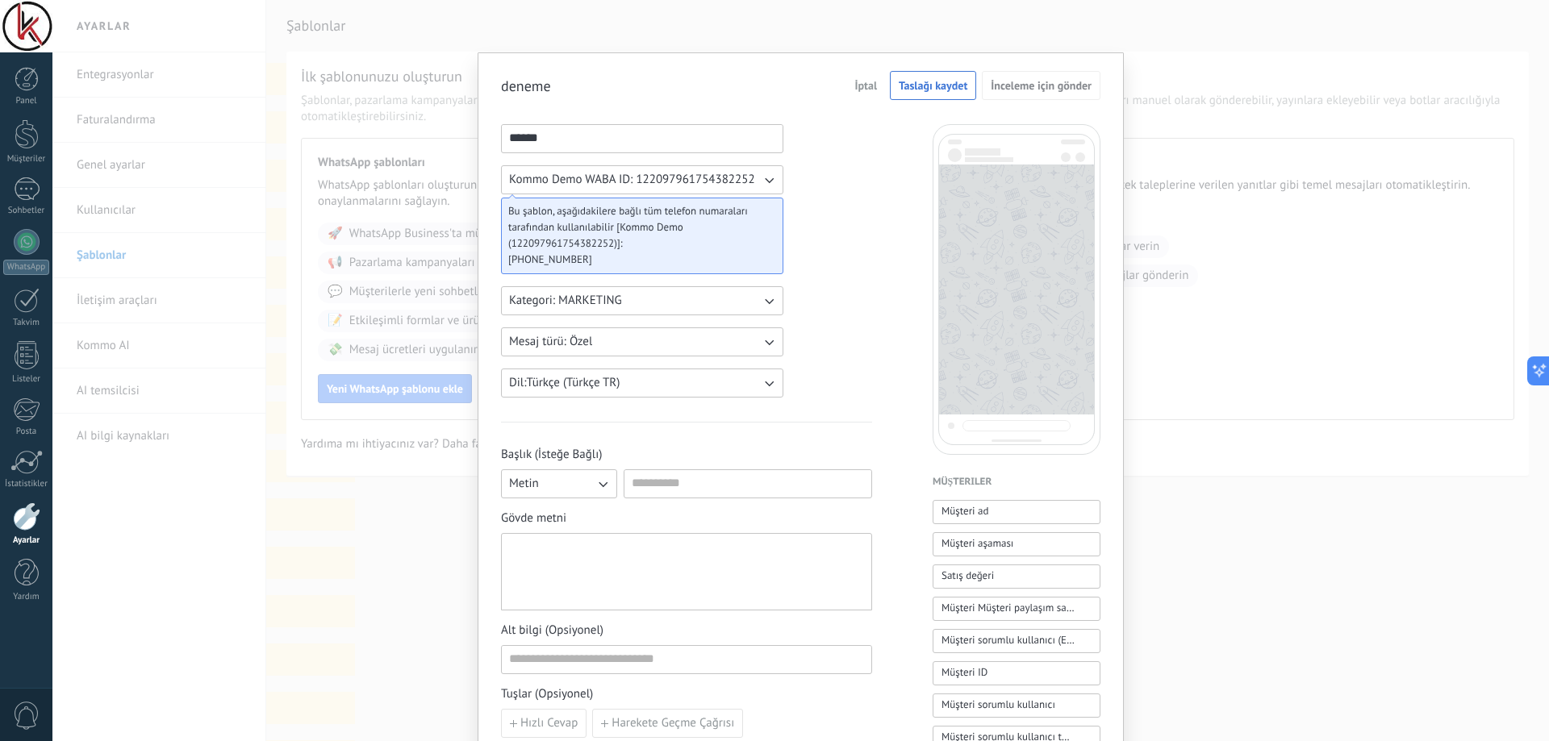
click at [573, 547] on div at bounding box center [686, 572] width 355 height 64
click at [666, 480] on input at bounding box center [747, 483] width 247 height 26
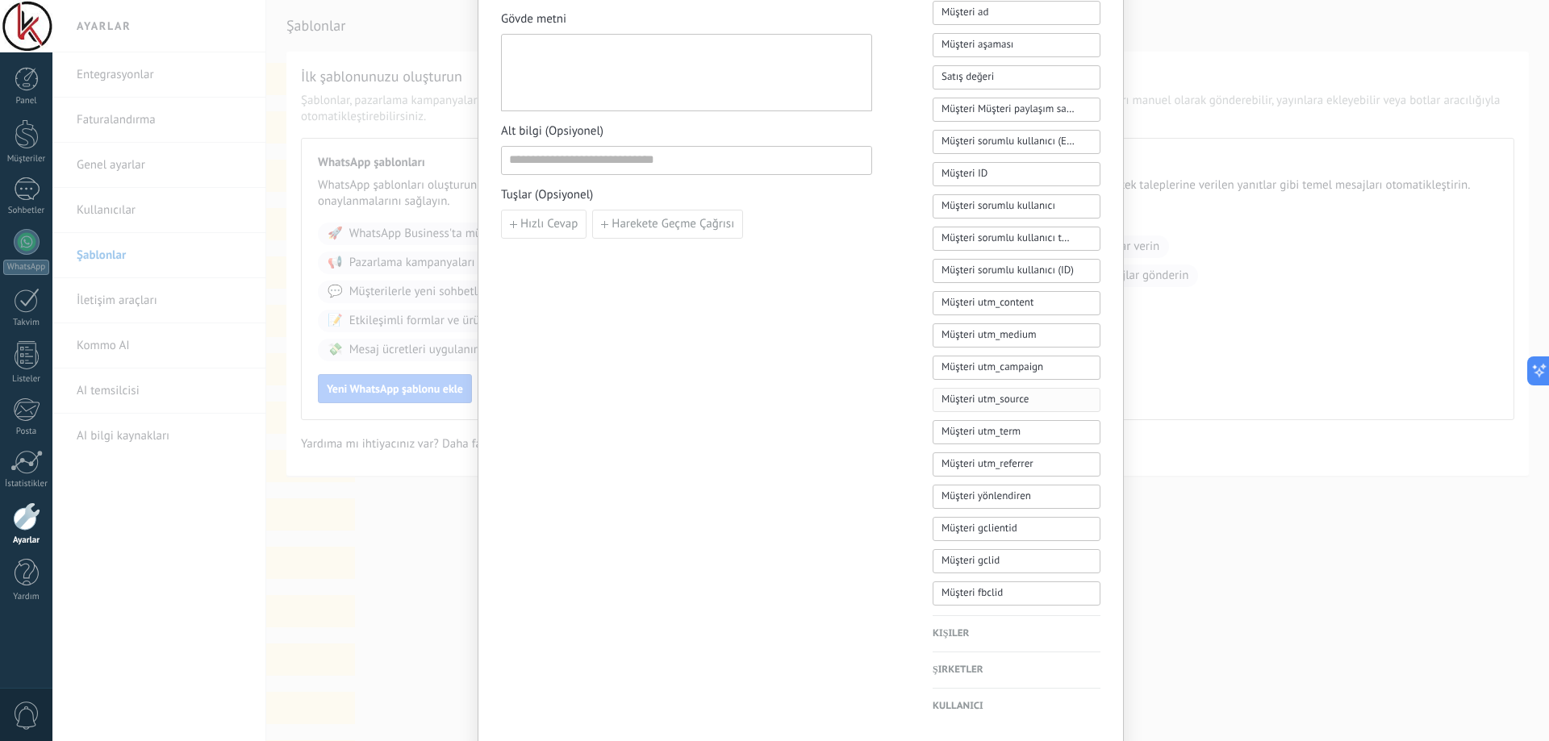
scroll to position [558, 0]
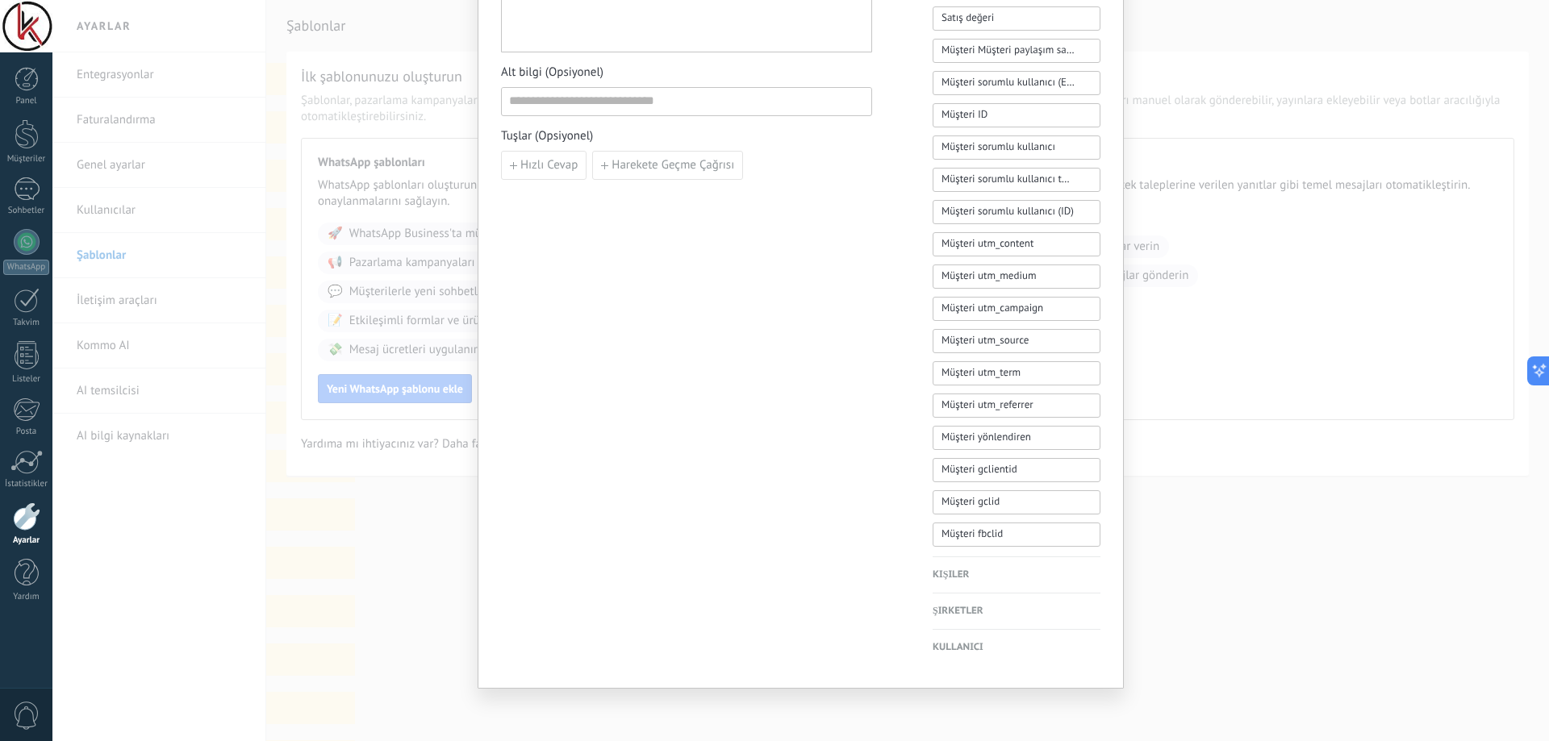
click at [935, 574] on h4 "Kişiler" at bounding box center [1016, 575] width 168 height 16
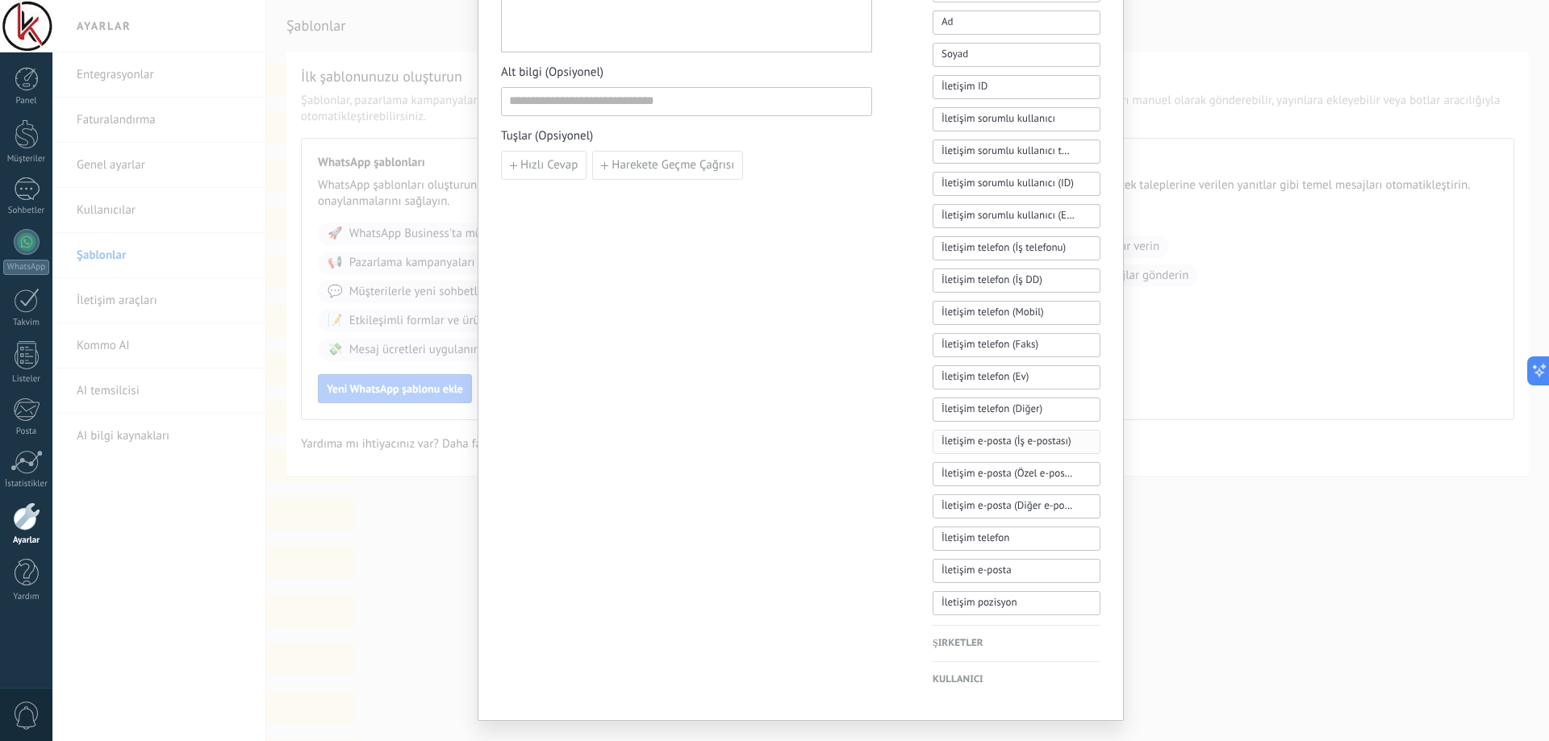
scroll to position [0, 0]
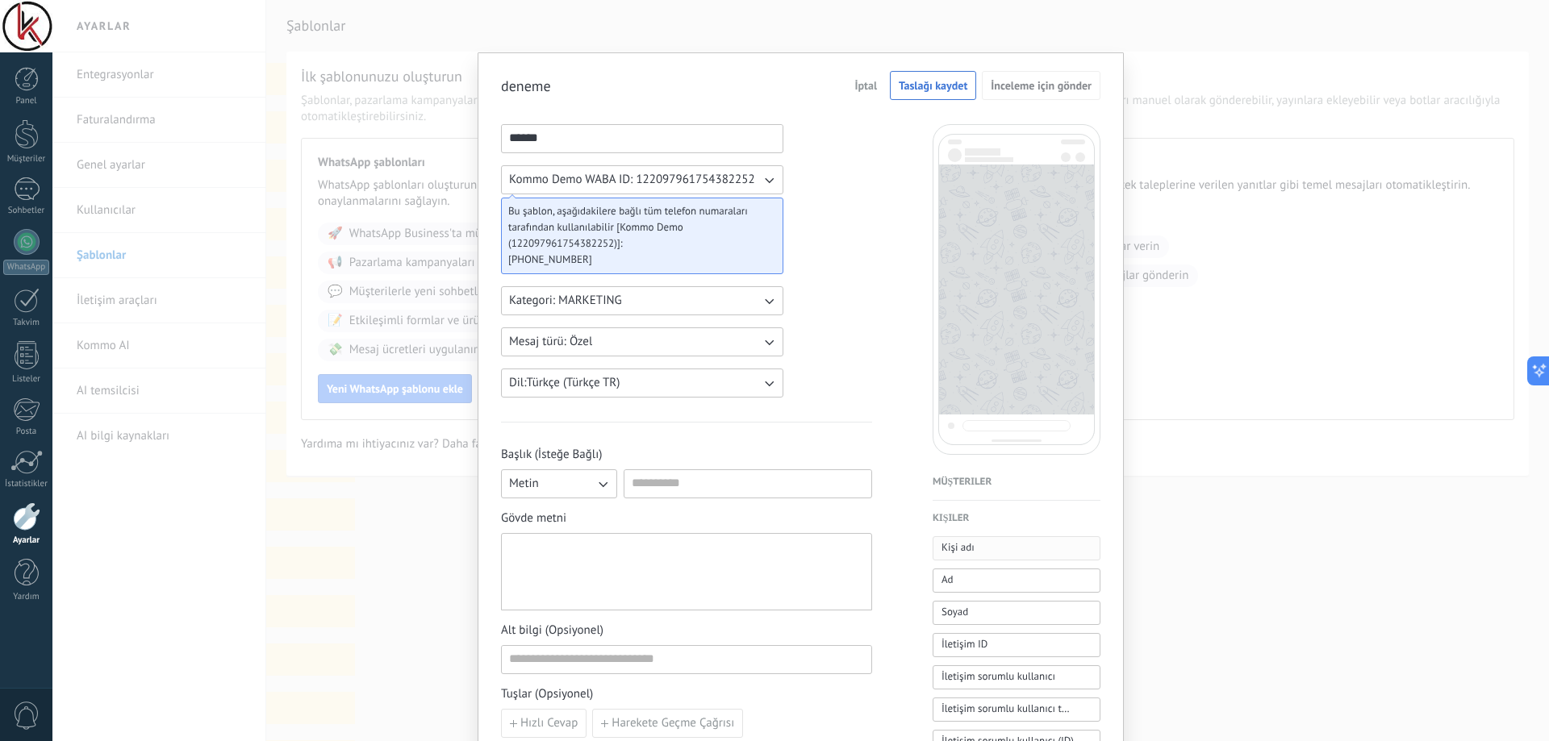
click at [959, 540] on span "Kişi adı" at bounding box center [957, 548] width 33 height 16
click at [971, 581] on button "Ad" at bounding box center [1016, 581] width 168 height 24
click at [955, 607] on span "Soyad" at bounding box center [954, 612] width 27 height 16
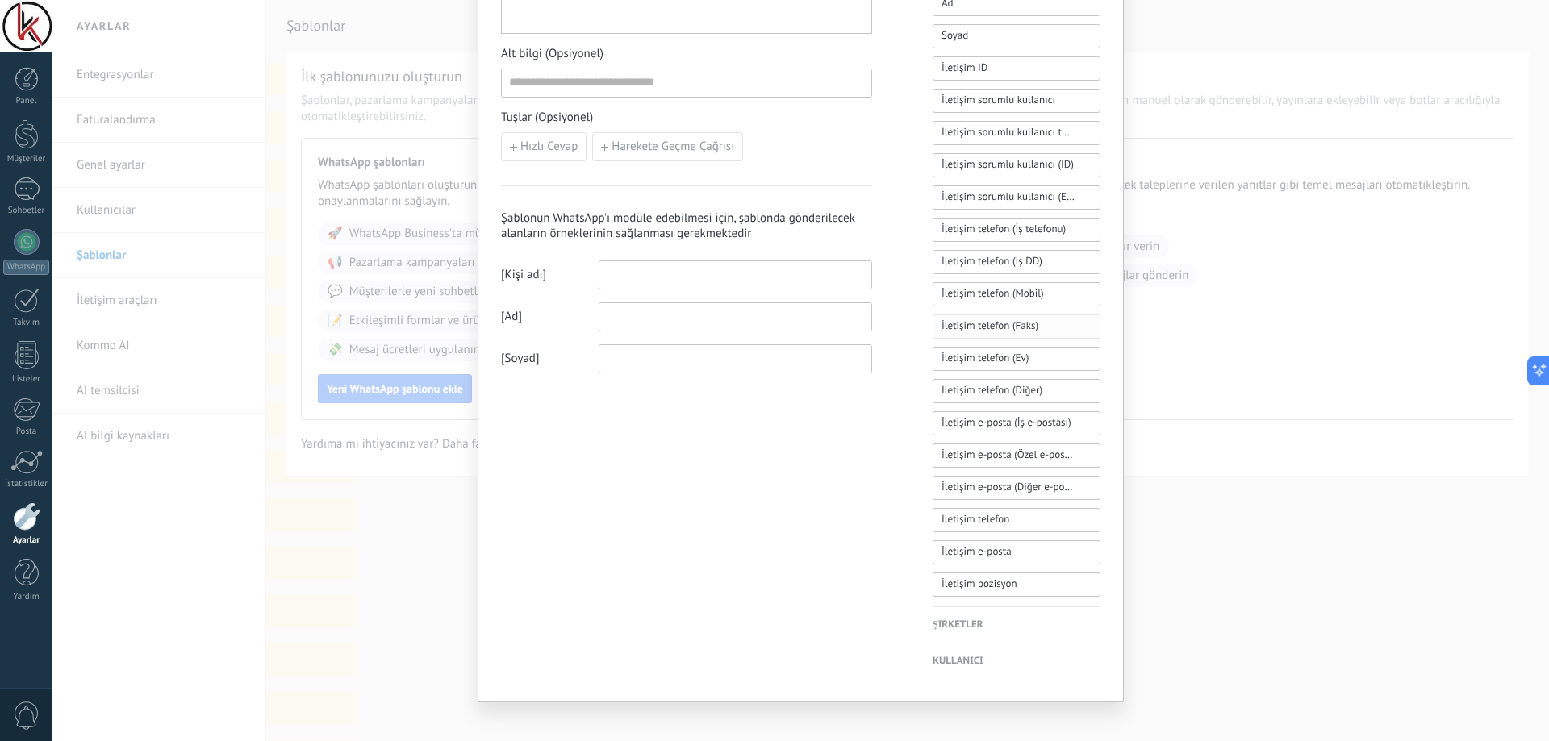
scroll to position [590, 0]
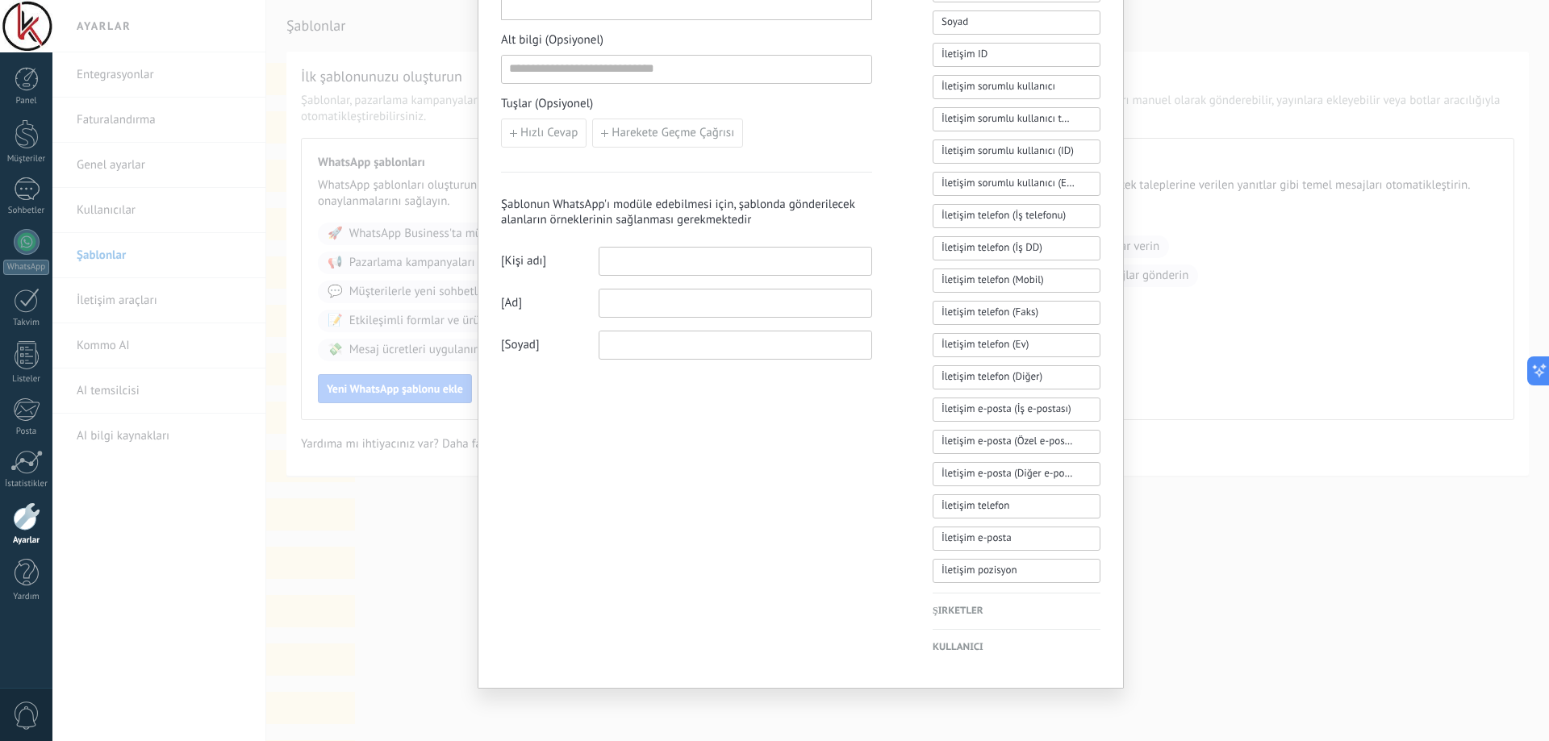
type button "Soyad"
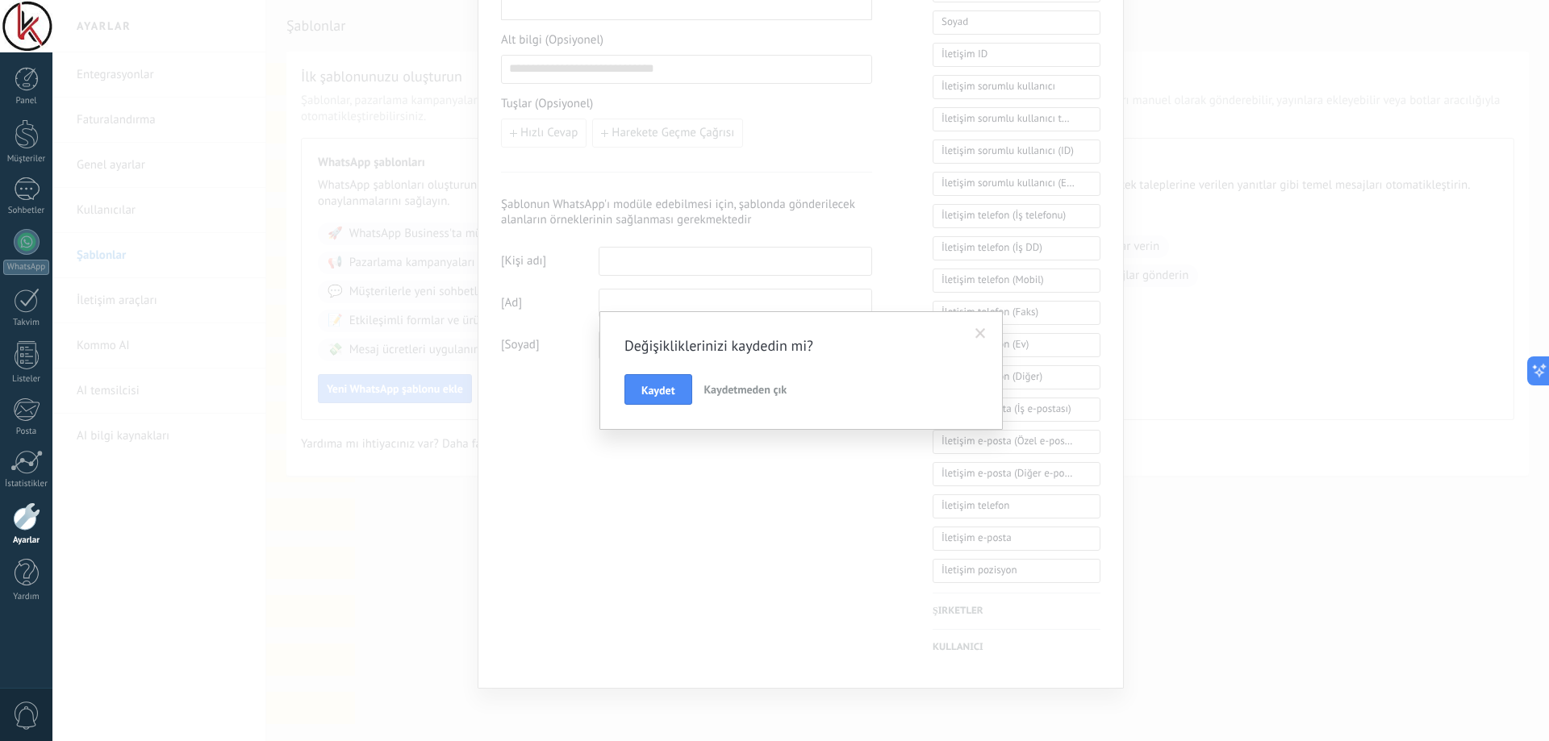
click at [740, 398] on button "Kaydetmeden çık" at bounding box center [746, 389] width 96 height 31
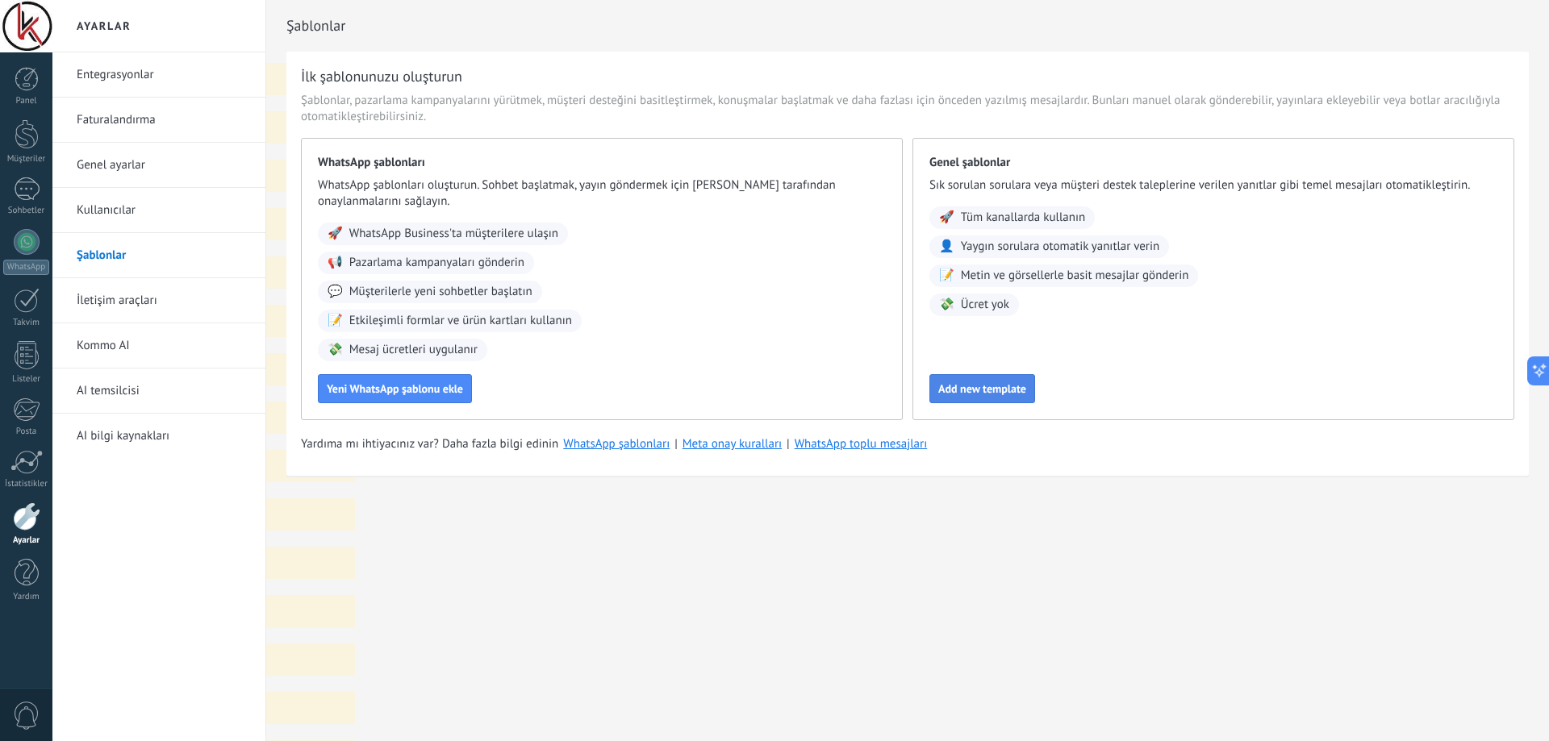
click at [974, 397] on button "Add new template" at bounding box center [982, 388] width 106 height 29
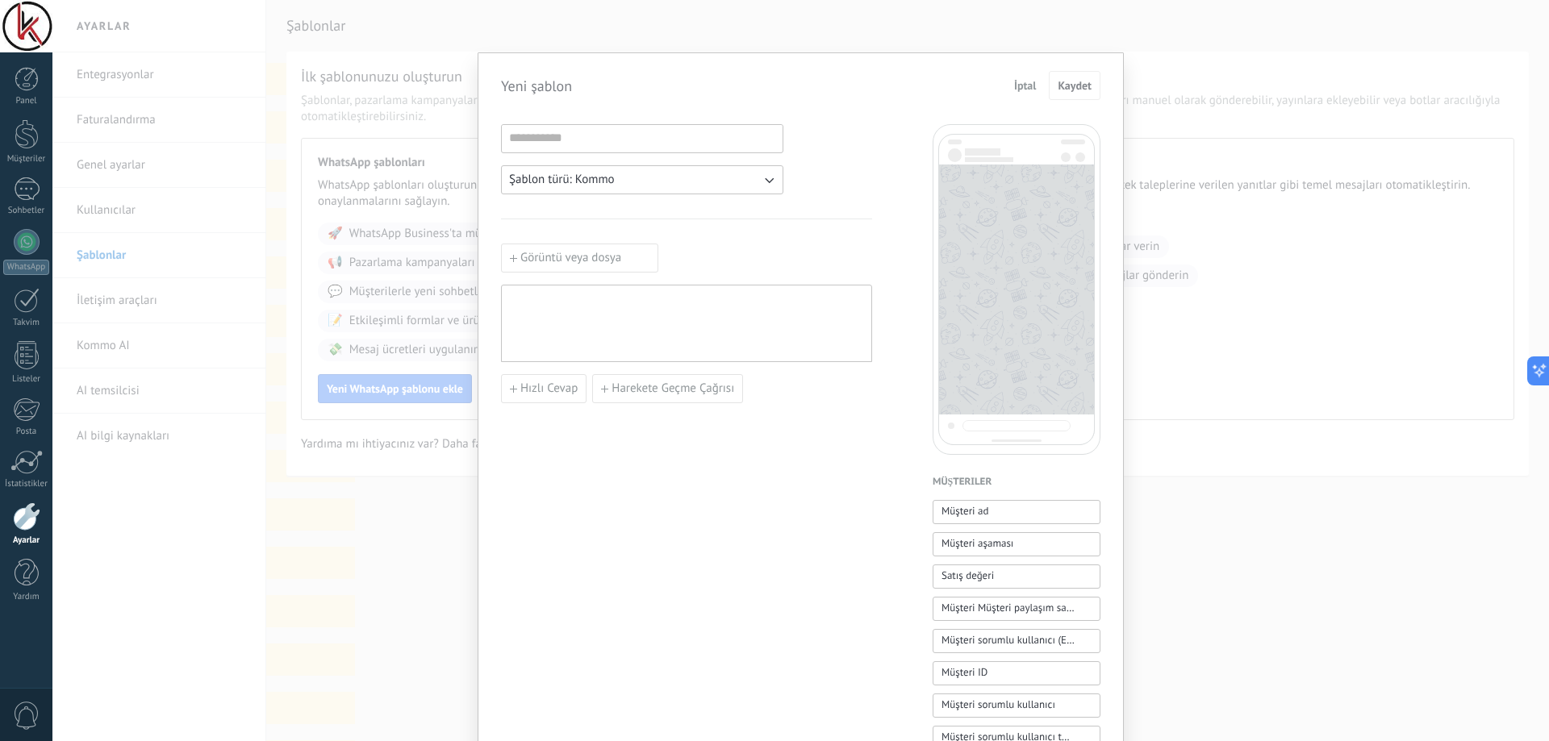
click at [555, 173] on span "Şablon türü: Kommo" at bounding box center [562, 180] width 106 height 16
click at [548, 211] on span "WhatsApp" at bounding box center [535, 207] width 52 height 16
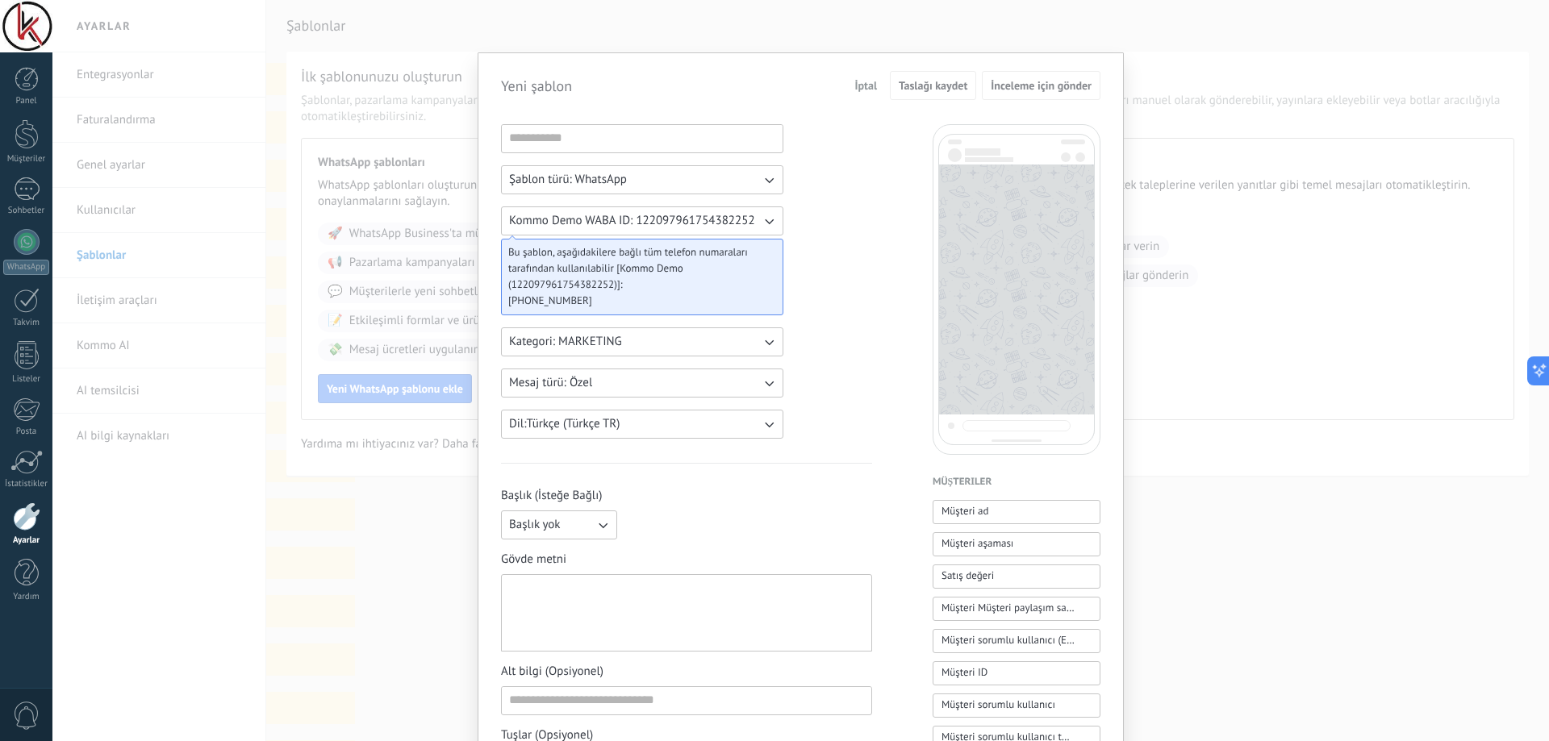
click at [579, 173] on span "Şablon türü: WhatsApp" at bounding box center [568, 180] width 118 height 16
click at [569, 181] on li "Kommo" at bounding box center [636, 179] width 291 height 27
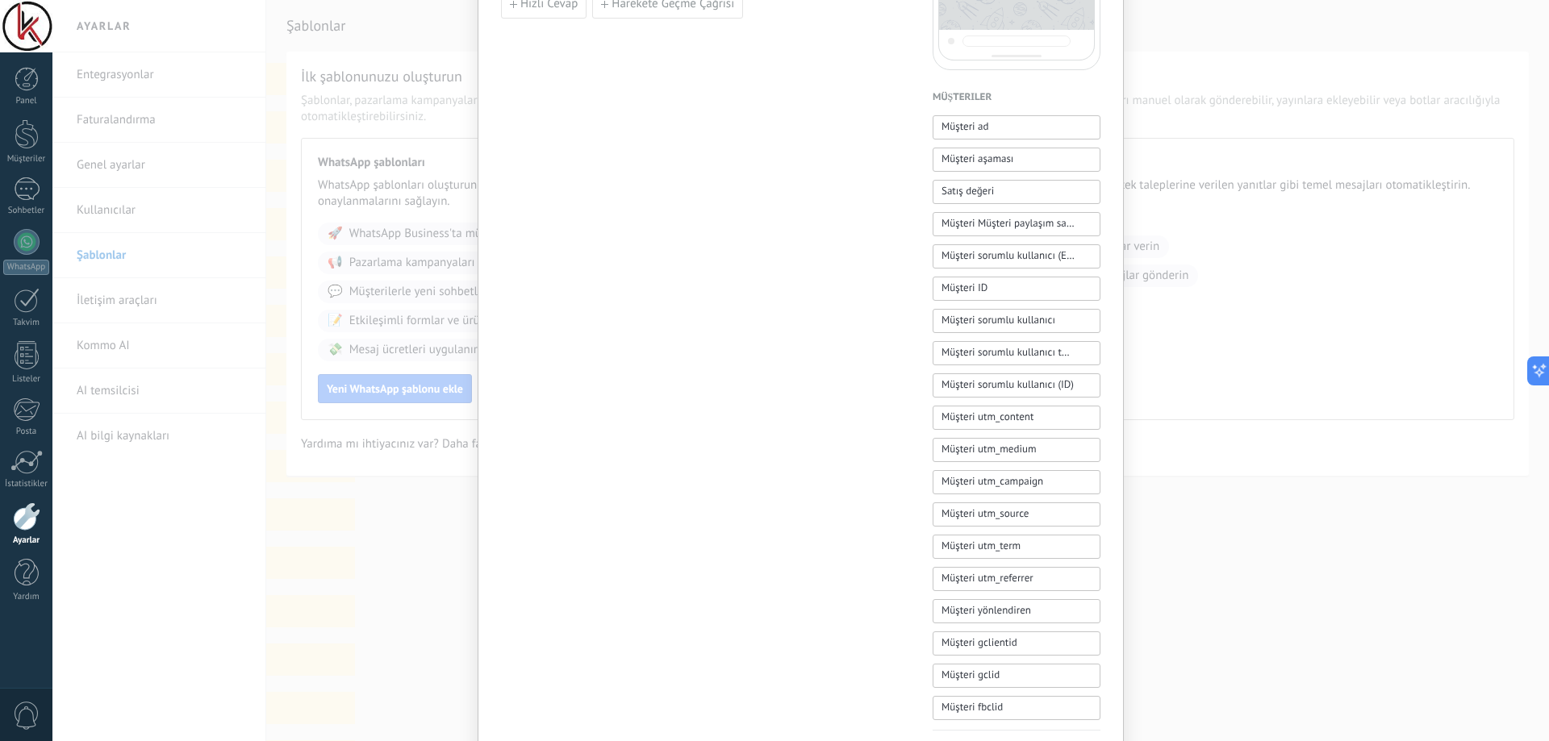
scroll to position [403, 0]
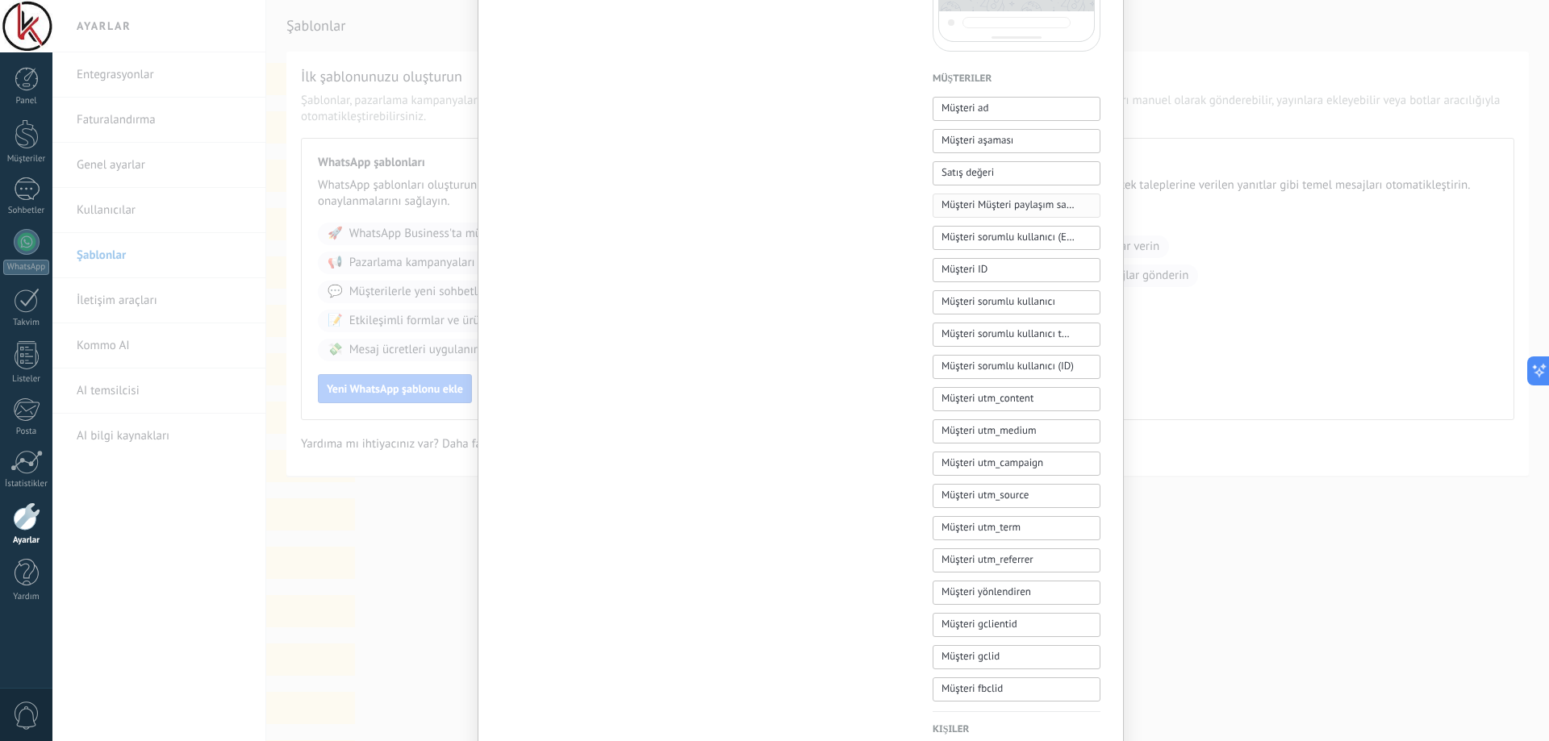
click at [986, 210] on span "Müşteri Müşteri paylaşım sayfası URL'si" at bounding box center [1007, 205] width 133 height 16
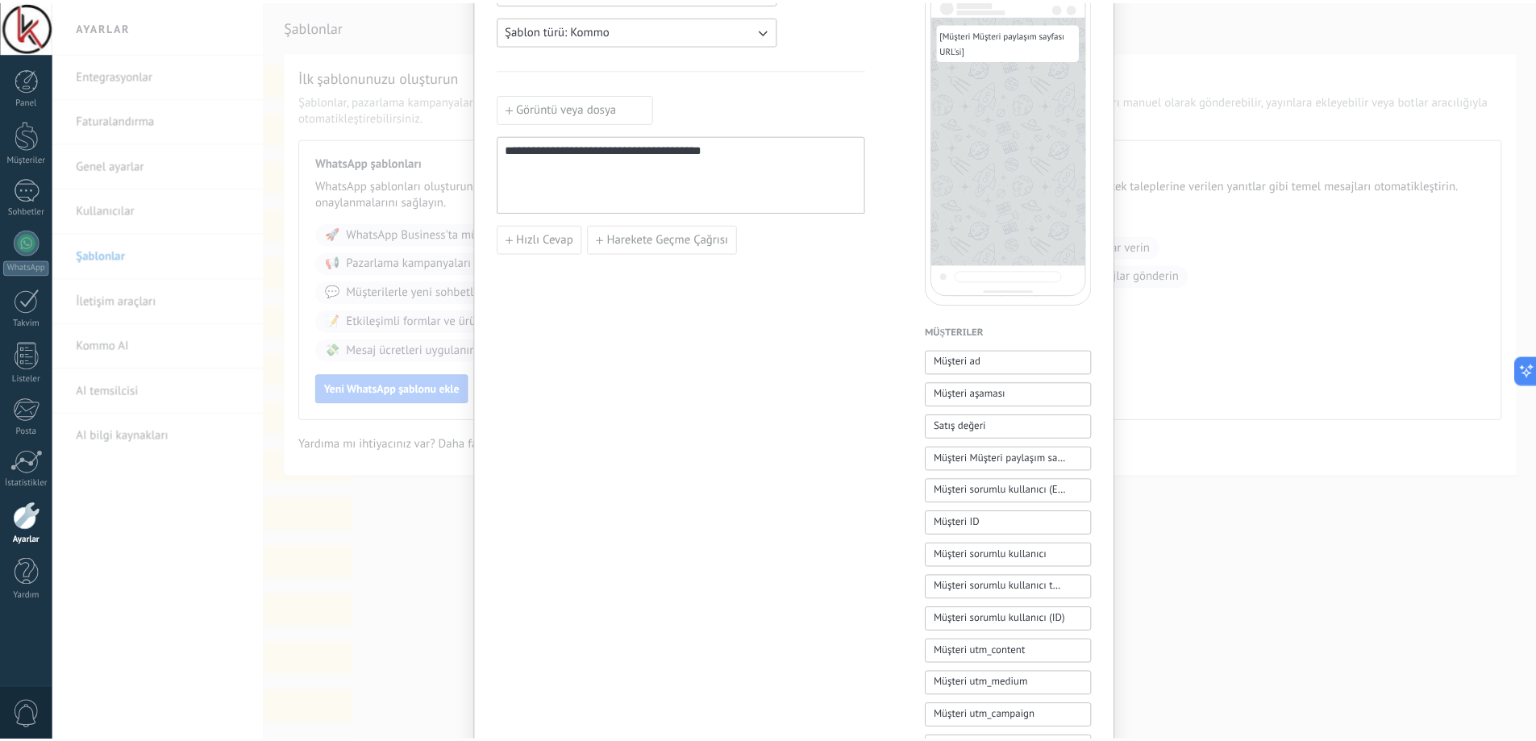
scroll to position [0, 0]
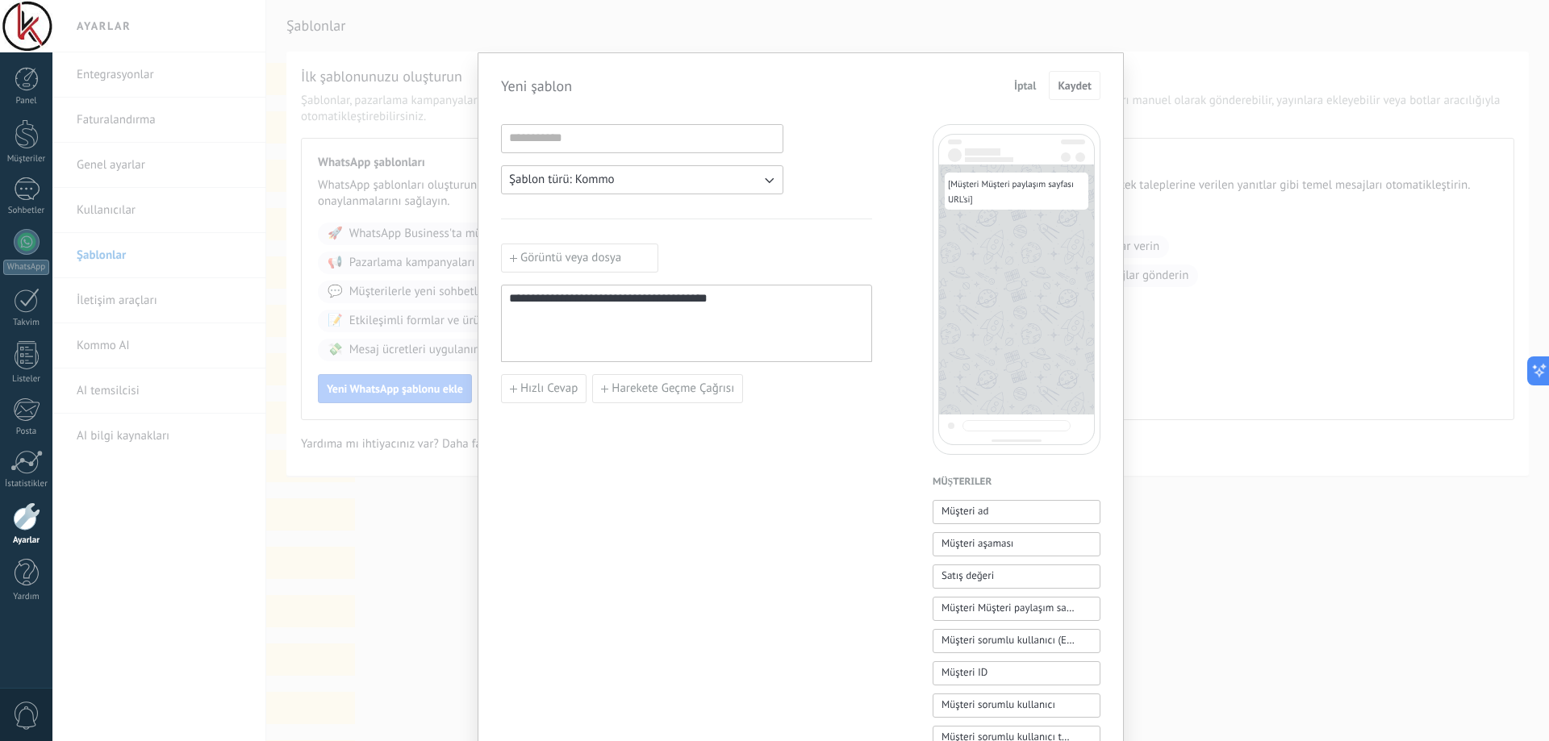
click at [1221, 115] on div "**********" at bounding box center [800, 370] width 1496 height 741
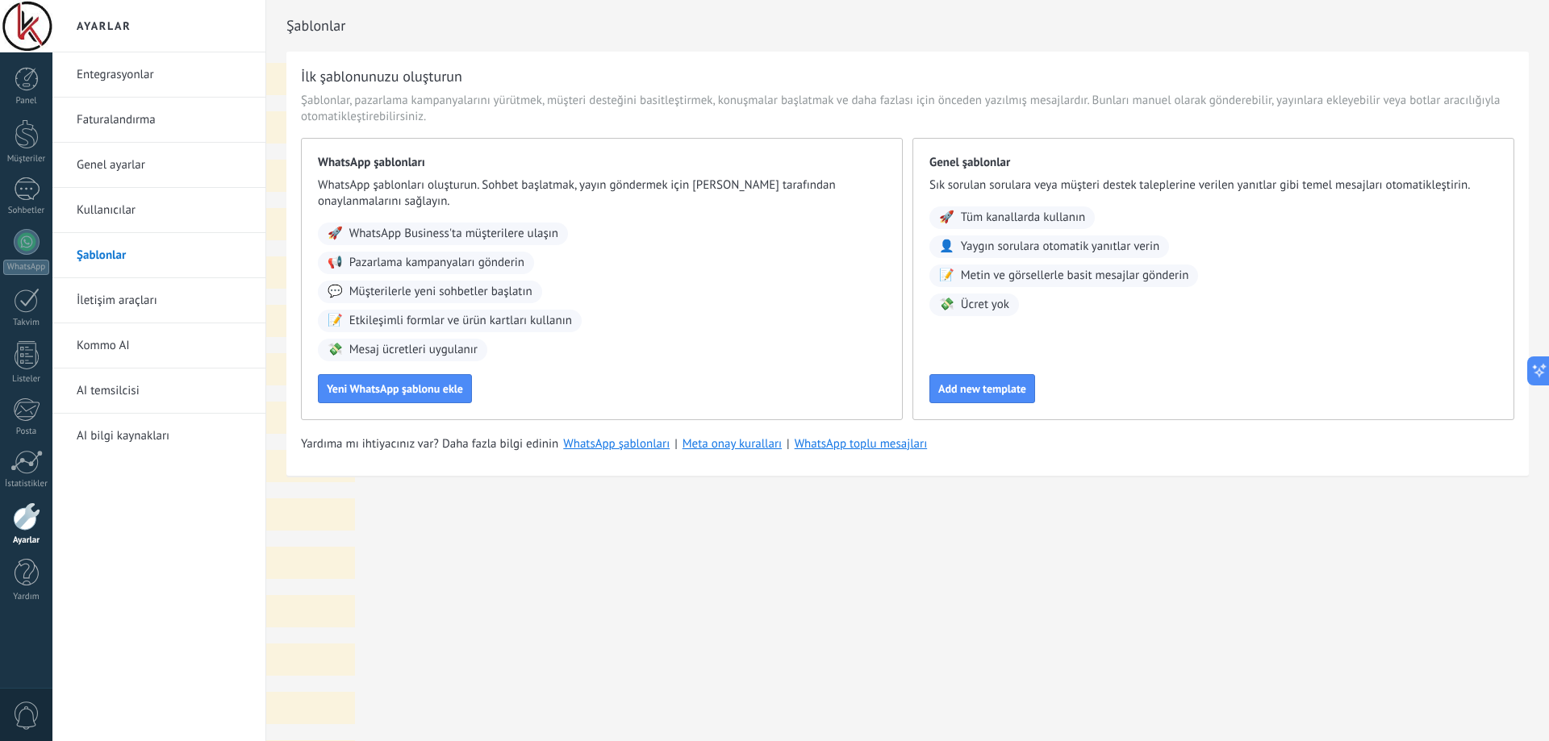
click at [113, 304] on link "İletişim araçları" at bounding box center [163, 300] width 173 height 45
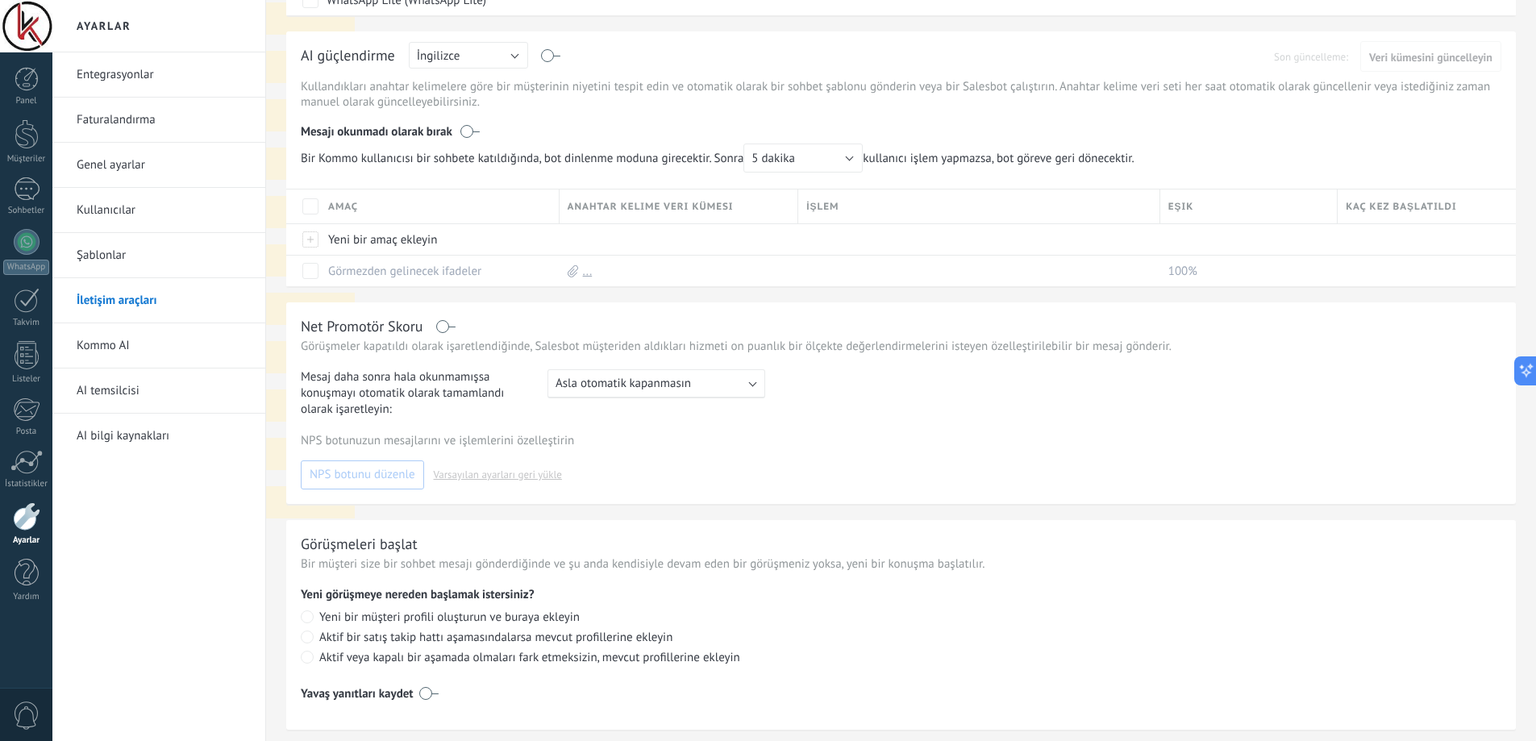
scroll to position [490, 0]
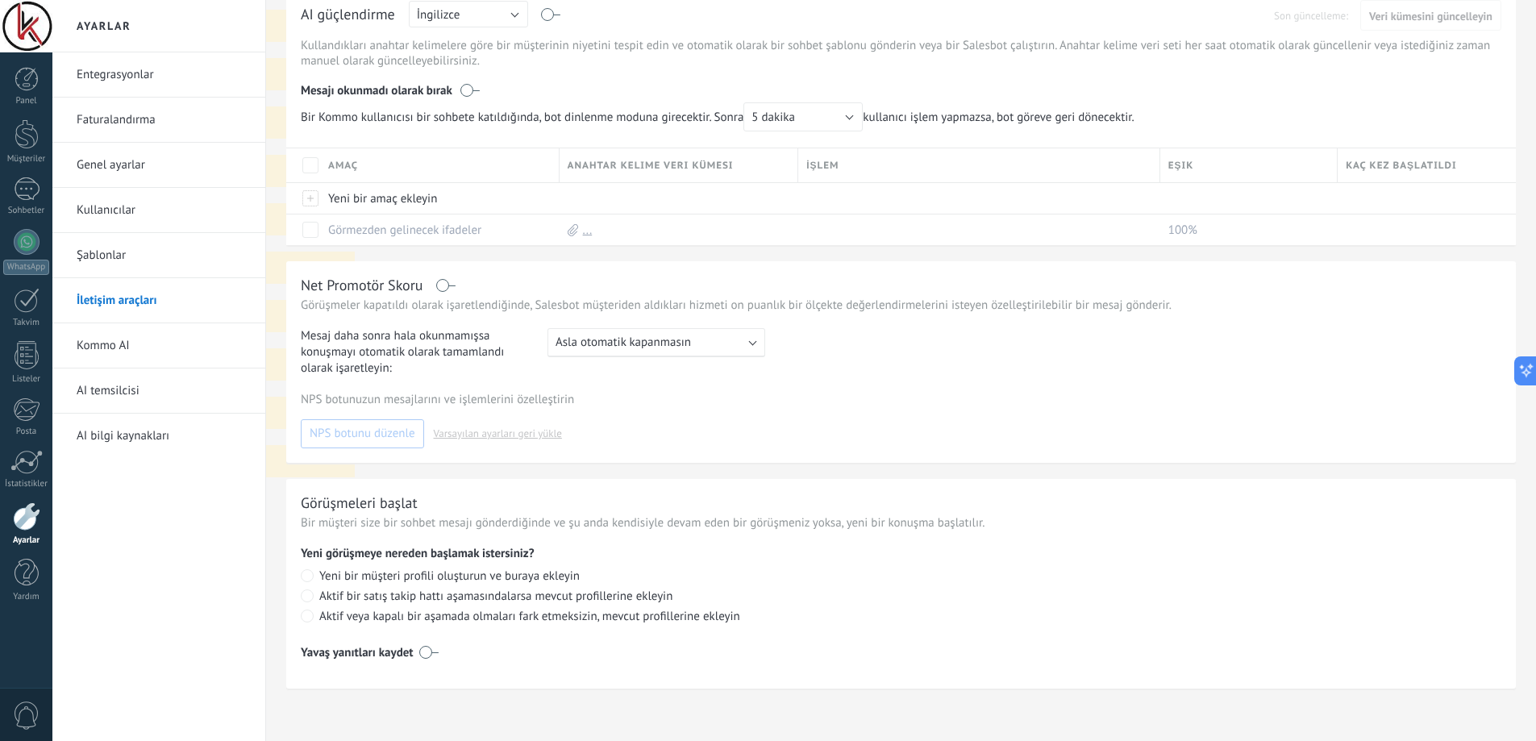
click at [83, 334] on link "Kommo AI" at bounding box center [163, 345] width 173 height 45
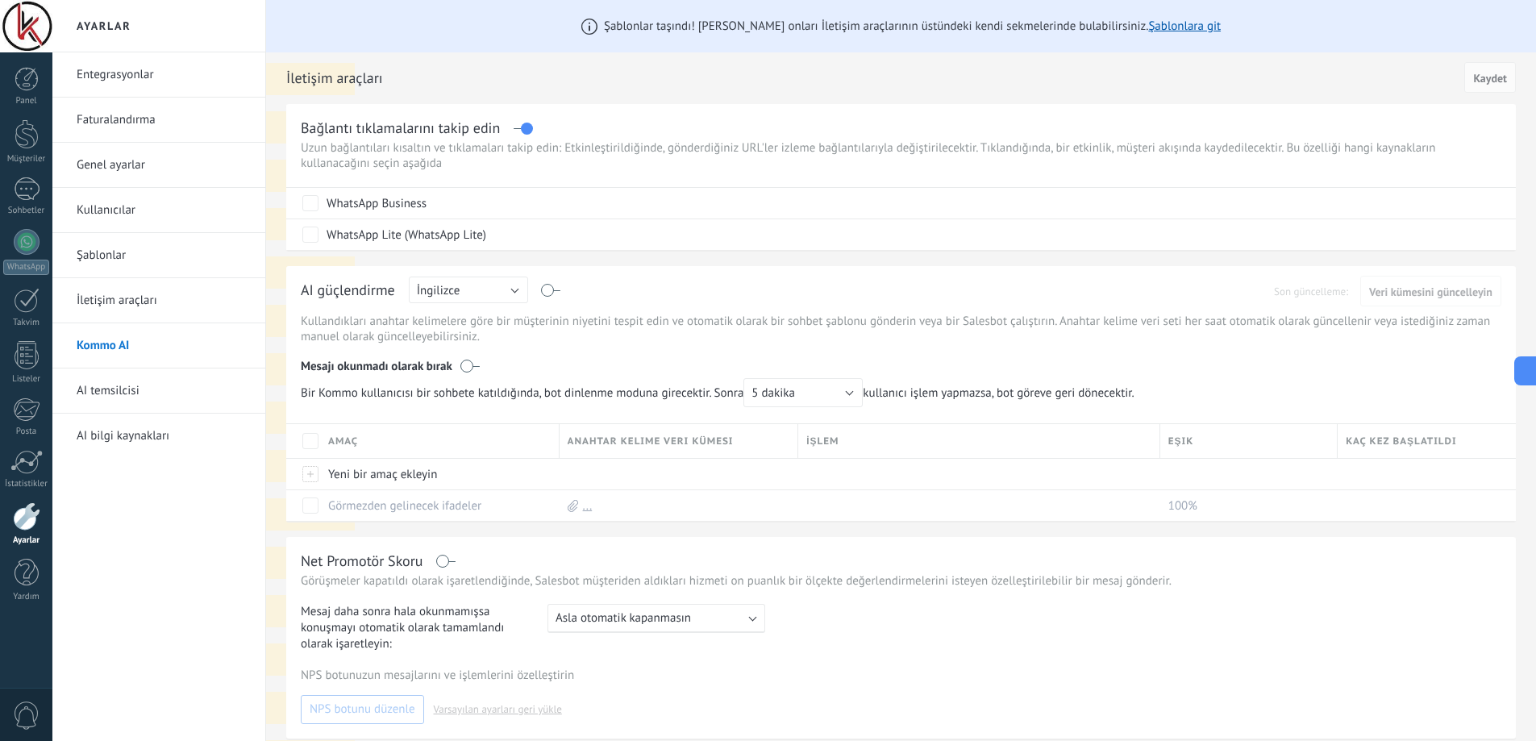
click at [120, 394] on link "AI temsilcisi" at bounding box center [163, 391] width 173 height 45
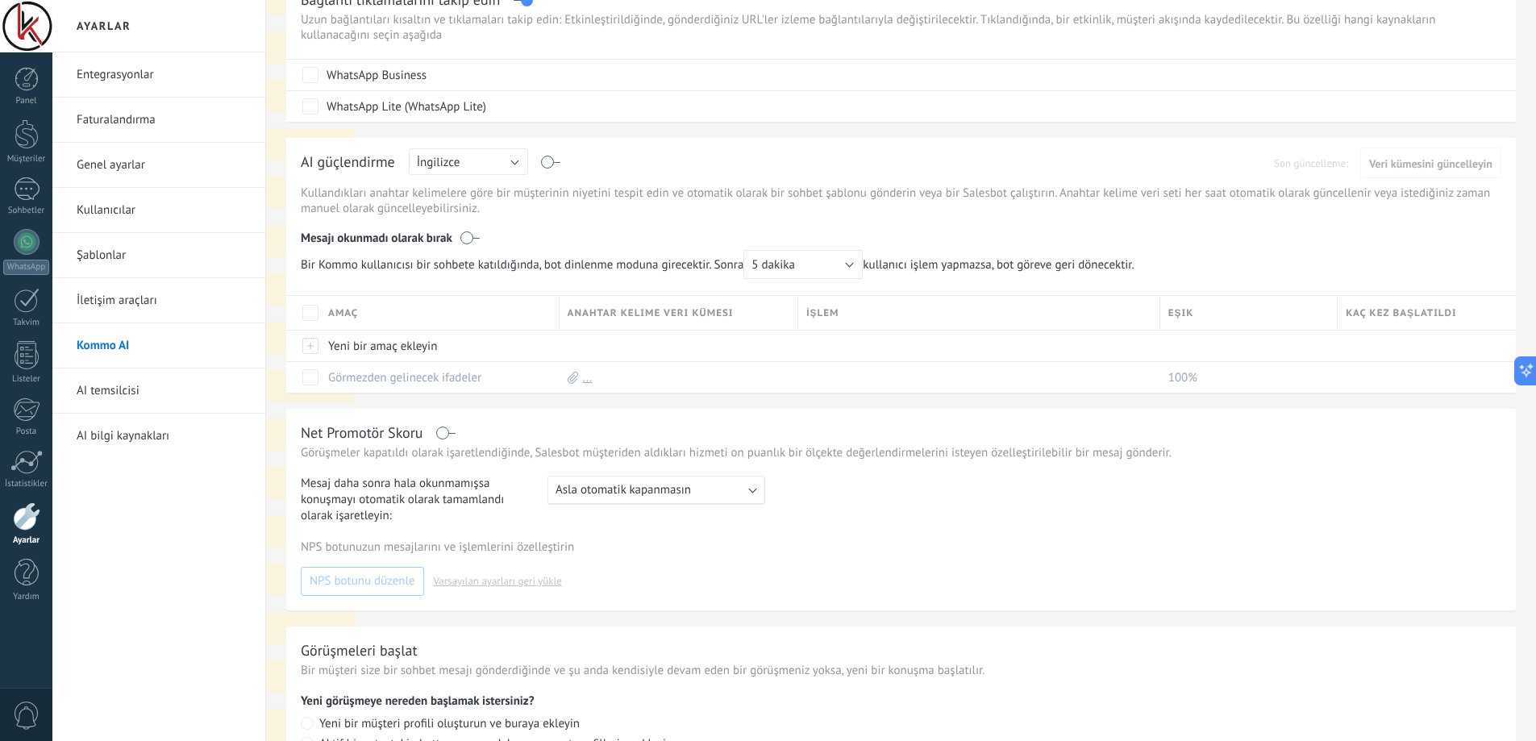
scroll to position [277, 0]
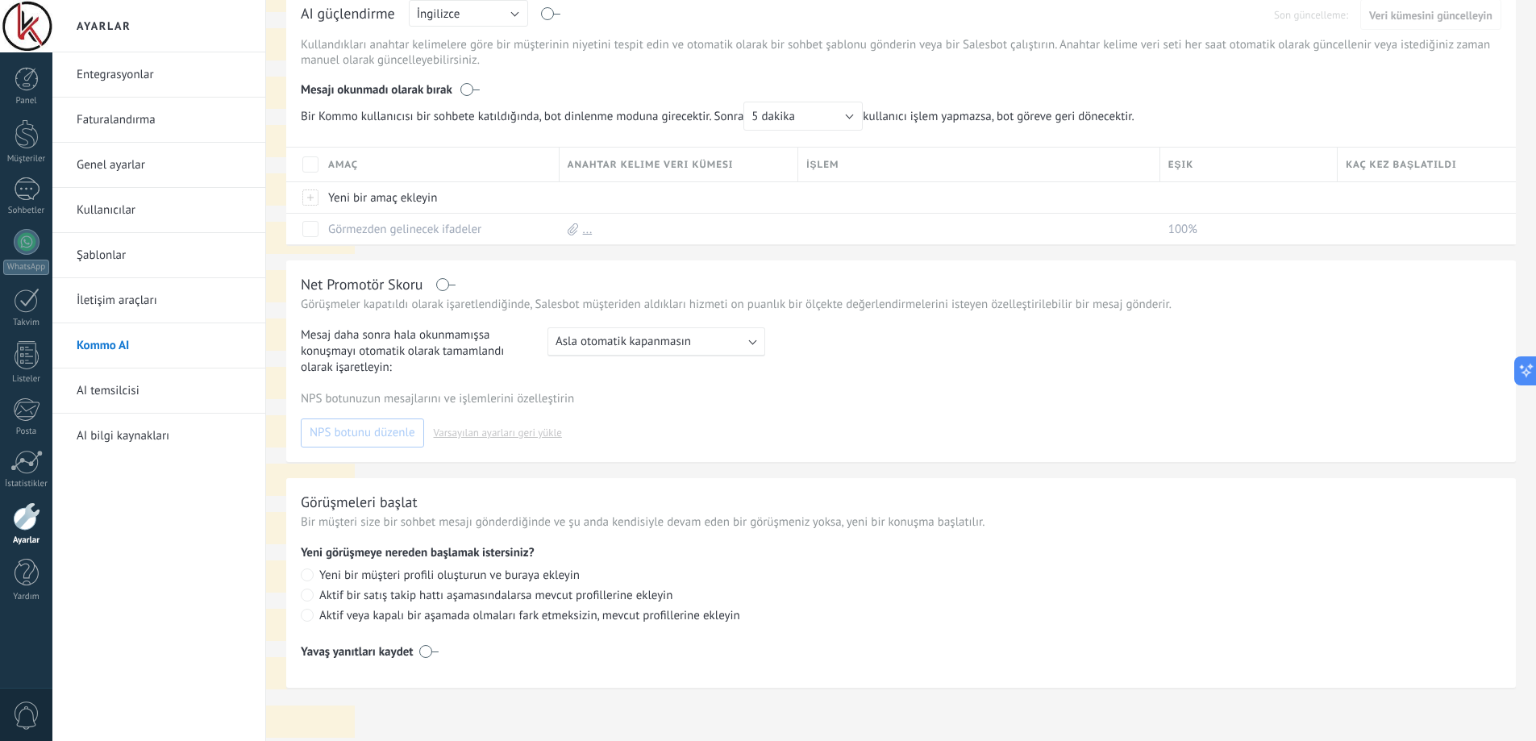
click at [26, 715] on span "0" at bounding box center [26, 716] width 27 height 28
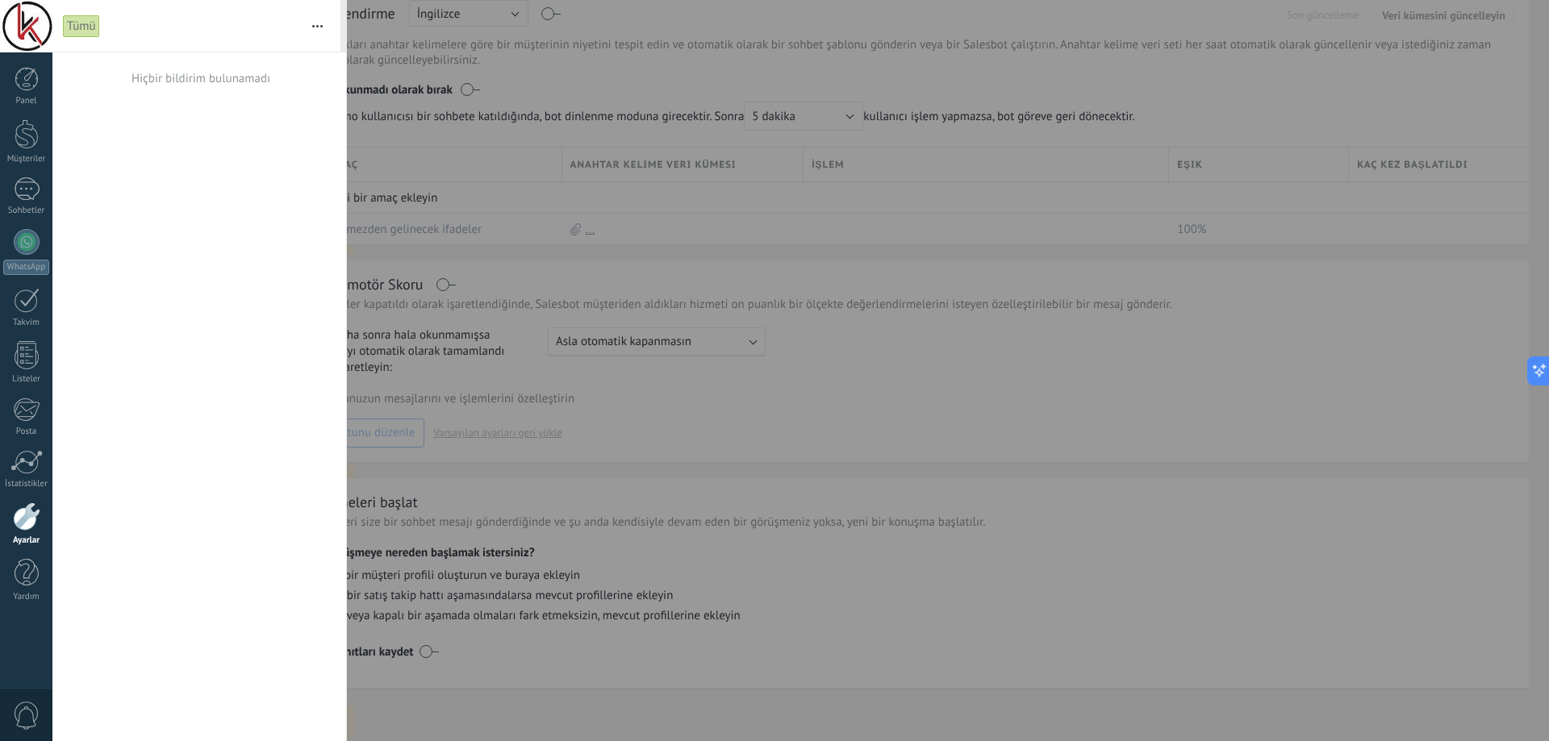
click at [457, 44] on div at bounding box center [774, 370] width 1549 height 741
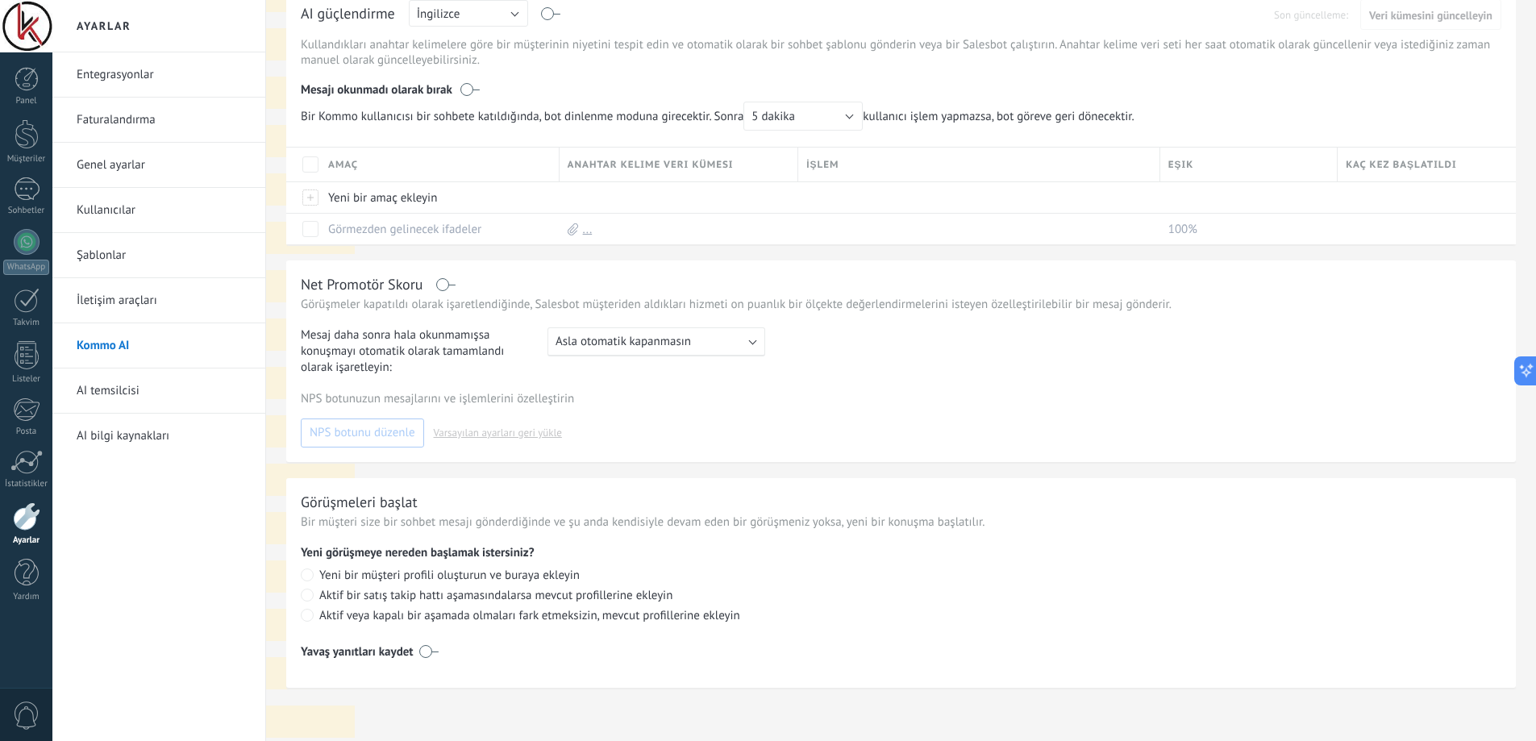
click at [13, 714] on span "0" at bounding box center [26, 716] width 27 height 28
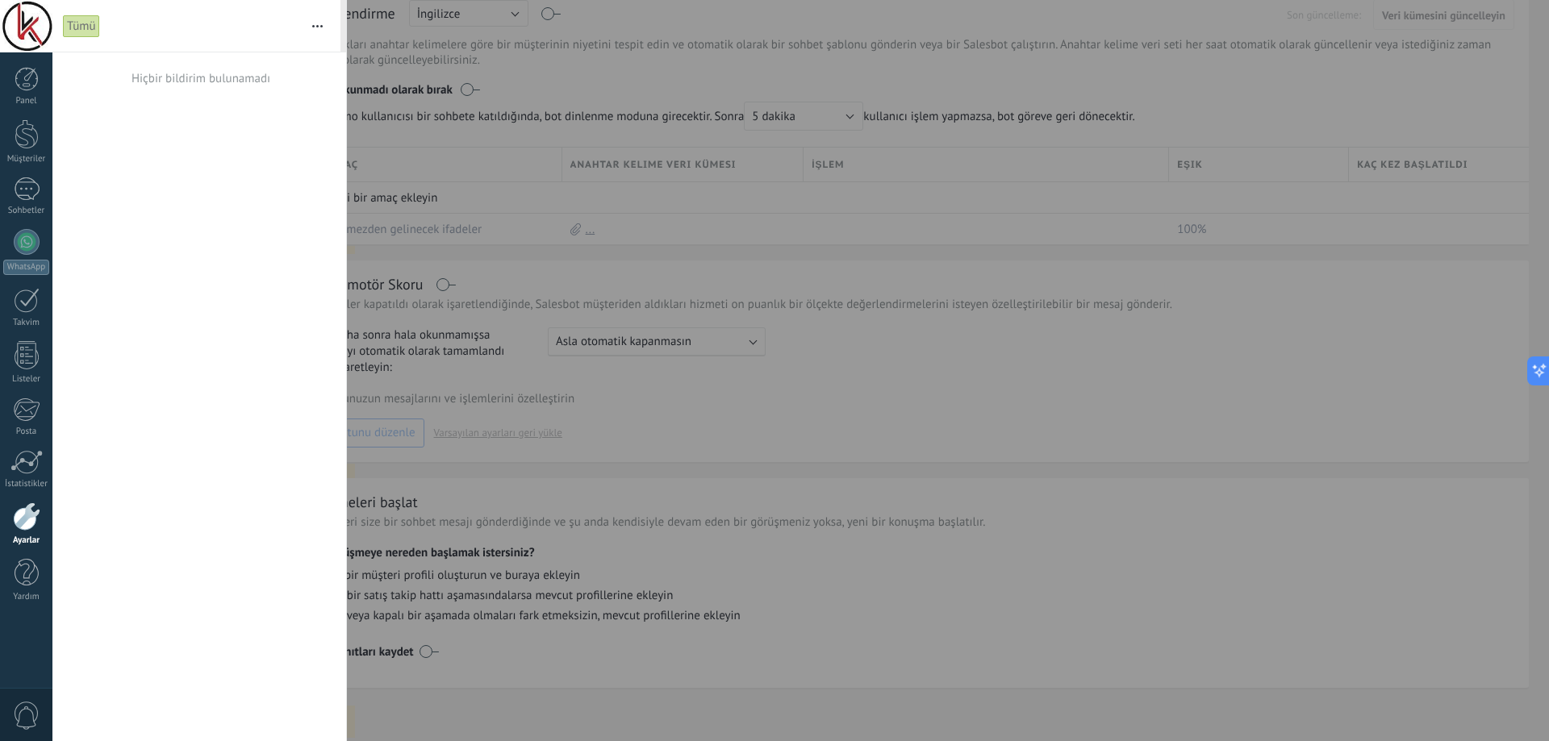
click at [89, 19] on div "Tümü" at bounding box center [81, 26] width 37 height 23
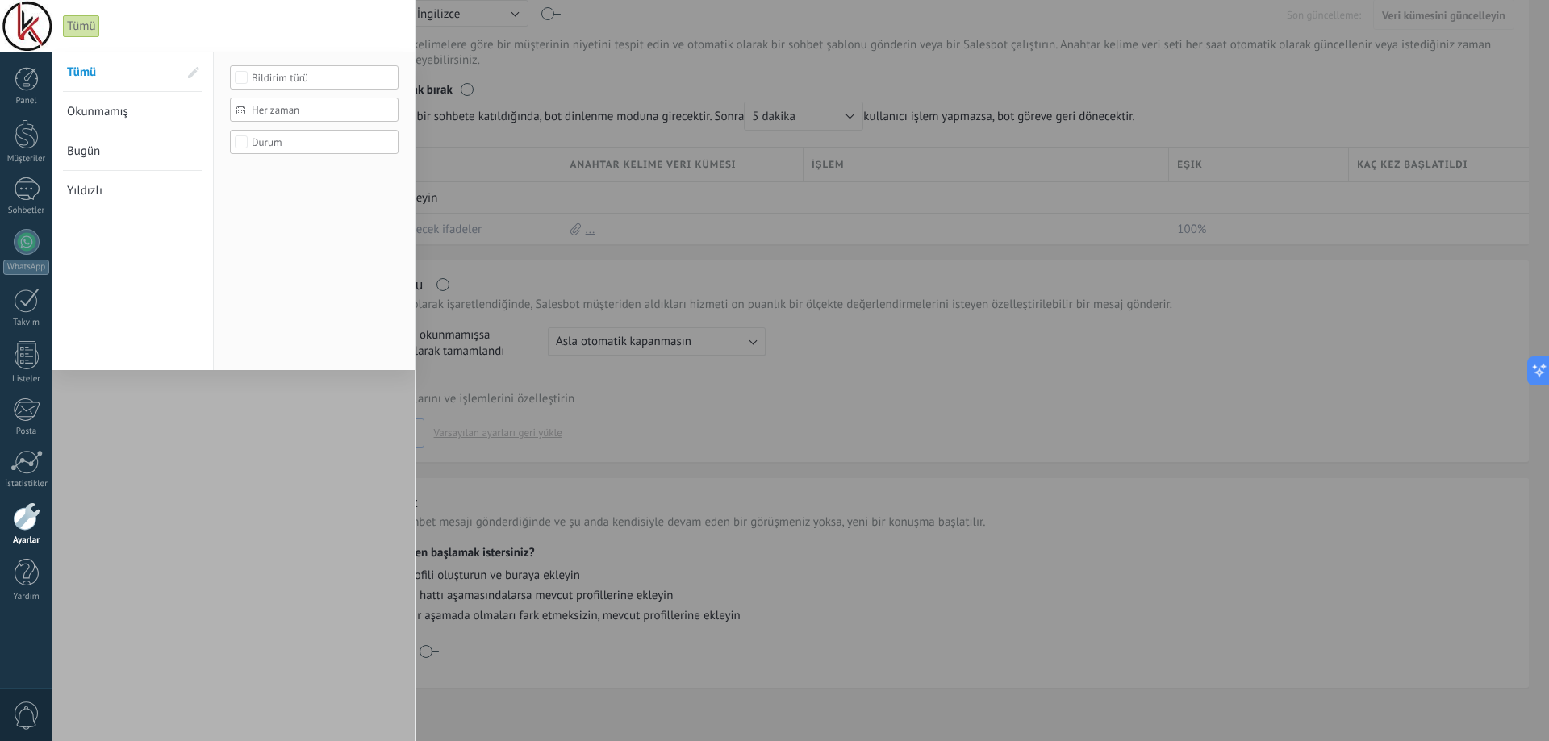
click at [501, 94] on div at bounding box center [774, 370] width 1549 height 741
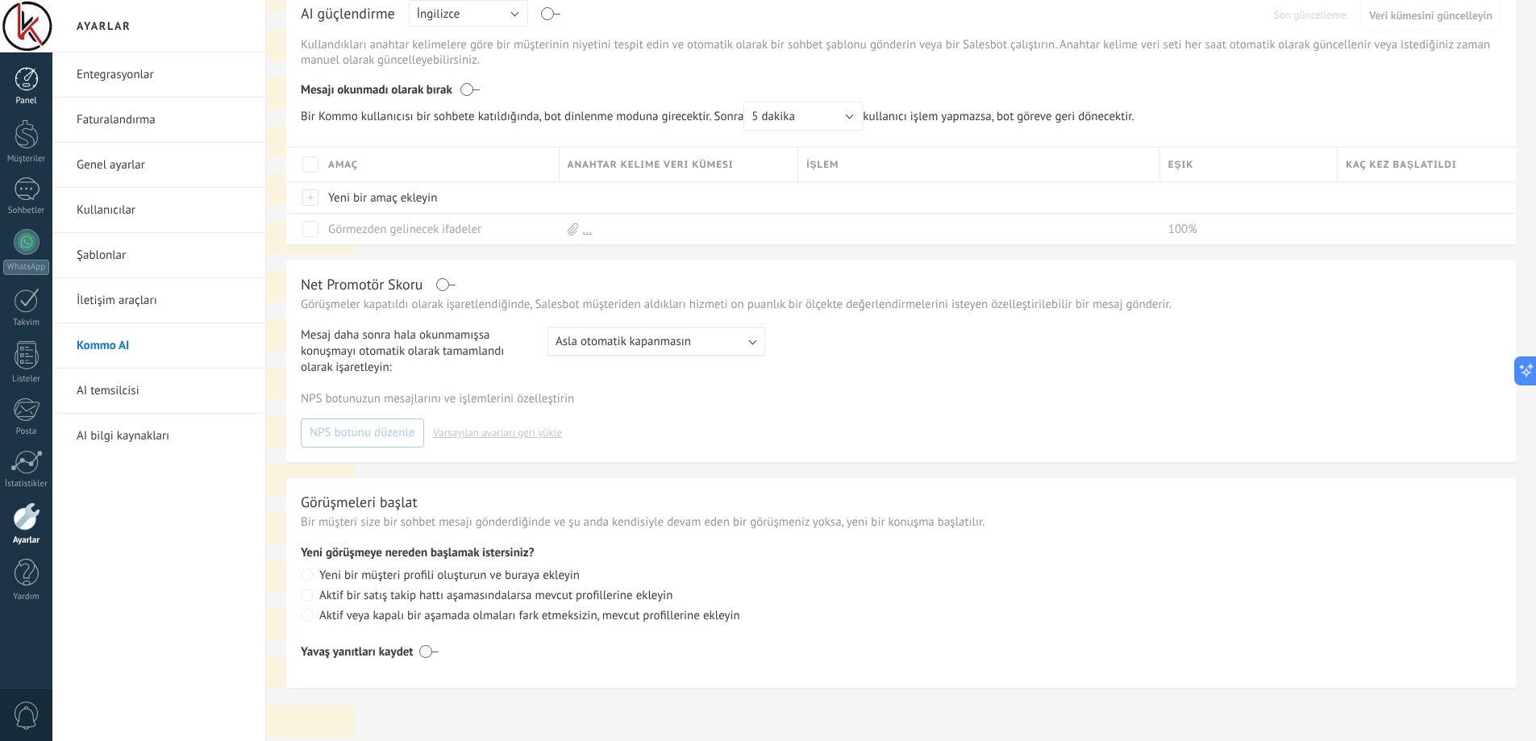
click at [22, 91] on link "Panel" at bounding box center [26, 87] width 52 height 40
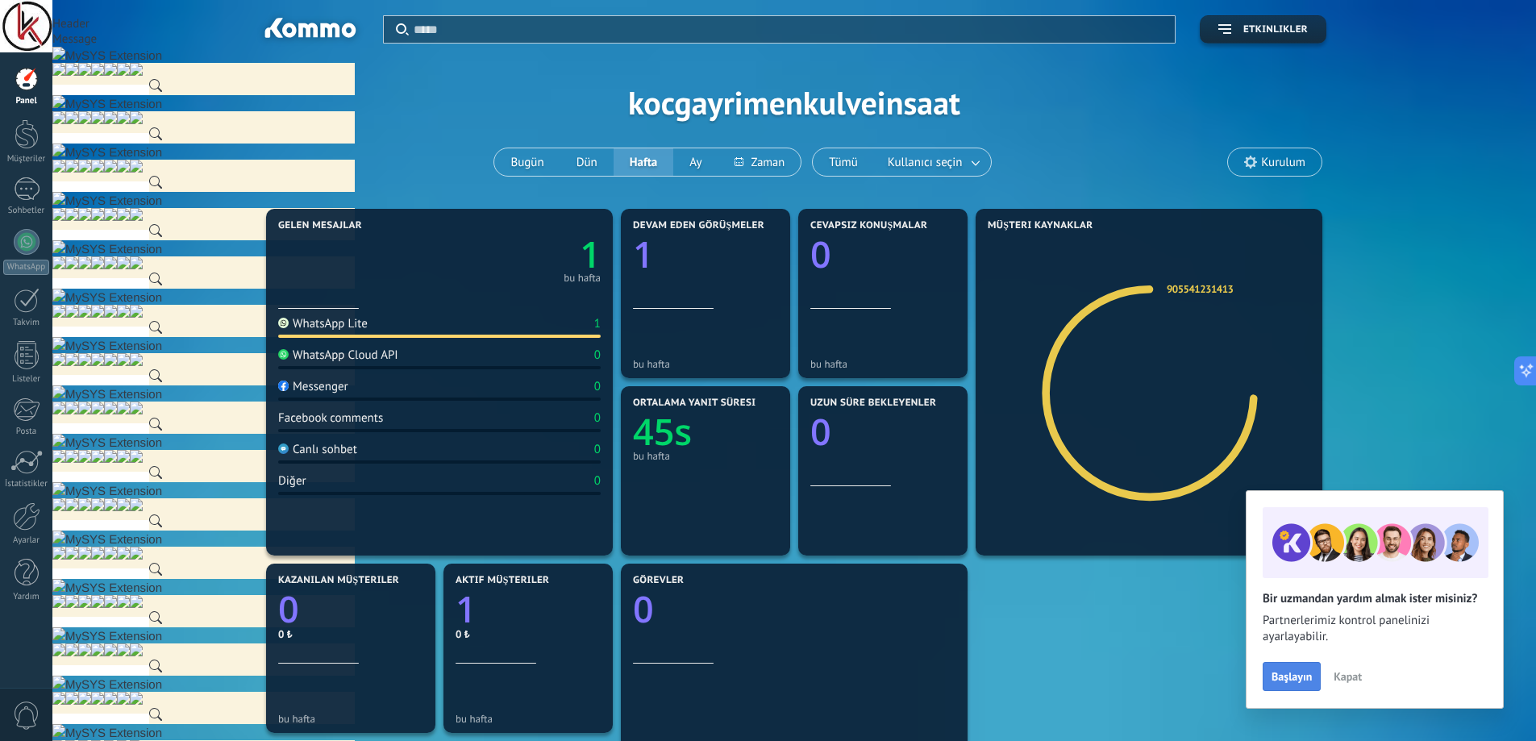
click at [1309, 675] on span "Başlayın" at bounding box center [1292, 676] width 40 height 11
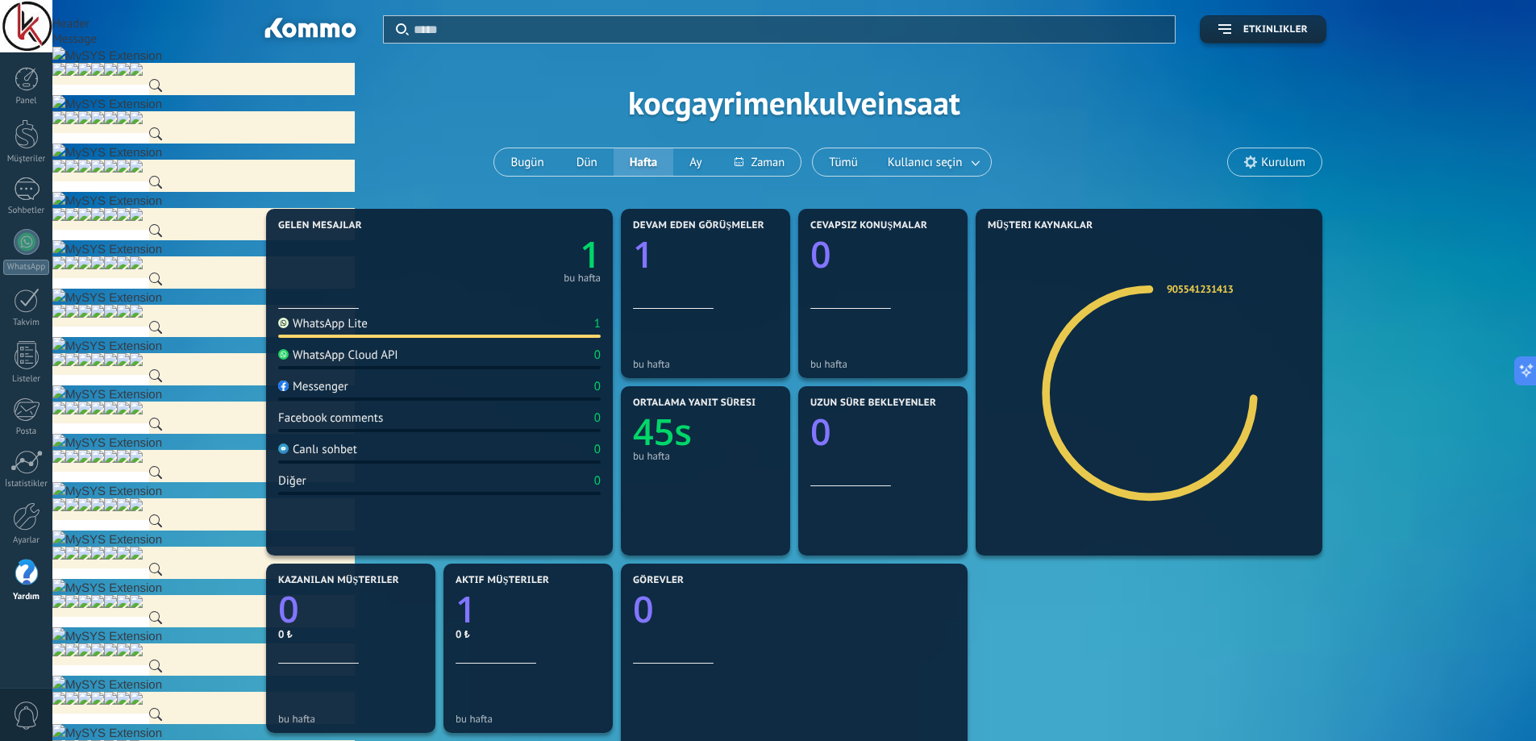
click at [1260, 156] on span "Kurulum" at bounding box center [1275, 161] width 94 height 27
click at [1270, 161] on span "Kurulum" at bounding box center [1283, 163] width 44 height 14
click at [1264, 163] on span "Kurulum" at bounding box center [1283, 163] width 44 height 14
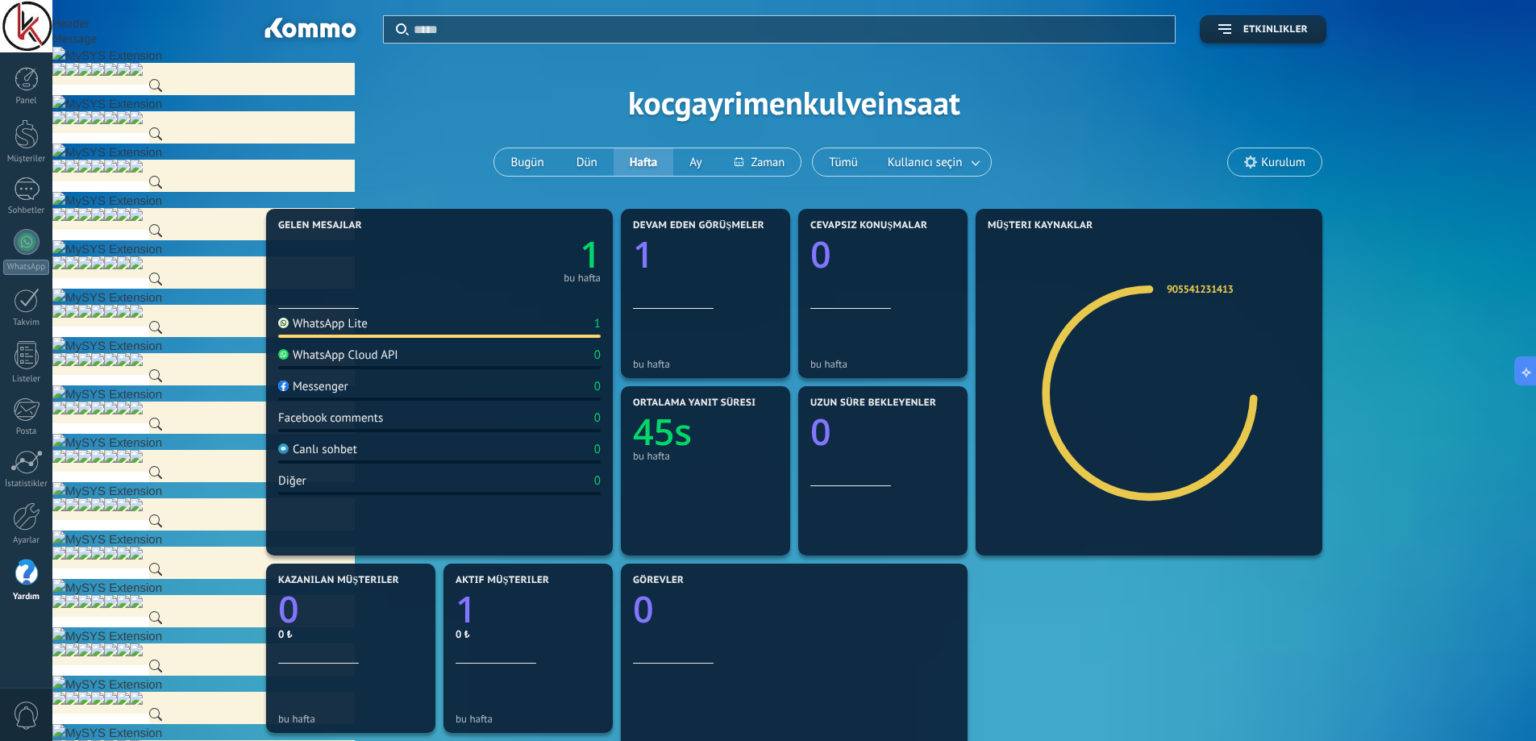
click at [1241, 164] on span "Kurulum" at bounding box center [1275, 161] width 94 height 27
click at [1533, 369] on button at bounding box center [1522, 370] width 29 height 29
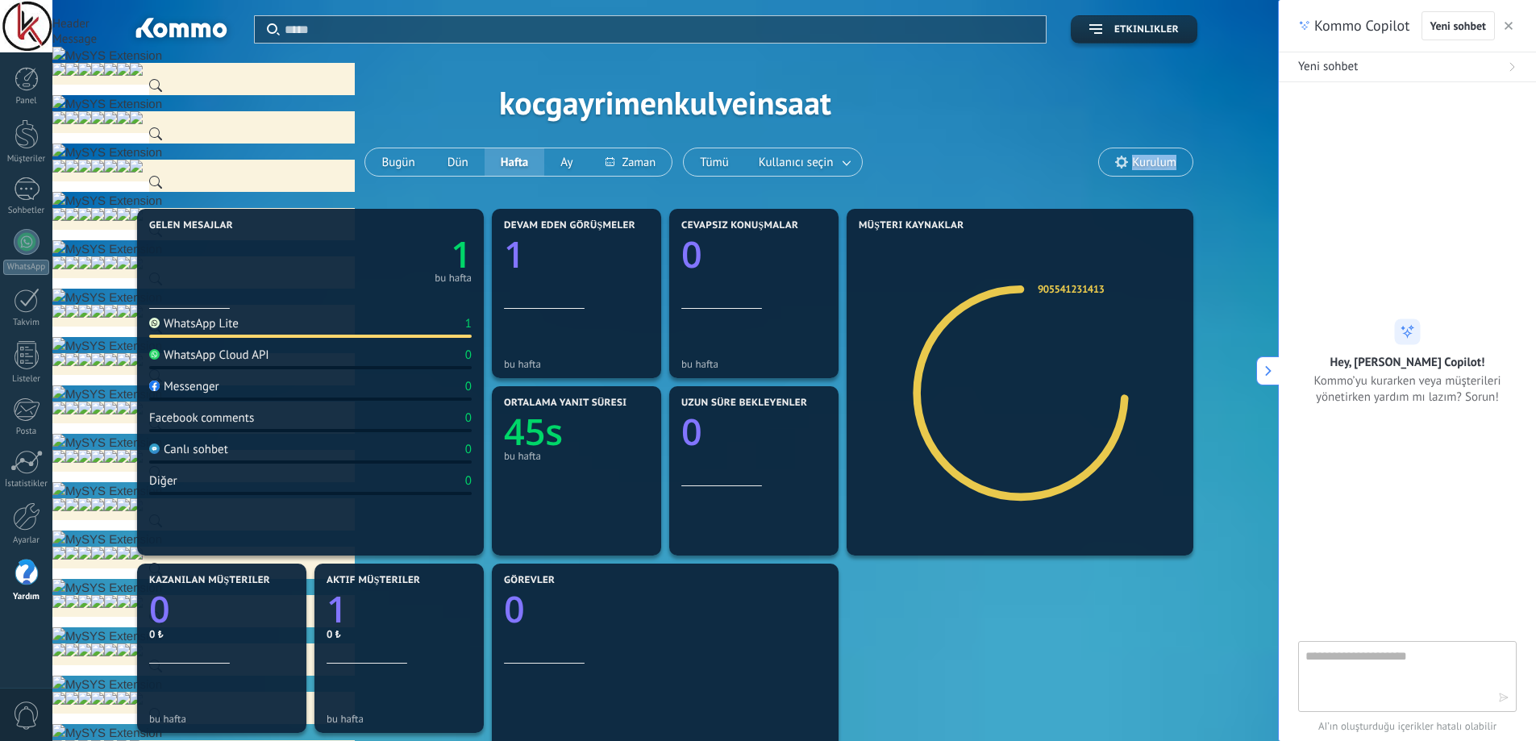
click at [1486, 368] on h2 "Hey, ben Kommo Copilot!" at bounding box center [1408, 361] width 155 height 15
click at [1156, 173] on span "Kurulum" at bounding box center [1146, 161] width 94 height 27
click at [1115, 23] on button "Etkinlikler" at bounding box center [1134, 29] width 127 height 28
click at [1115, 31] on span "Etkinlikler" at bounding box center [1147, 29] width 65 height 11
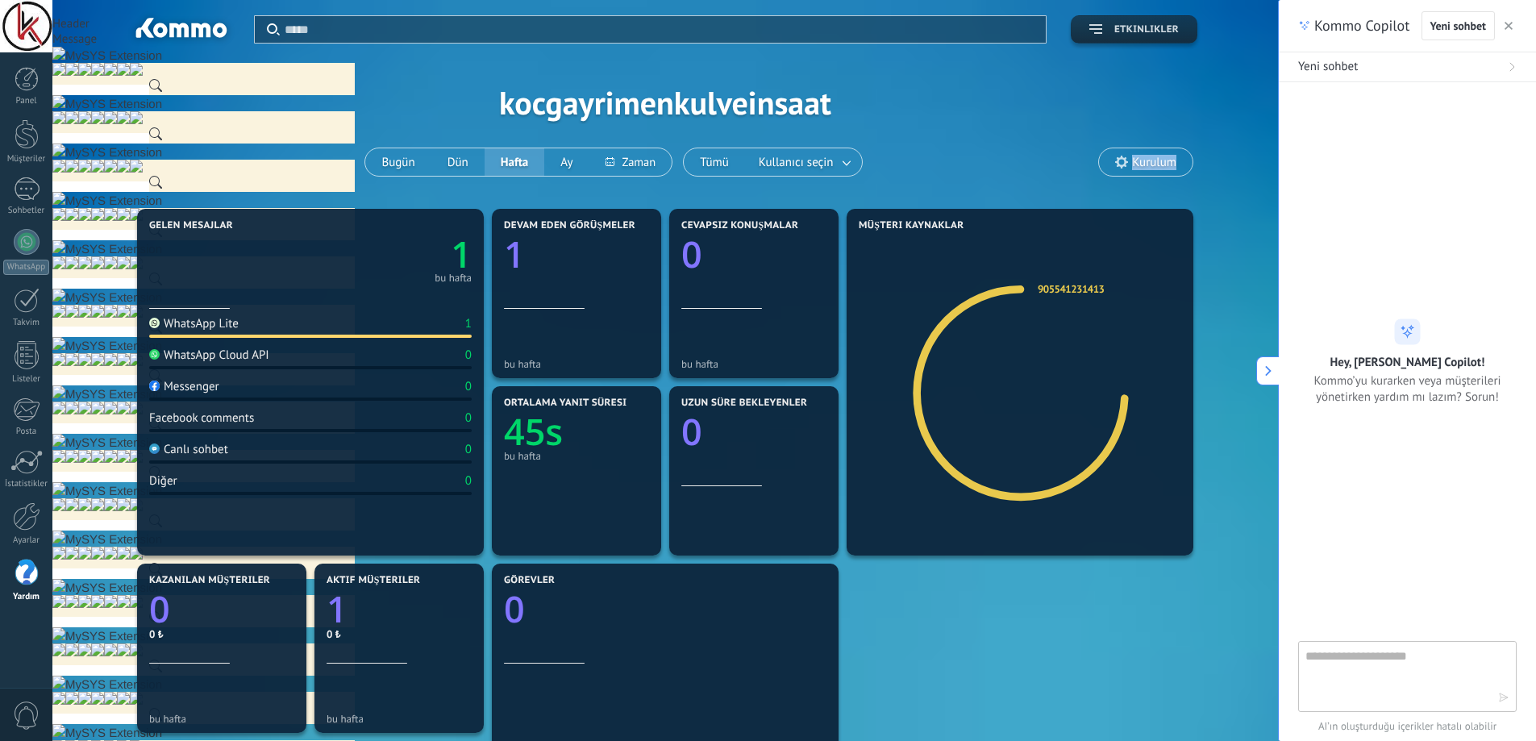
click at [1115, 31] on span "Etkinlikler" at bounding box center [1147, 29] width 65 height 11
click at [22, 135] on div at bounding box center [27, 134] width 24 height 30
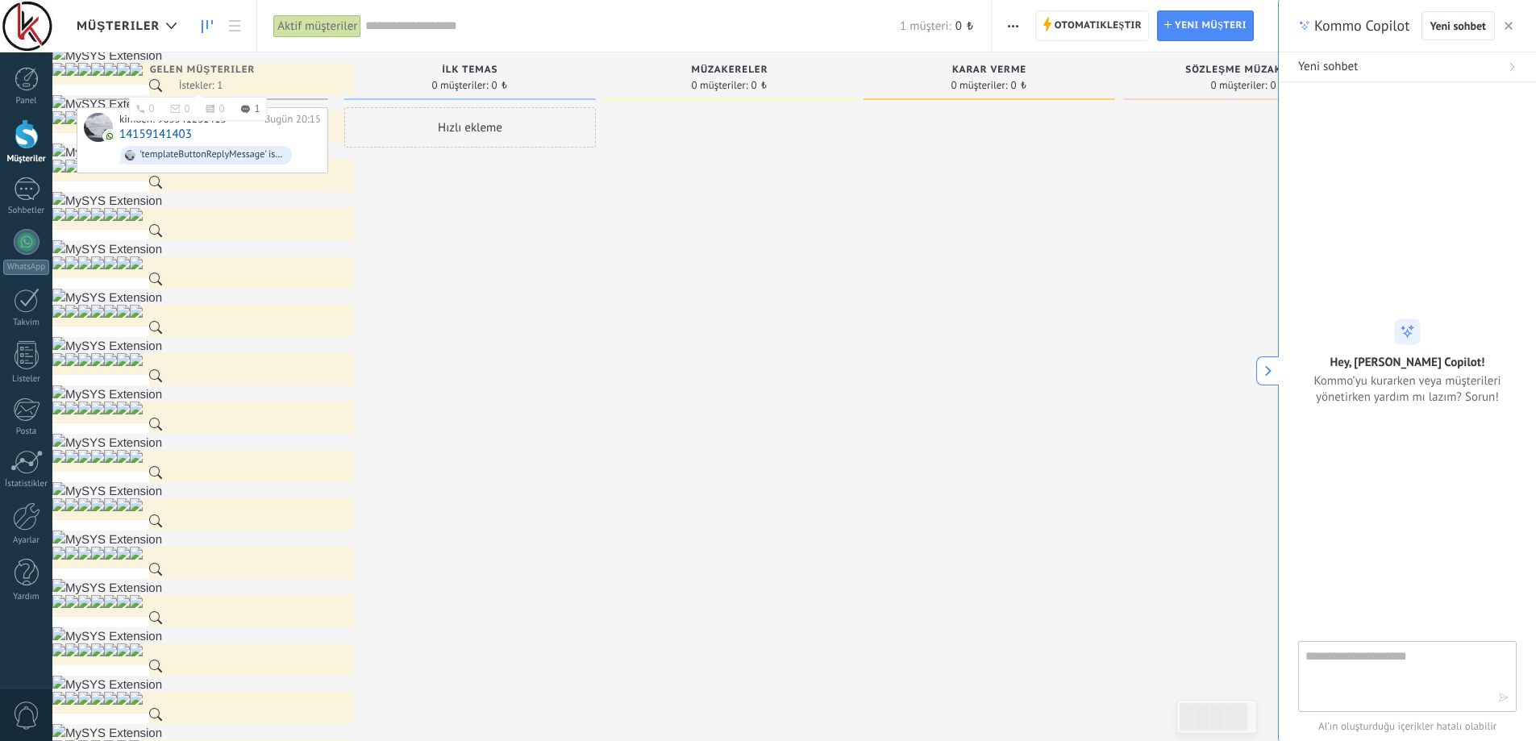
click at [262, 70] on div "Gelen müşteriler" at bounding box center [203, 72] width 236 height 14
click at [230, 65] on span "Gelen müşteriler" at bounding box center [203, 70] width 106 height 11
click at [1501, 22] on button "button" at bounding box center [1509, 25] width 16 height 19
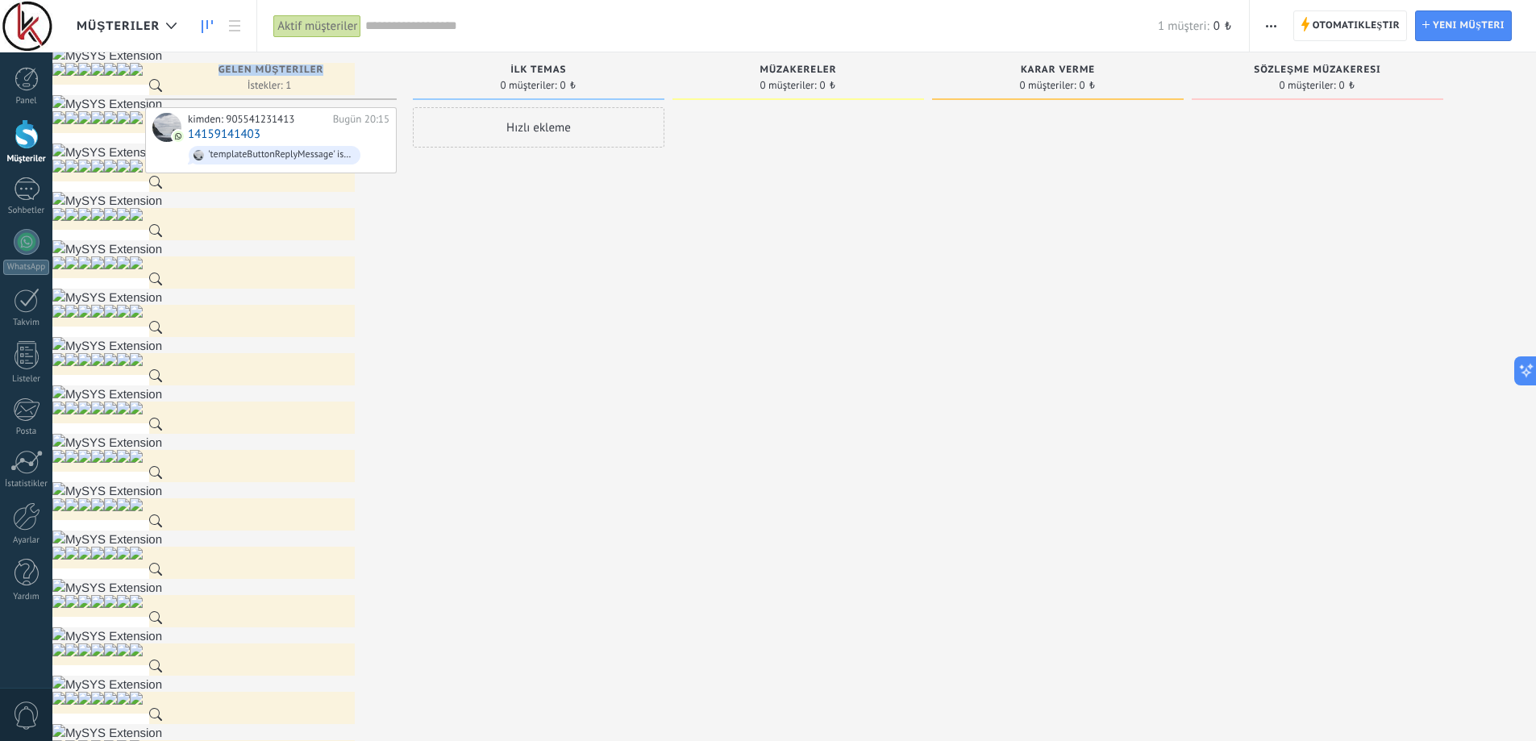
click at [1278, 27] on button "button" at bounding box center [1271, 25] width 23 height 31
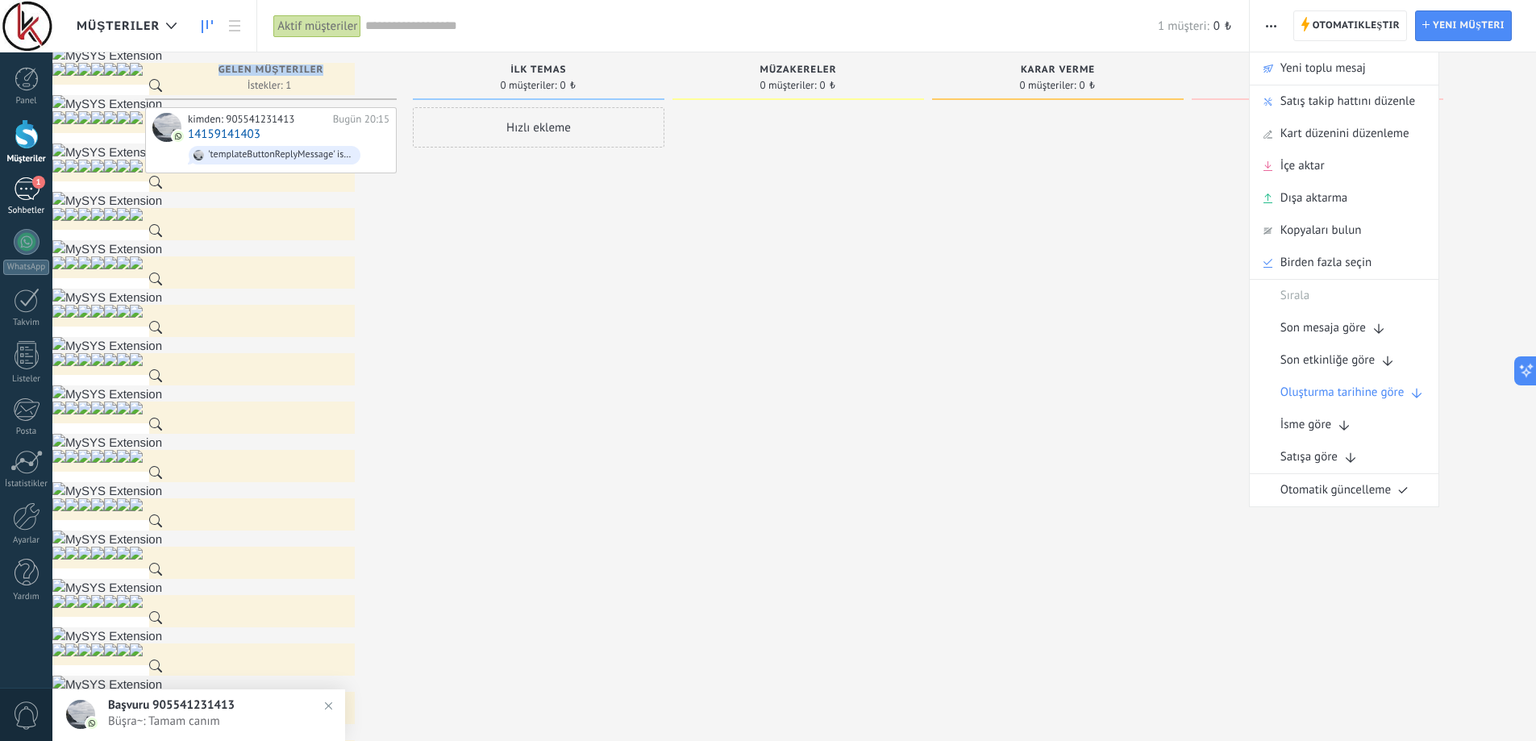
click at [37, 186] on span "1" at bounding box center [38, 182] width 13 height 13
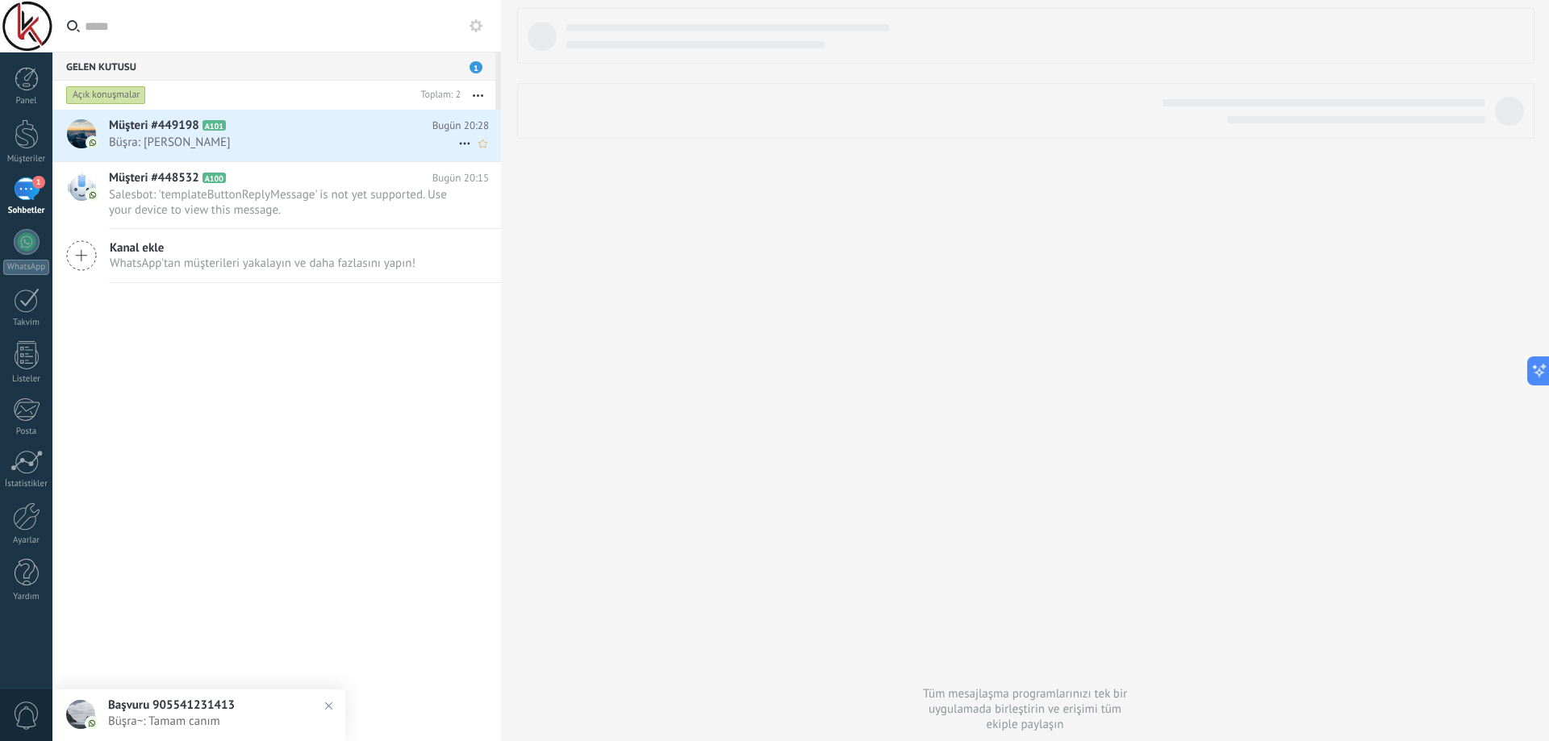
click at [273, 135] on span "Büşra: Tamam canım" at bounding box center [283, 142] width 349 height 15
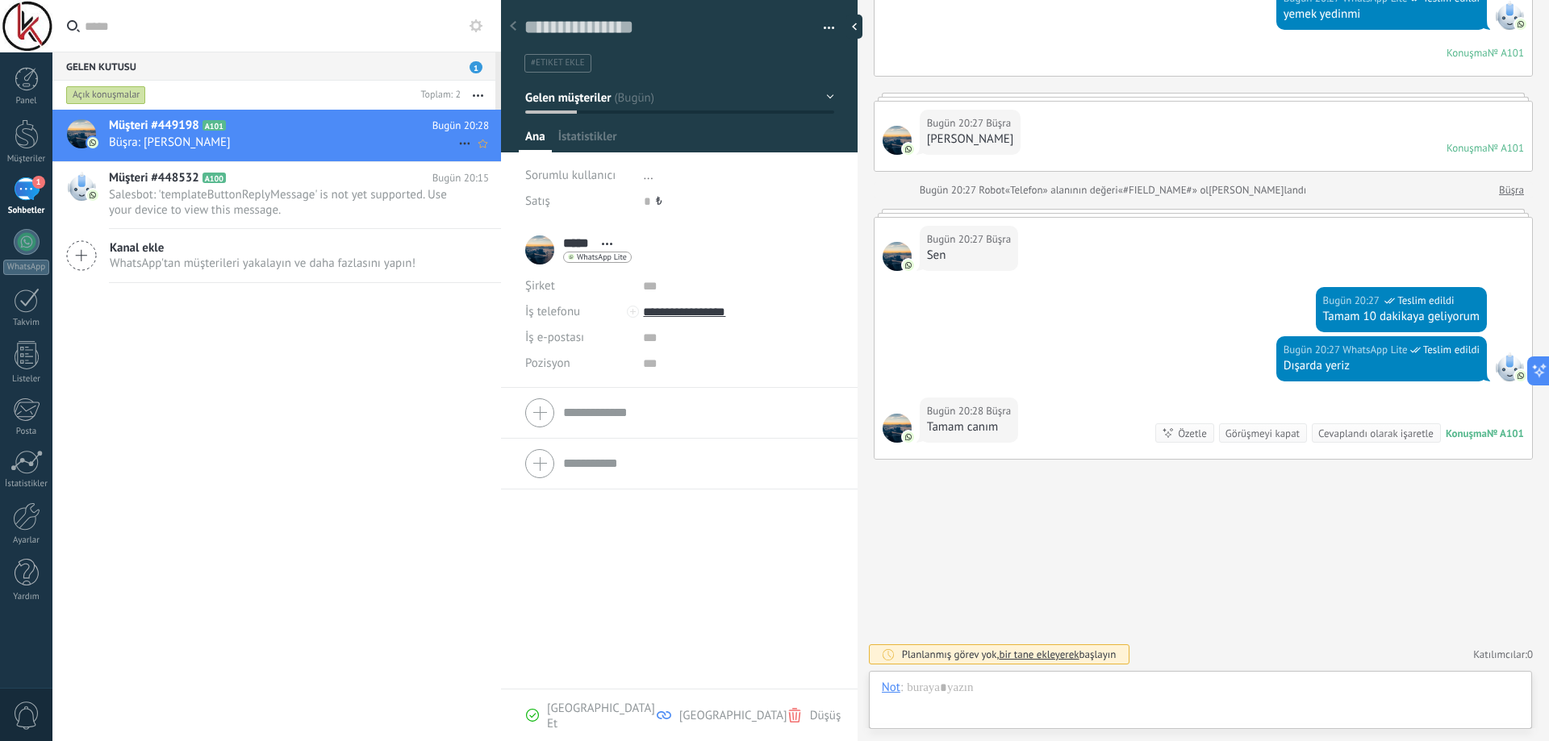
scroll to position [24, 0]
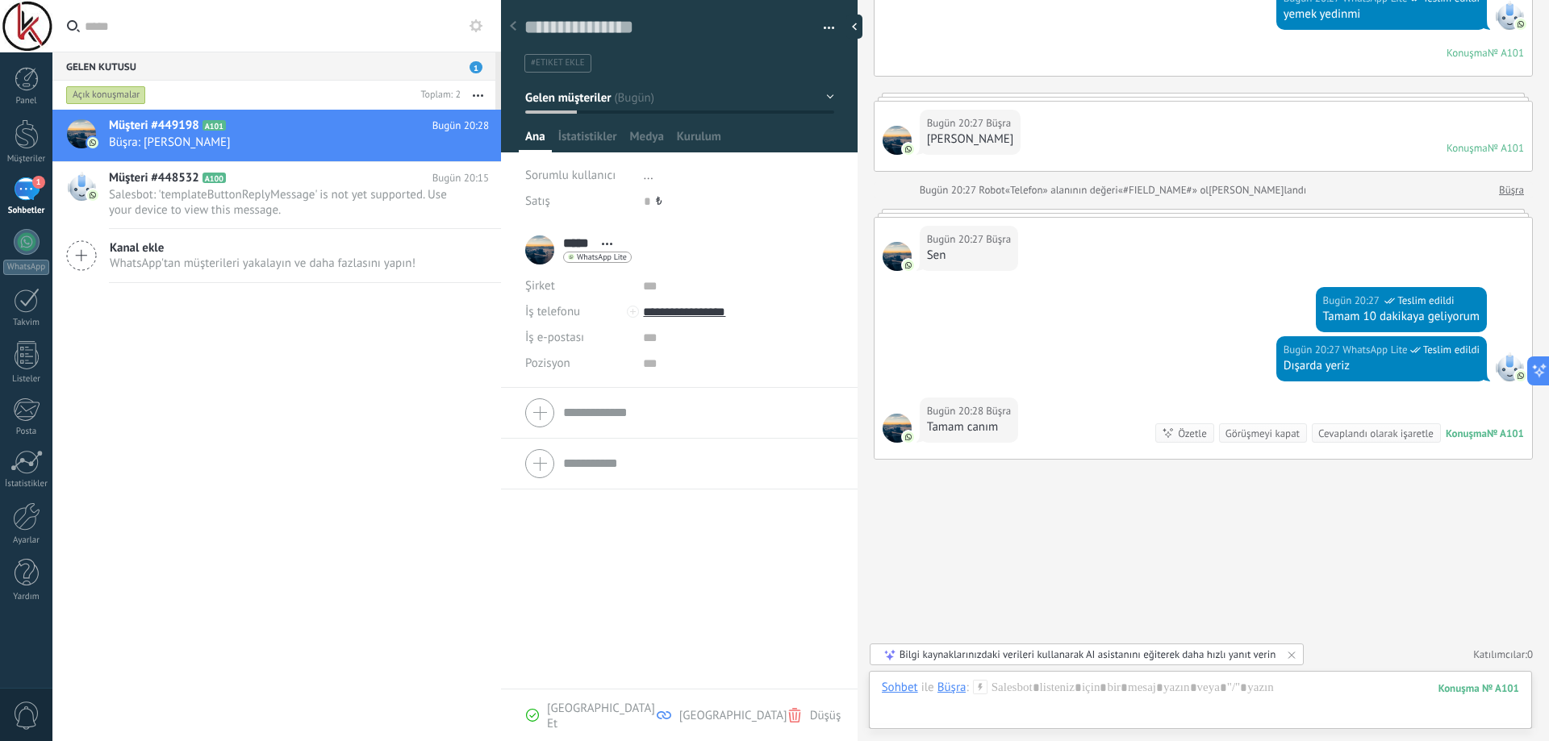
click at [1505, 369] on div at bounding box center [1509, 366] width 29 height 29
click at [1178, 435] on div "Özetle" at bounding box center [1192, 433] width 29 height 15
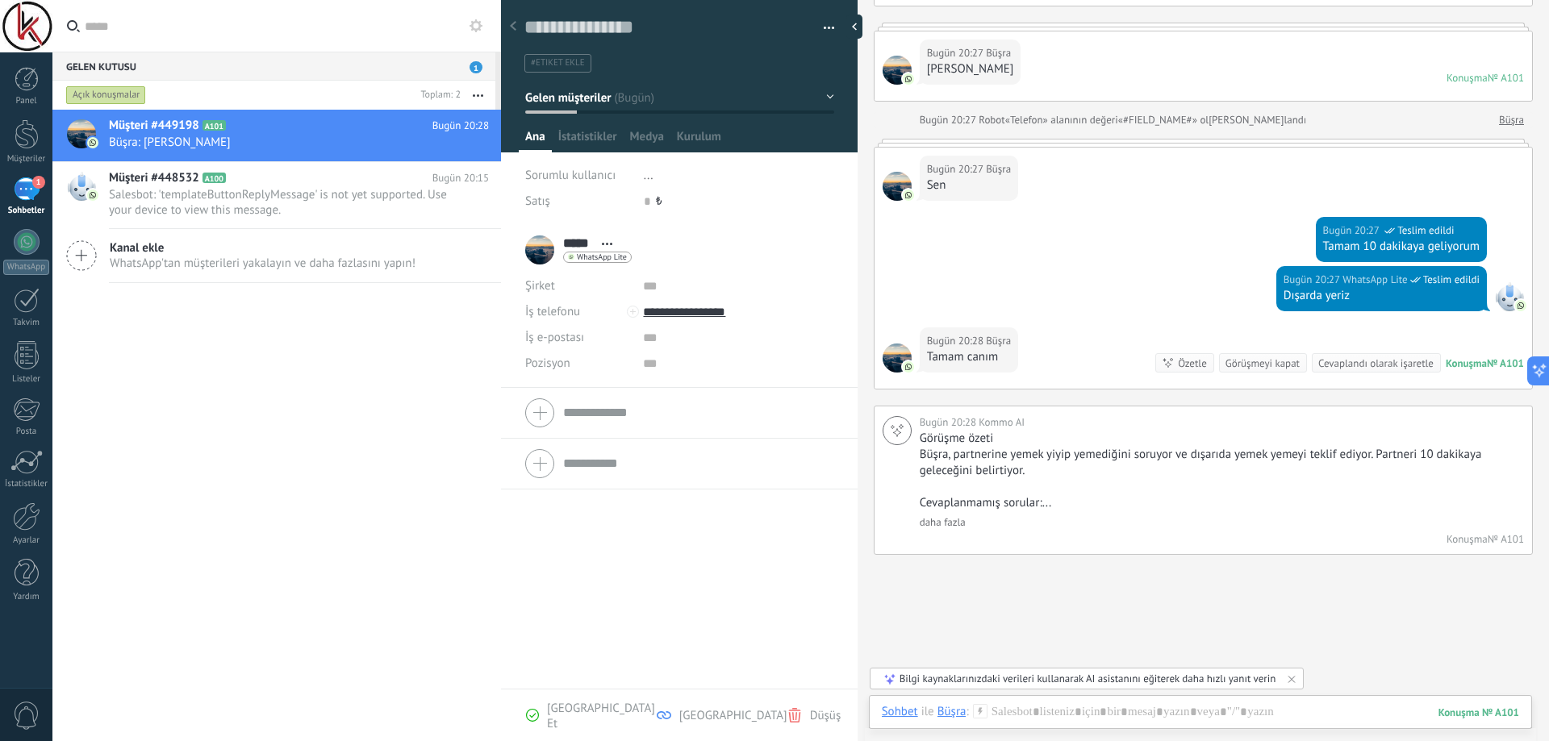
scroll to position [327, 0]
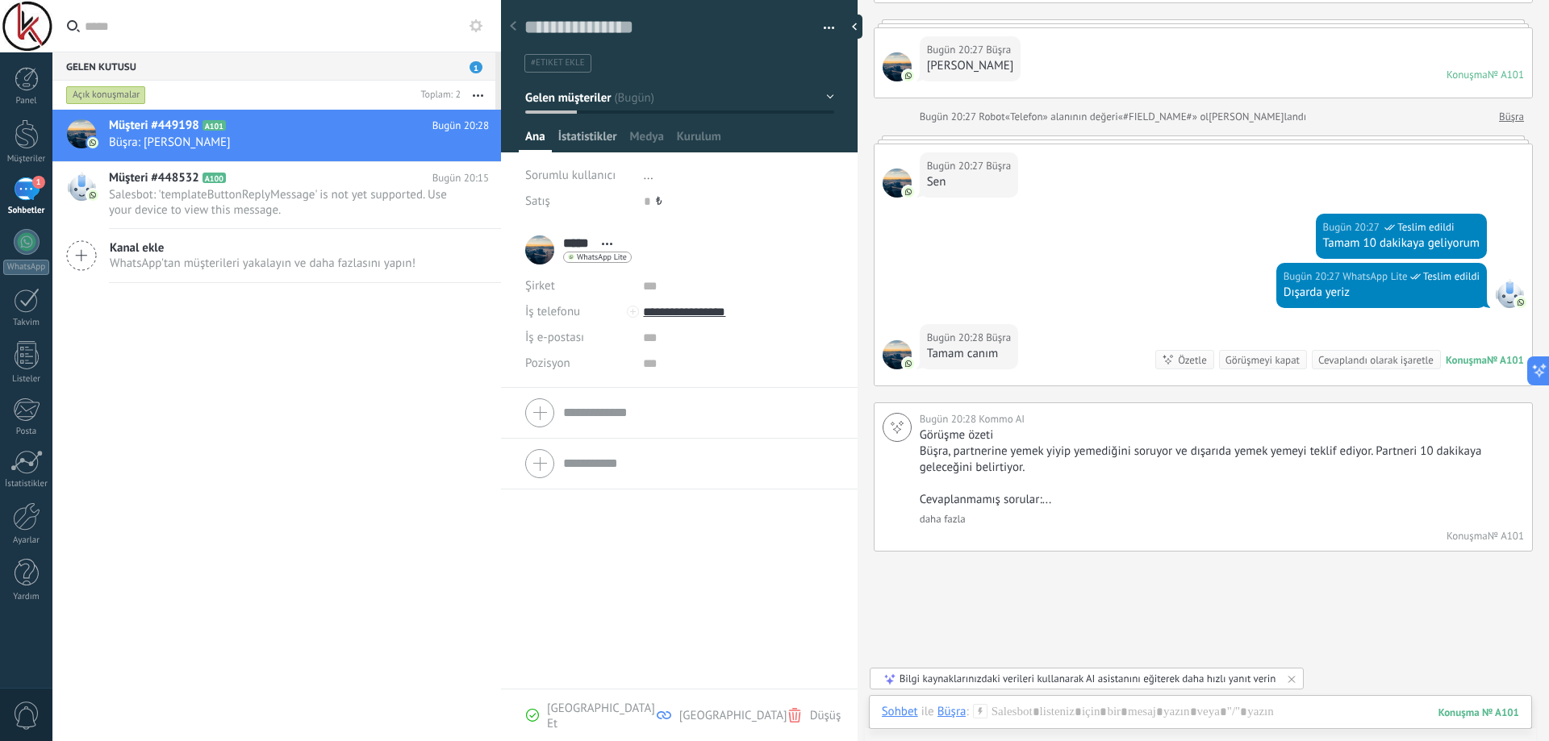
click at [594, 142] on span "İstatistikler" at bounding box center [587, 140] width 59 height 23
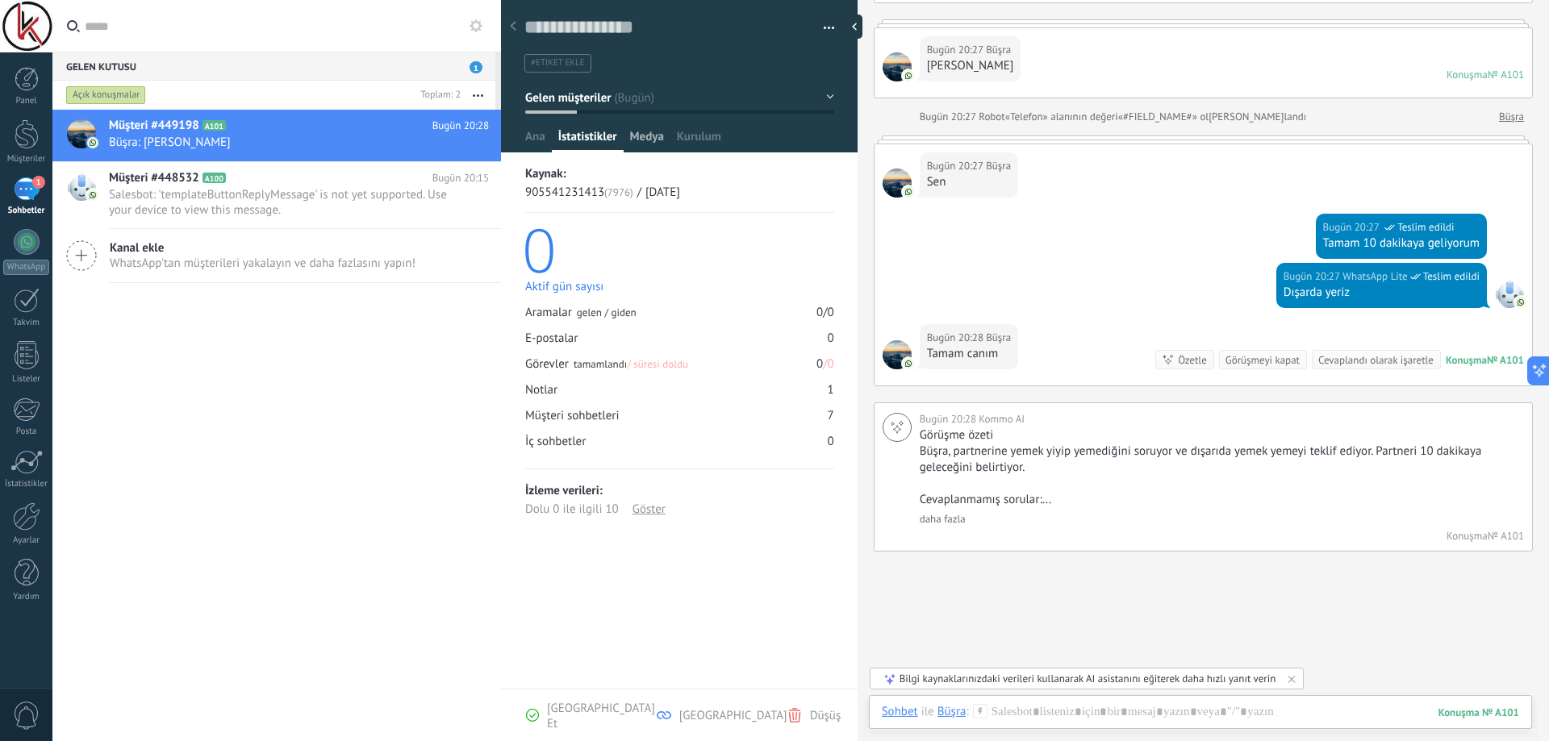
click at [641, 135] on span "Medya" at bounding box center [647, 140] width 34 height 23
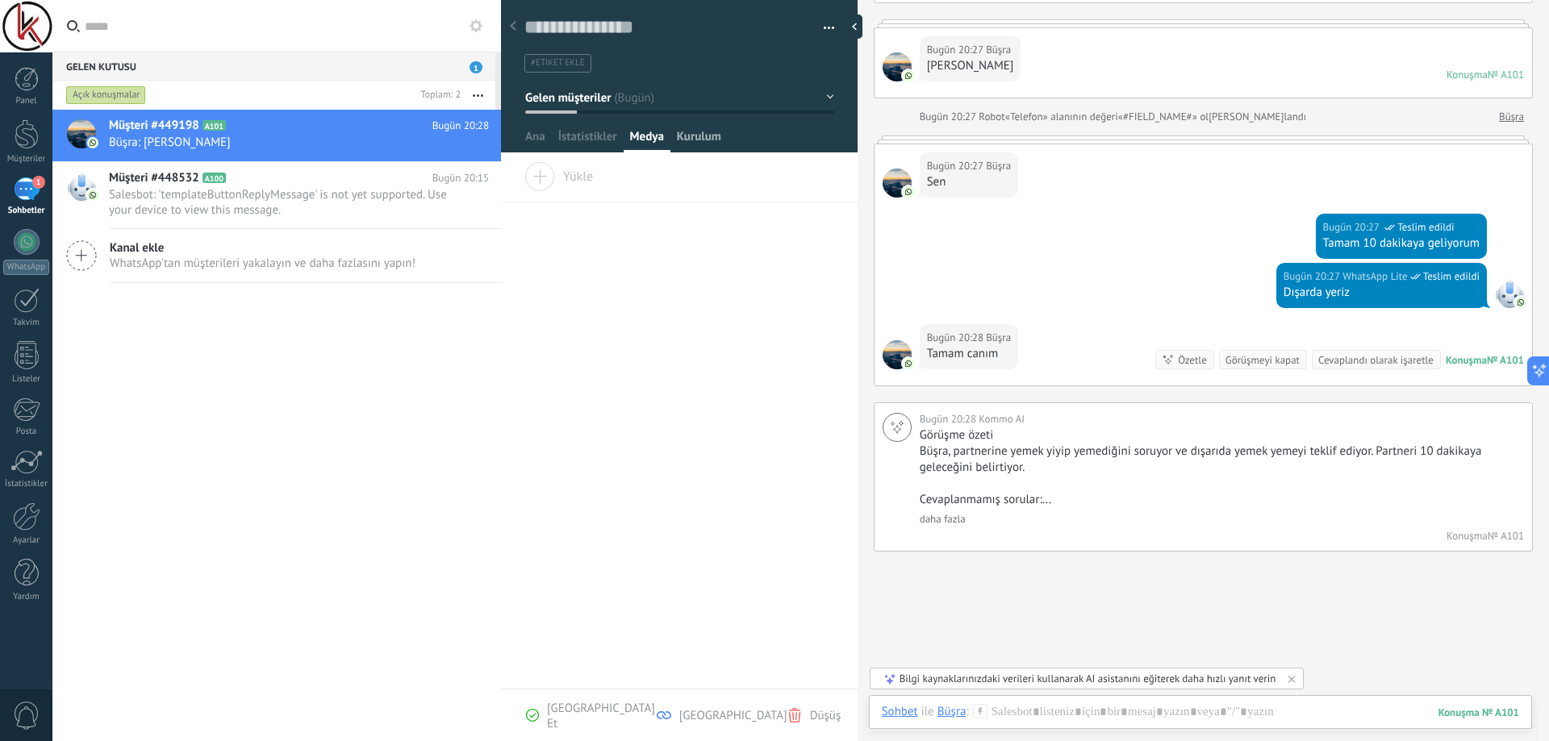
click at [707, 140] on span "Kurulum" at bounding box center [699, 140] width 44 height 23
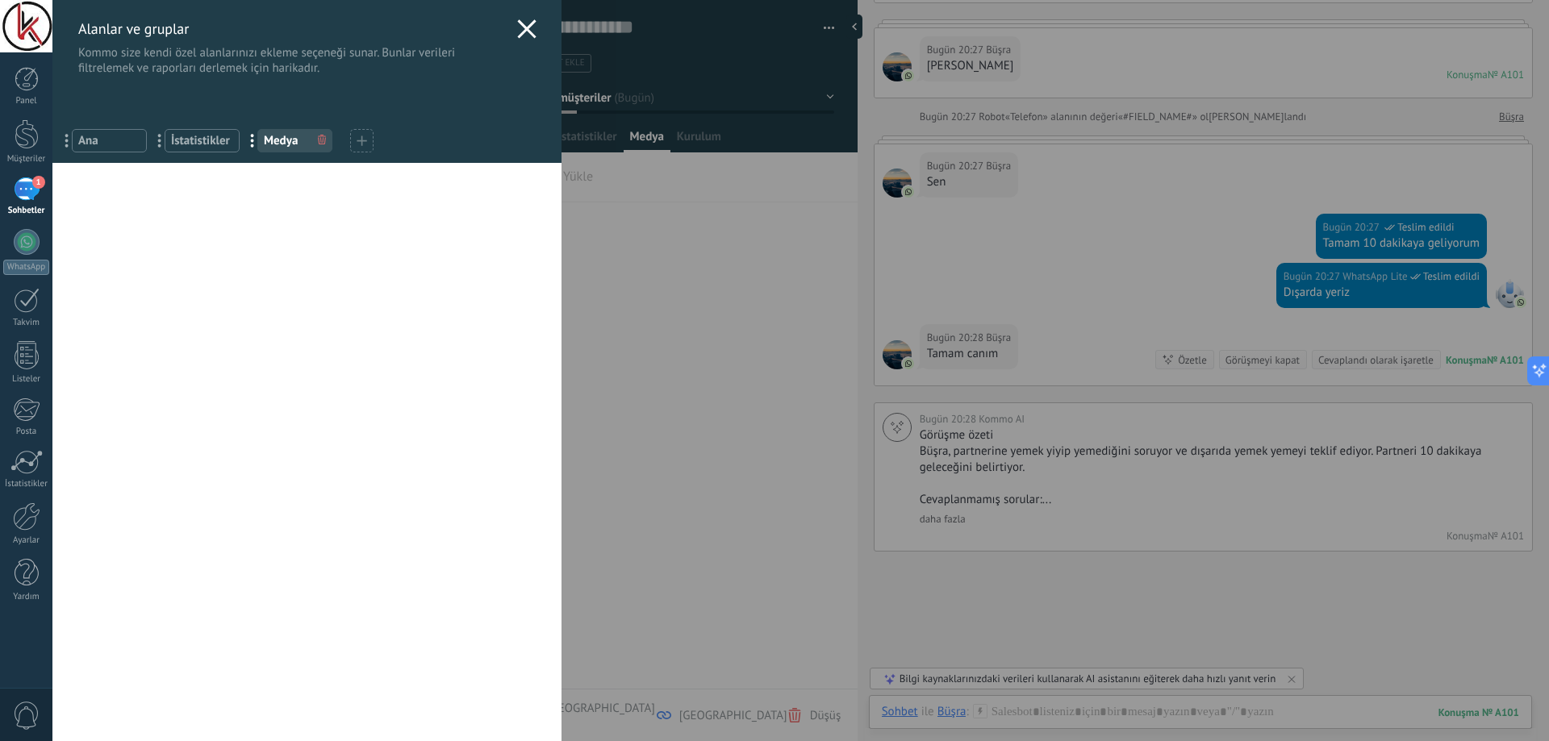
click at [534, 33] on div "Alanlar ve gruplar Kommo size kendi özel alanlarınızı ekleme seçeneği sunar. Bu…" at bounding box center [306, 38] width 509 height 76
click at [528, 31] on icon at bounding box center [526, 28] width 19 height 19
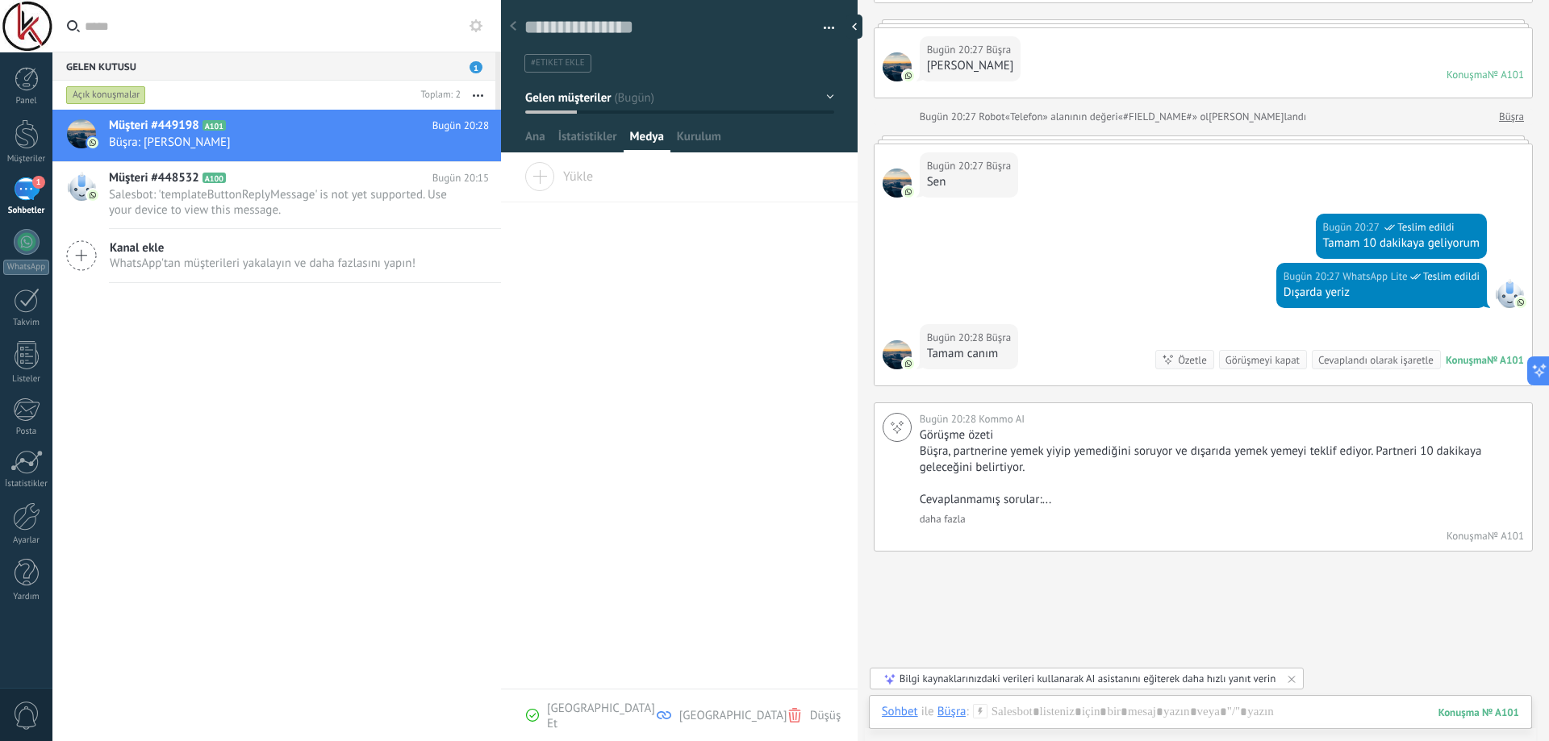
click at [817, 95] on button "Gelen müşteriler" at bounding box center [679, 97] width 309 height 29
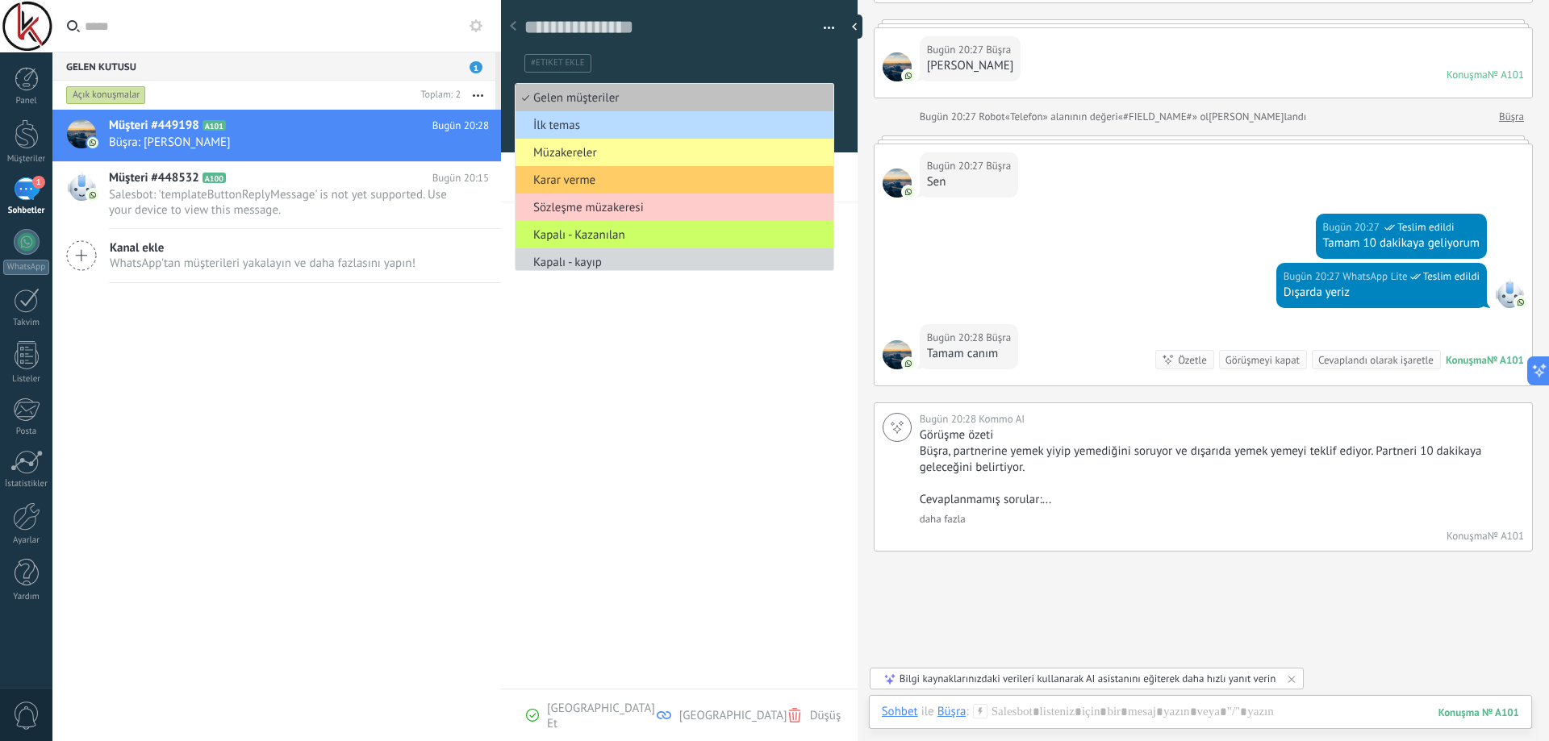
click at [716, 120] on span "İlk temas" at bounding box center [671, 125] width 313 height 15
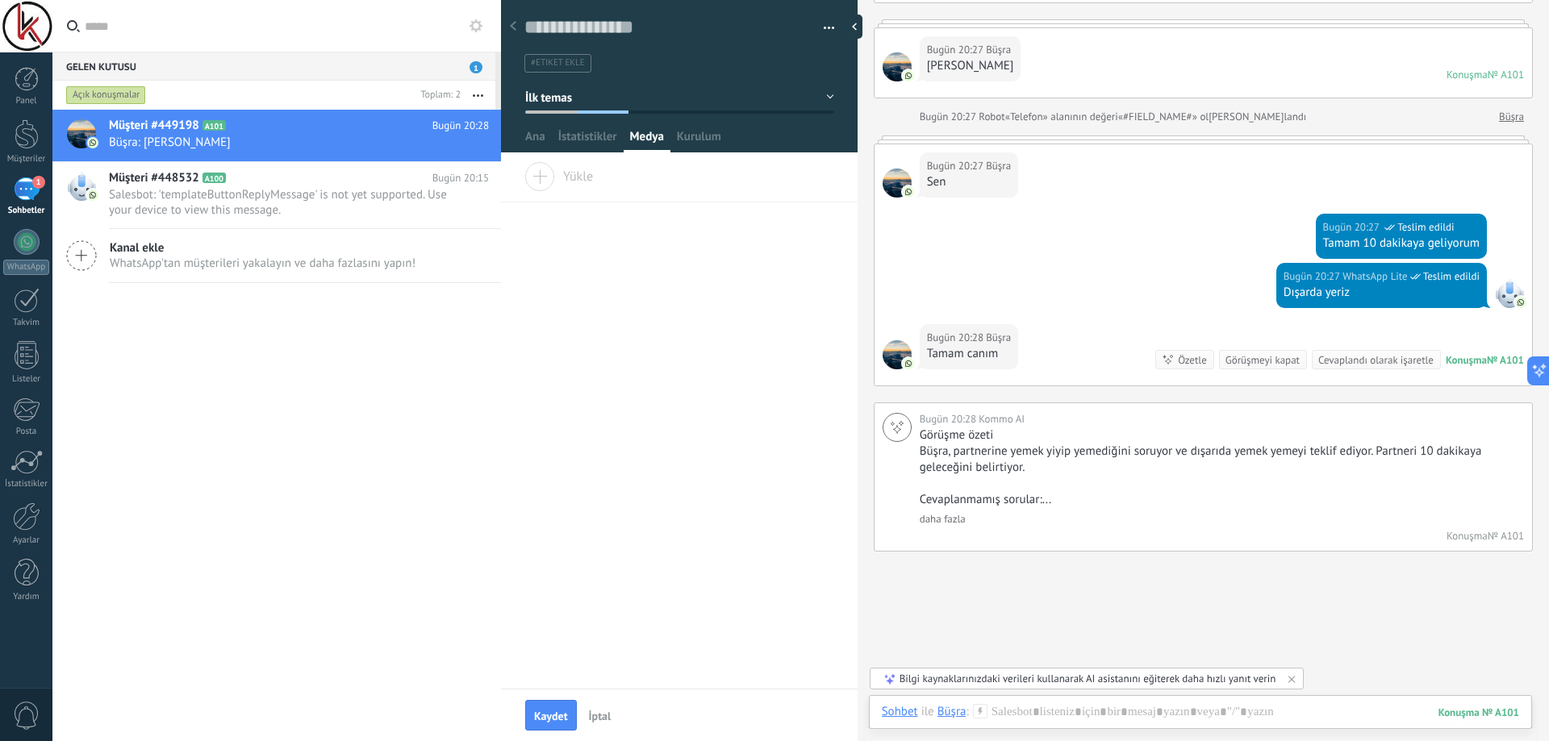
click at [823, 30] on span "button" at bounding box center [828, 30] width 11 height 3
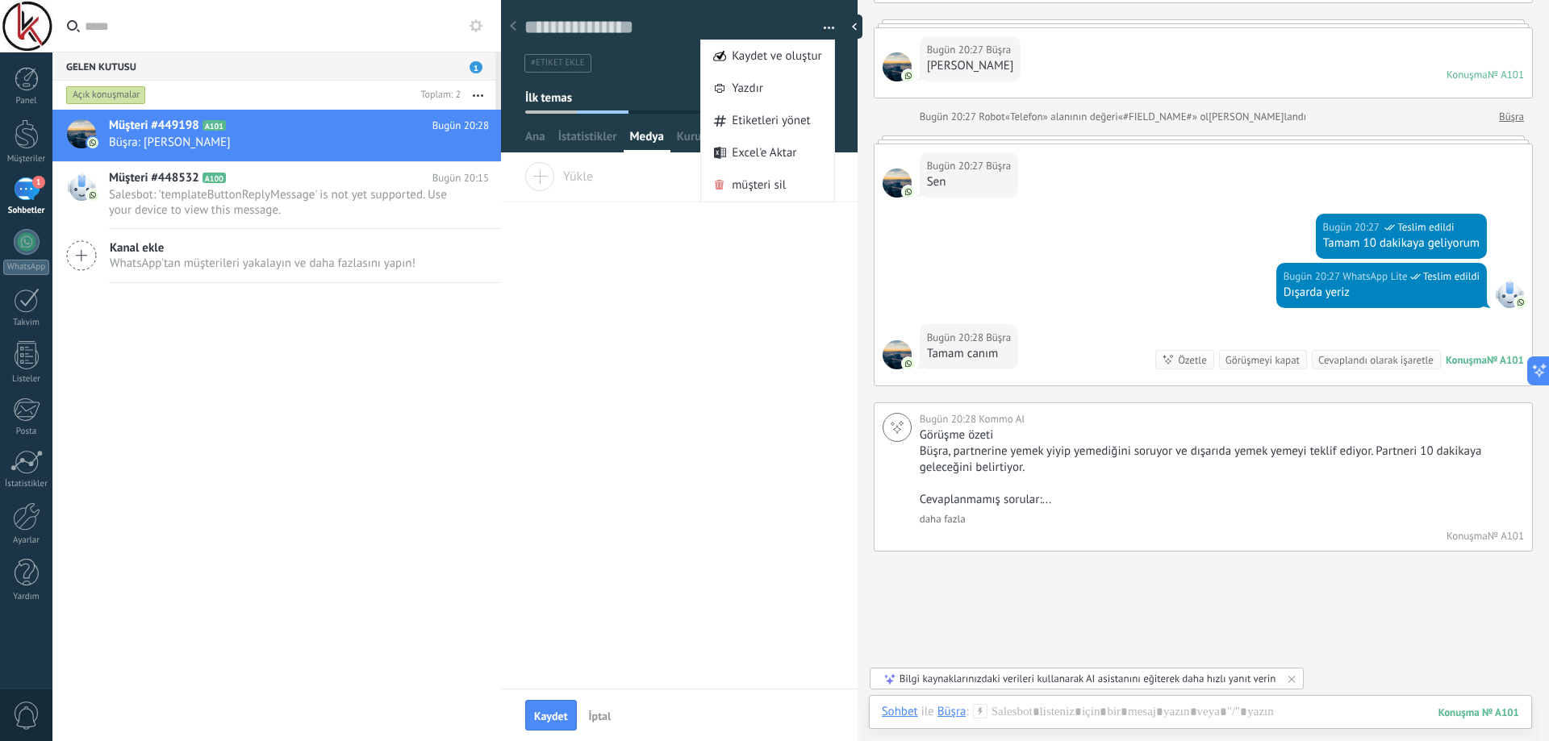
click at [817, 28] on button "button" at bounding box center [822, 28] width 23 height 24
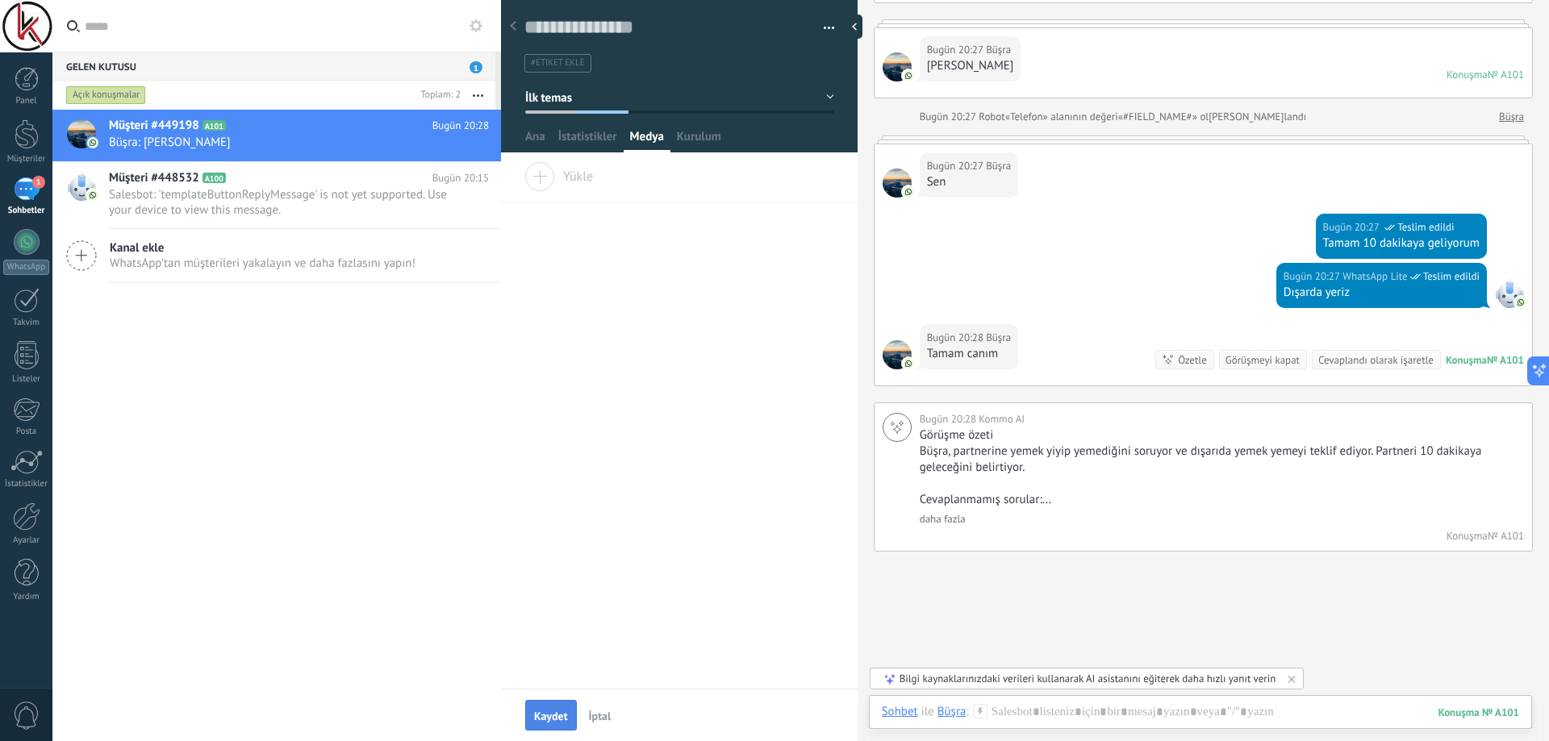
click at [557, 711] on span "Kaydet" at bounding box center [551, 716] width 34 height 11
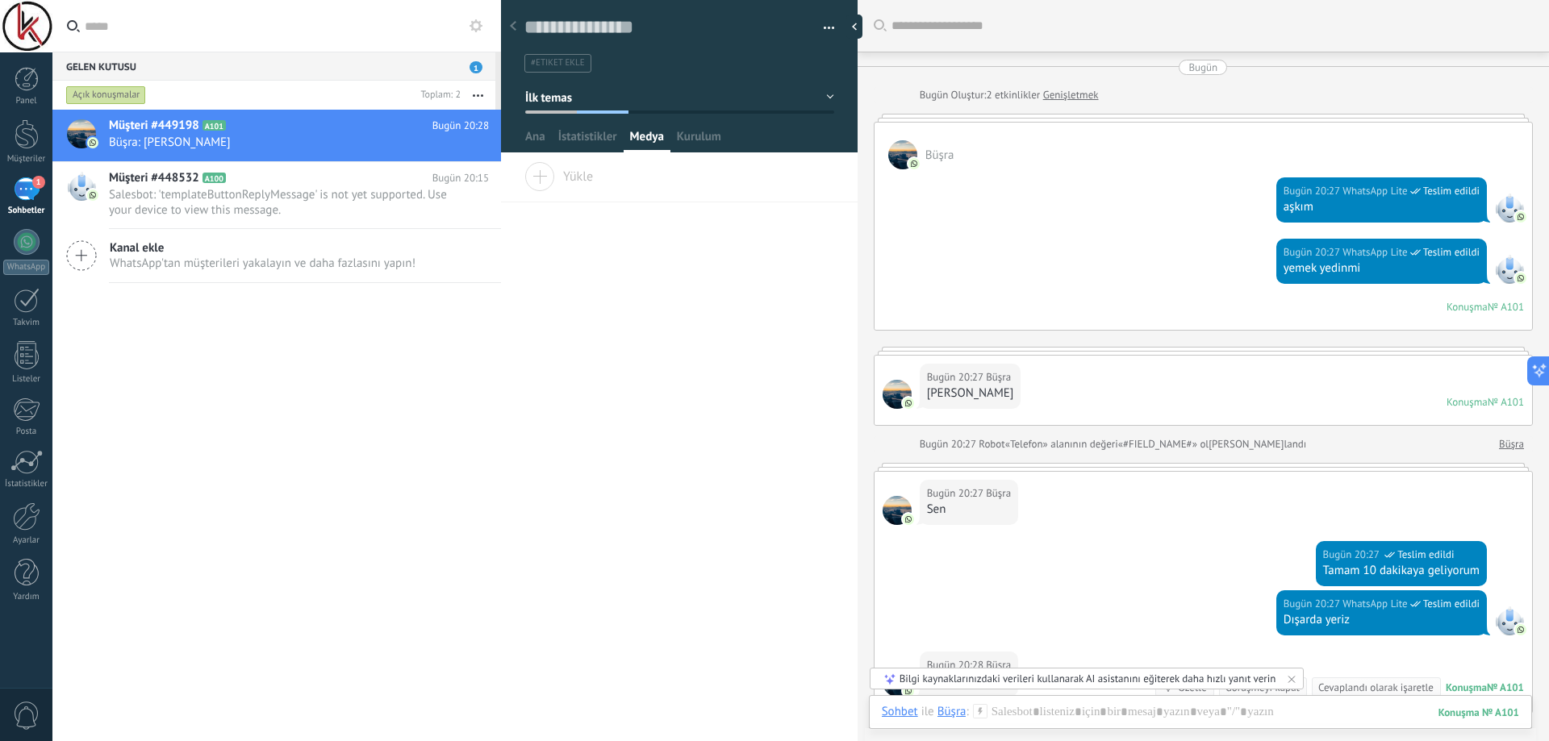
click at [478, 27] on icon at bounding box center [475, 25] width 13 height 13
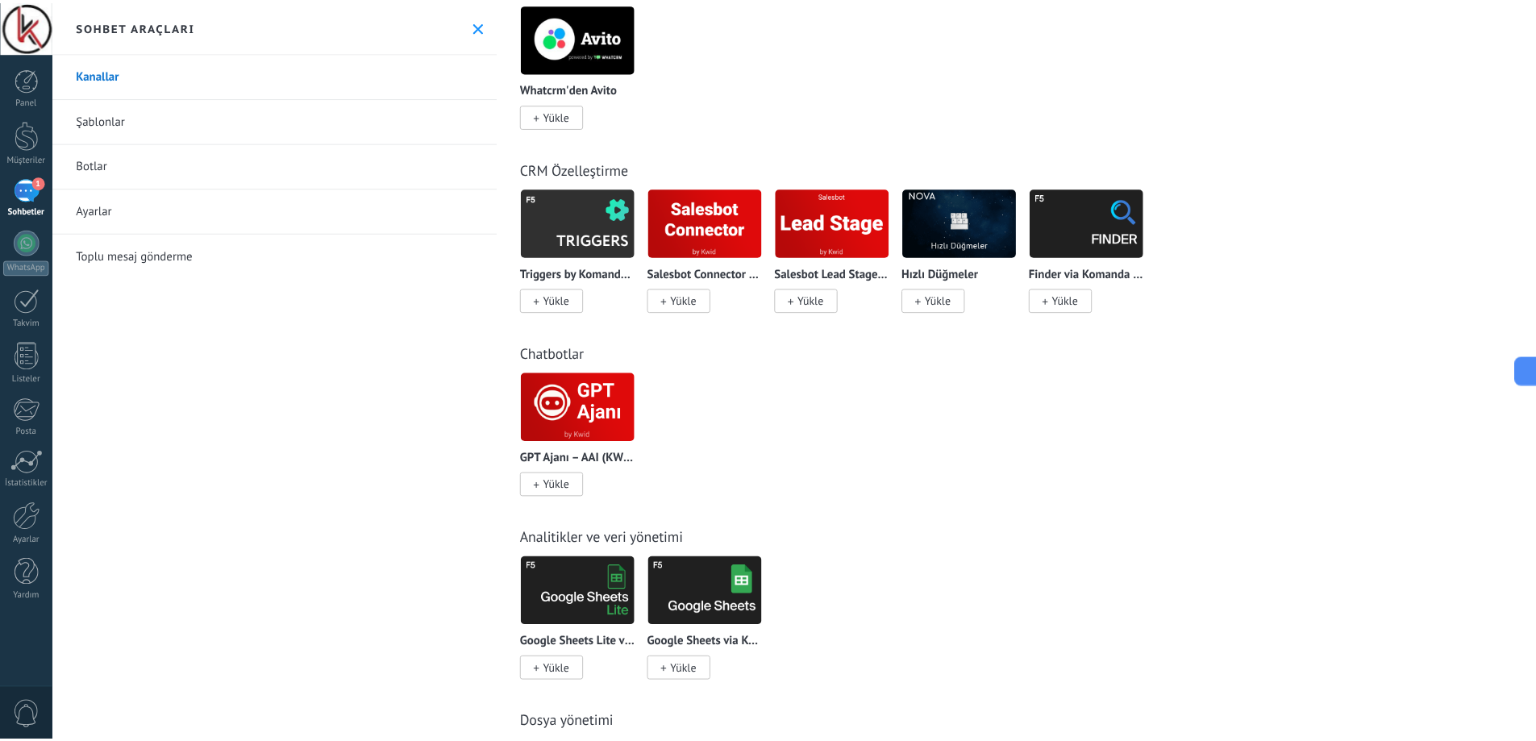
scroll to position [3507, 0]
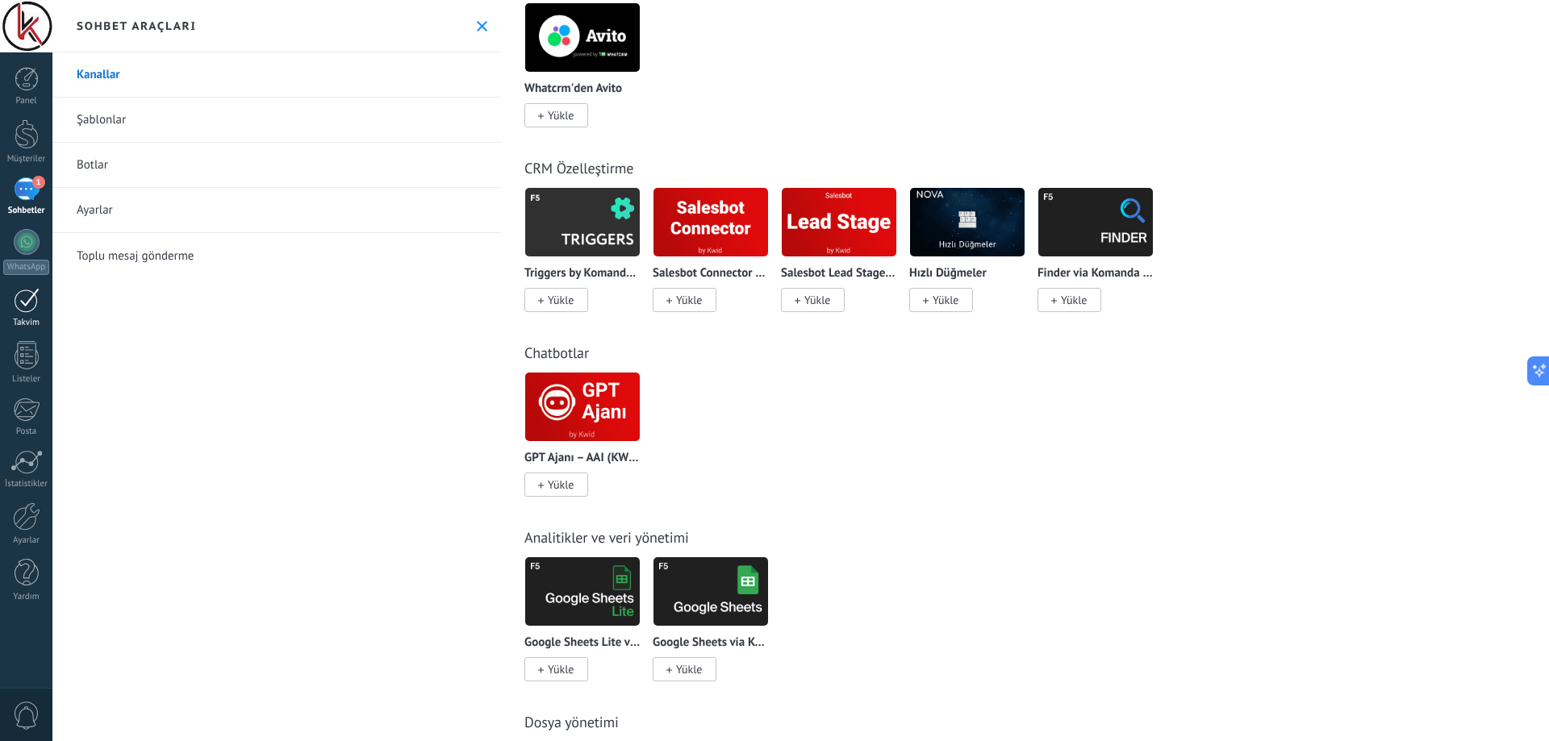
click at [27, 313] on link "Takvim" at bounding box center [26, 308] width 52 height 40
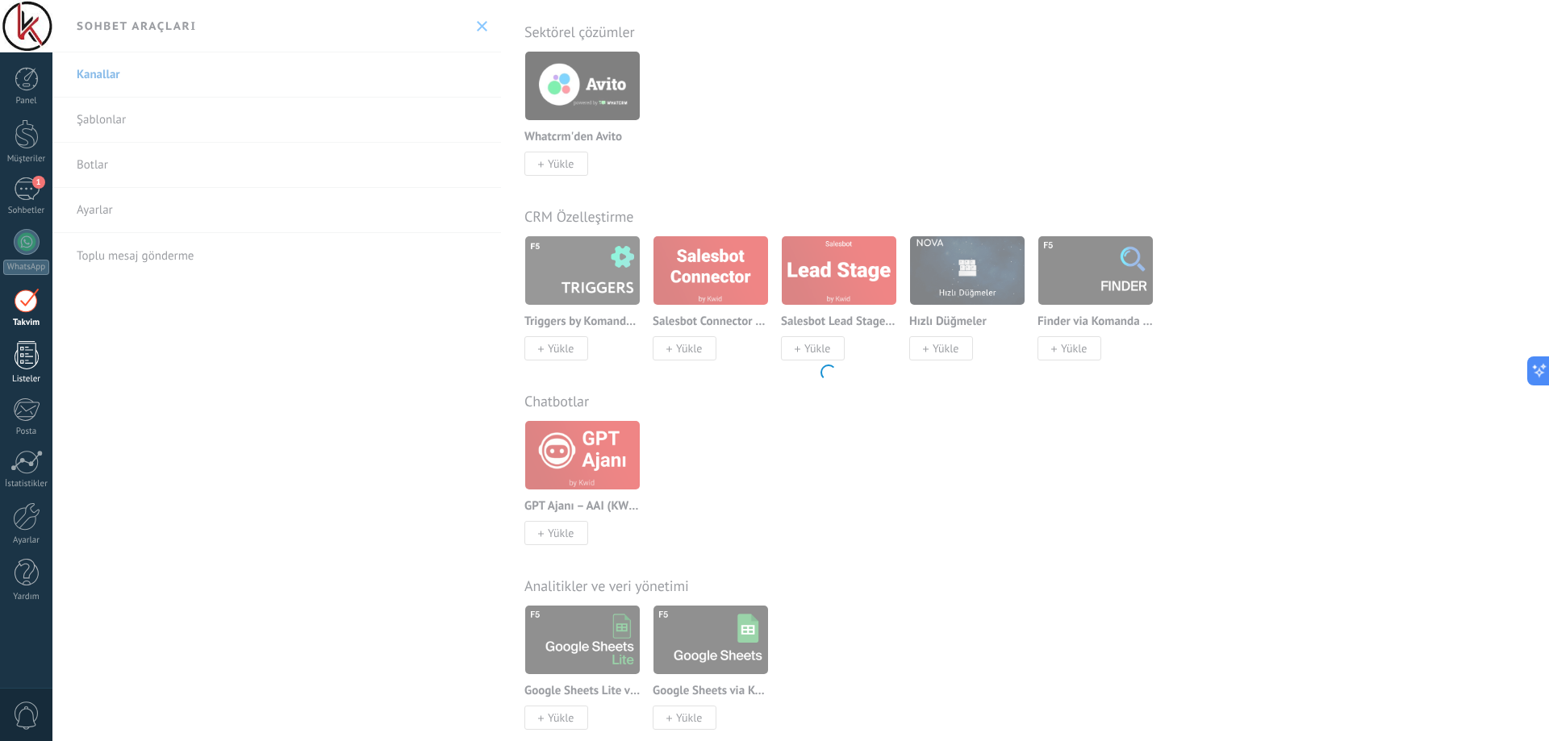
click at [34, 359] on div at bounding box center [27, 355] width 24 height 28
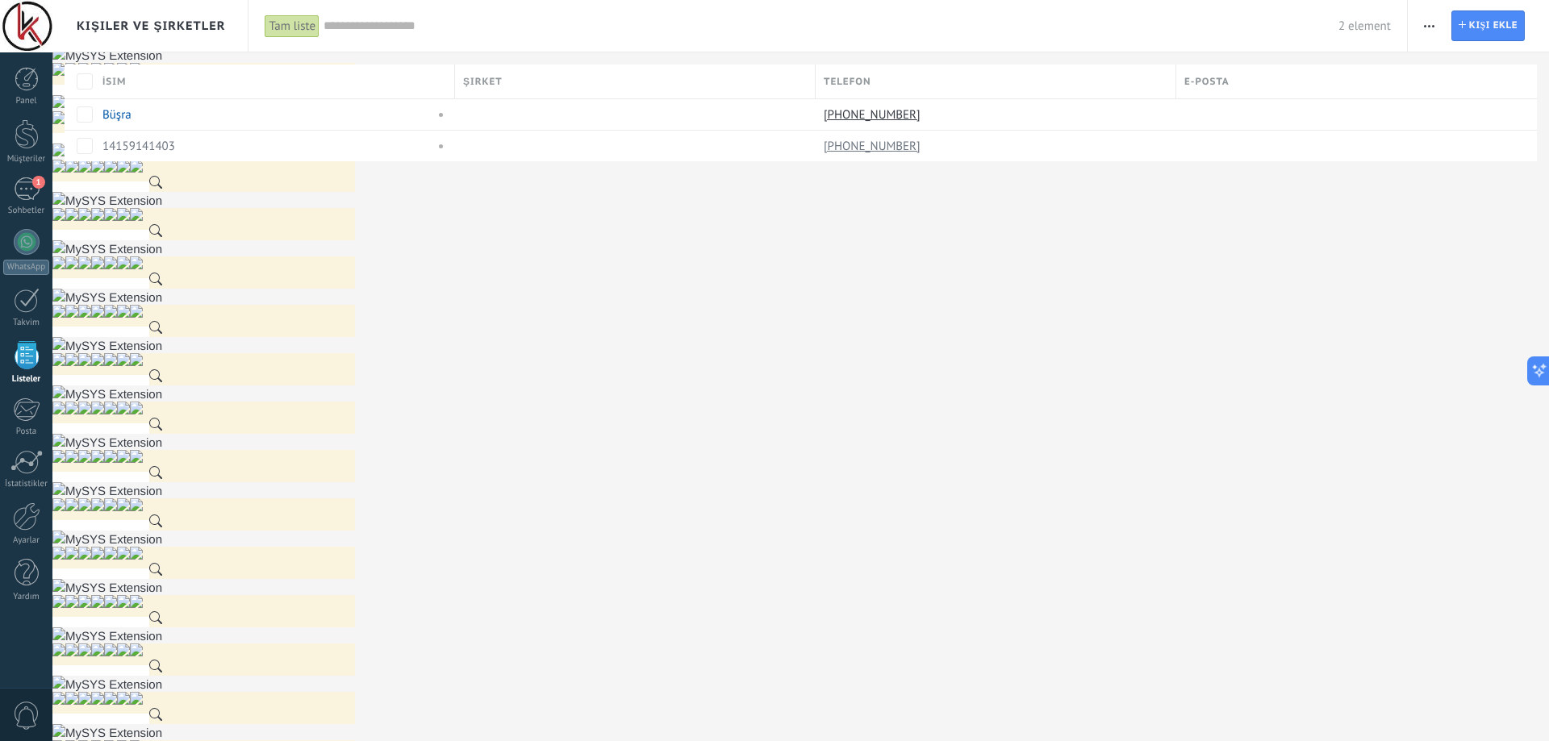
click at [34, 359] on div at bounding box center [27, 355] width 24 height 28
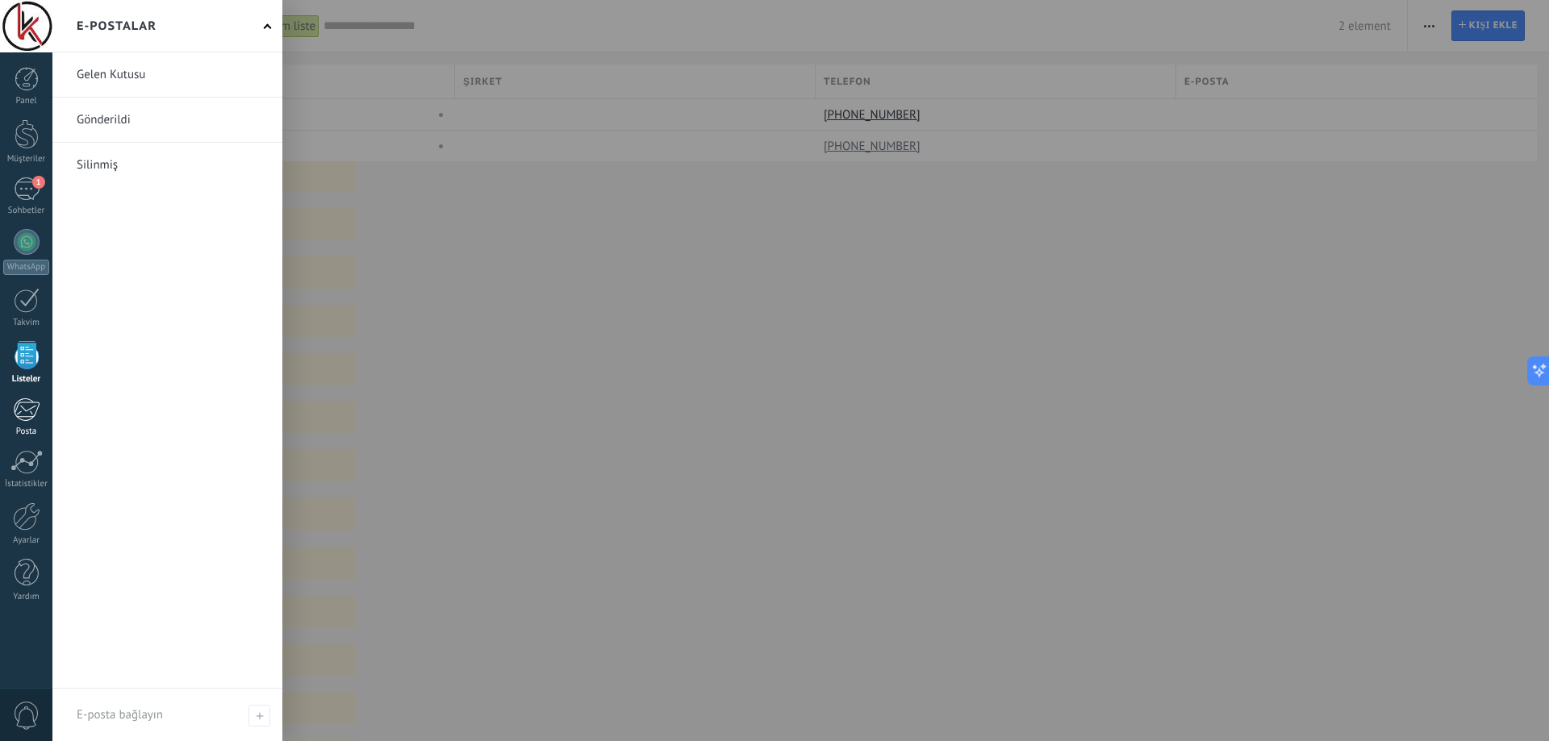
click at [35, 423] on link "Posta" at bounding box center [26, 418] width 52 height 40
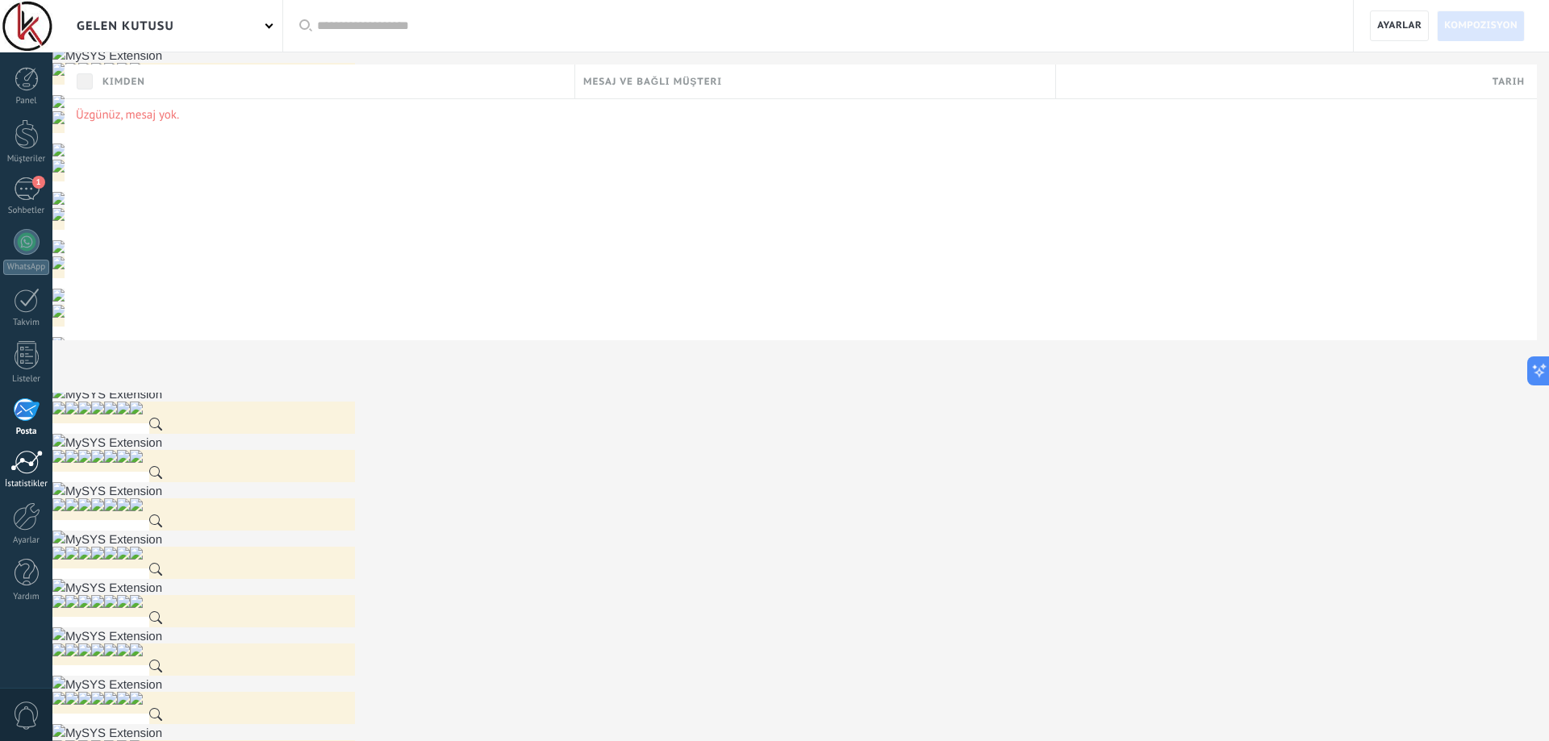
click at [29, 477] on link "İstatistikler" at bounding box center [26, 470] width 52 height 40
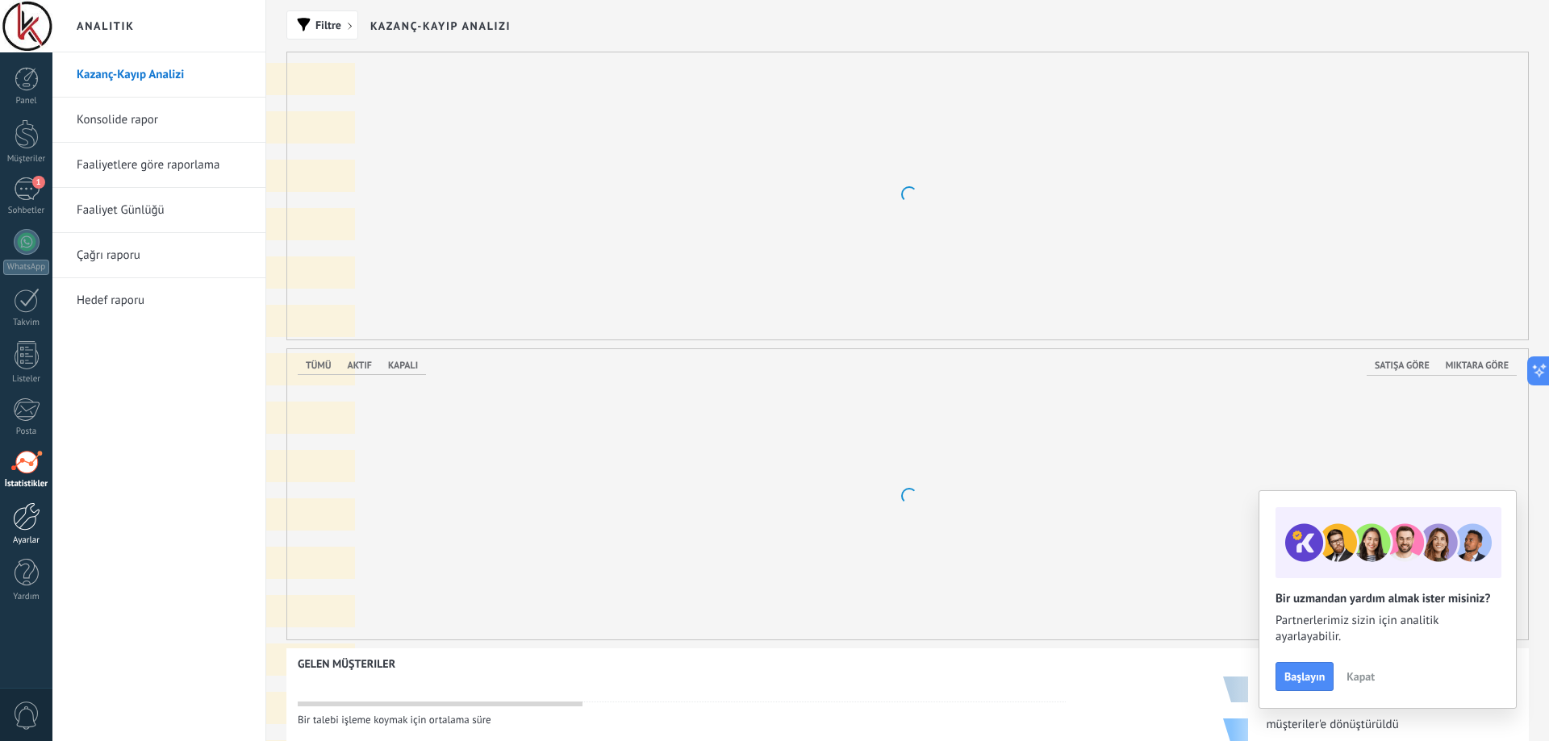
click at [29, 518] on div at bounding box center [26, 516] width 27 height 28
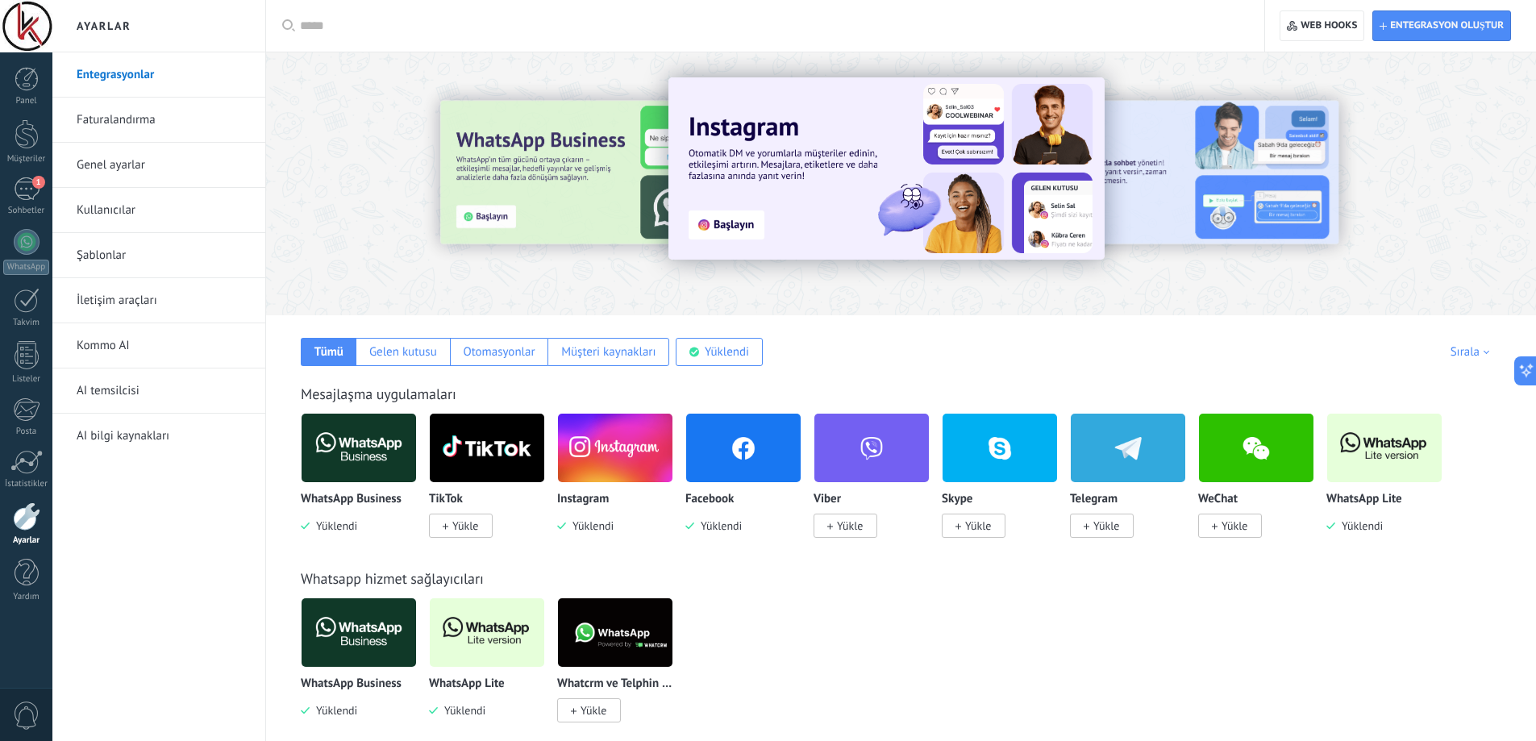
click at [114, 336] on link "Kommo AI" at bounding box center [163, 345] width 173 height 45
click at [407, 356] on div "Gelen kutusu" at bounding box center [403, 351] width 68 height 15
click at [505, 351] on div "Otomasyonlar" at bounding box center [499, 351] width 72 height 15
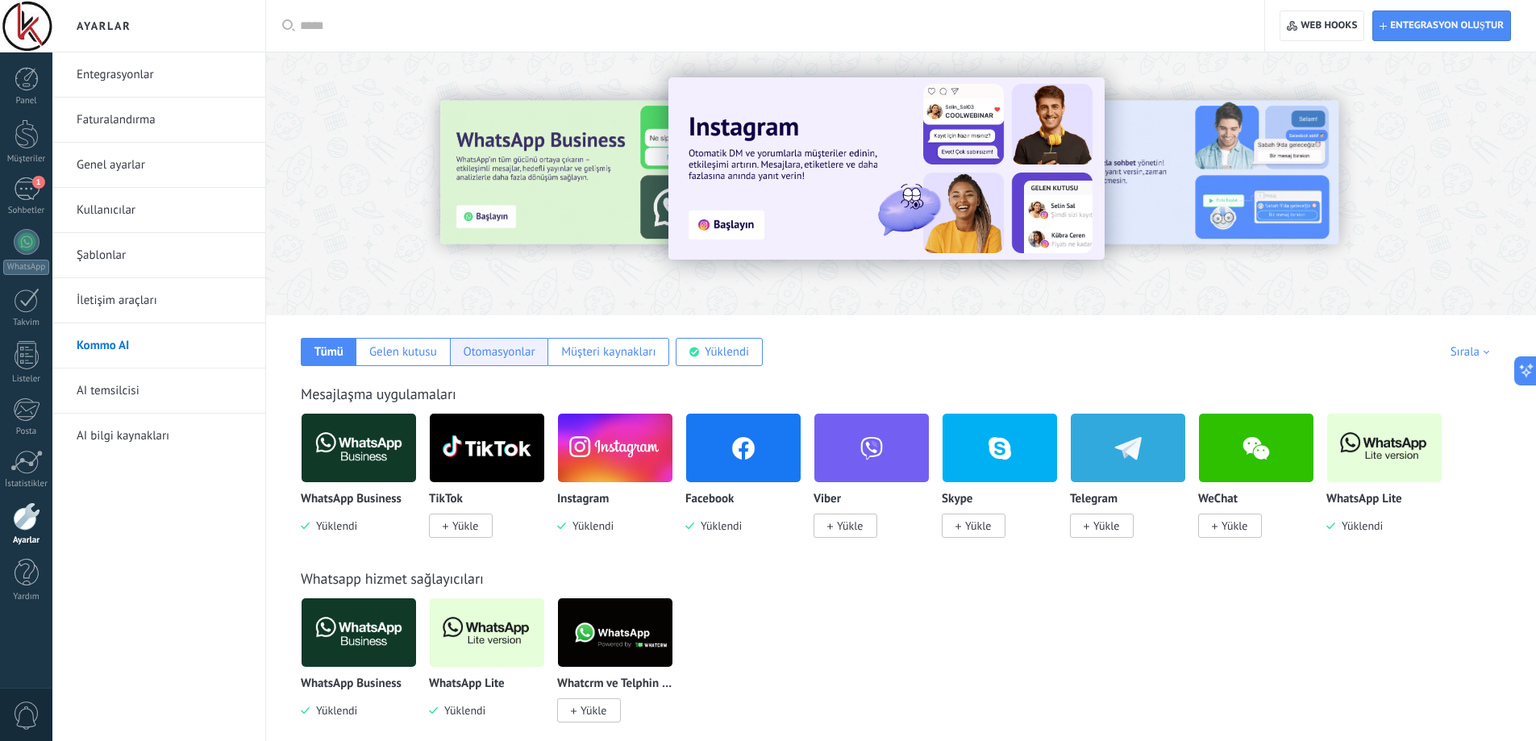
click at [505, 351] on div "Otomasyonlar" at bounding box center [499, 351] width 72 height 15
click at [506, 351] on div "Otomasyonlar" at bounding box center [499, 351] width 72 height 15
click at [1425, 35] on span "Entegrasyon oluştur" at bounding box center [1442, 25] width 124 height 29
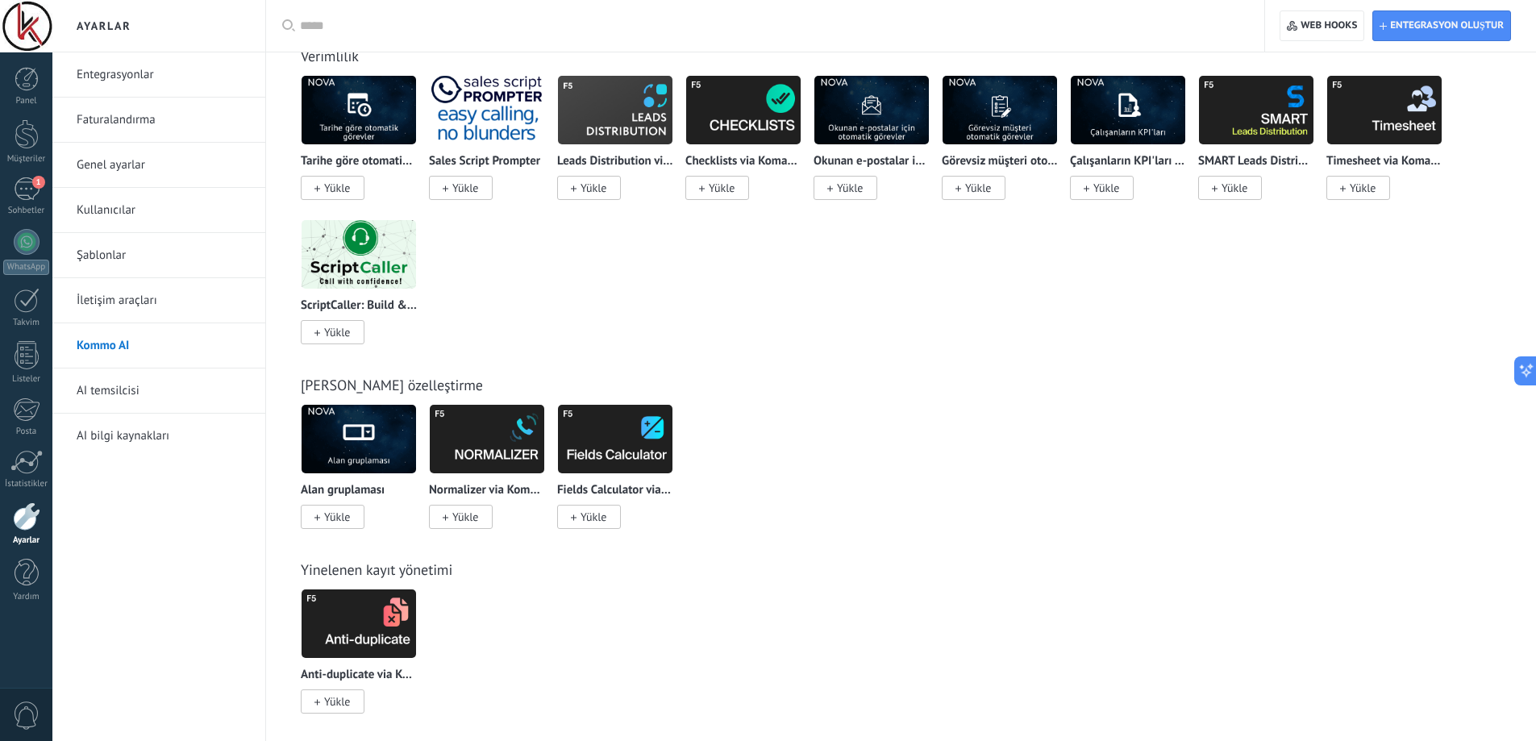
scroll to position [3305, 0]
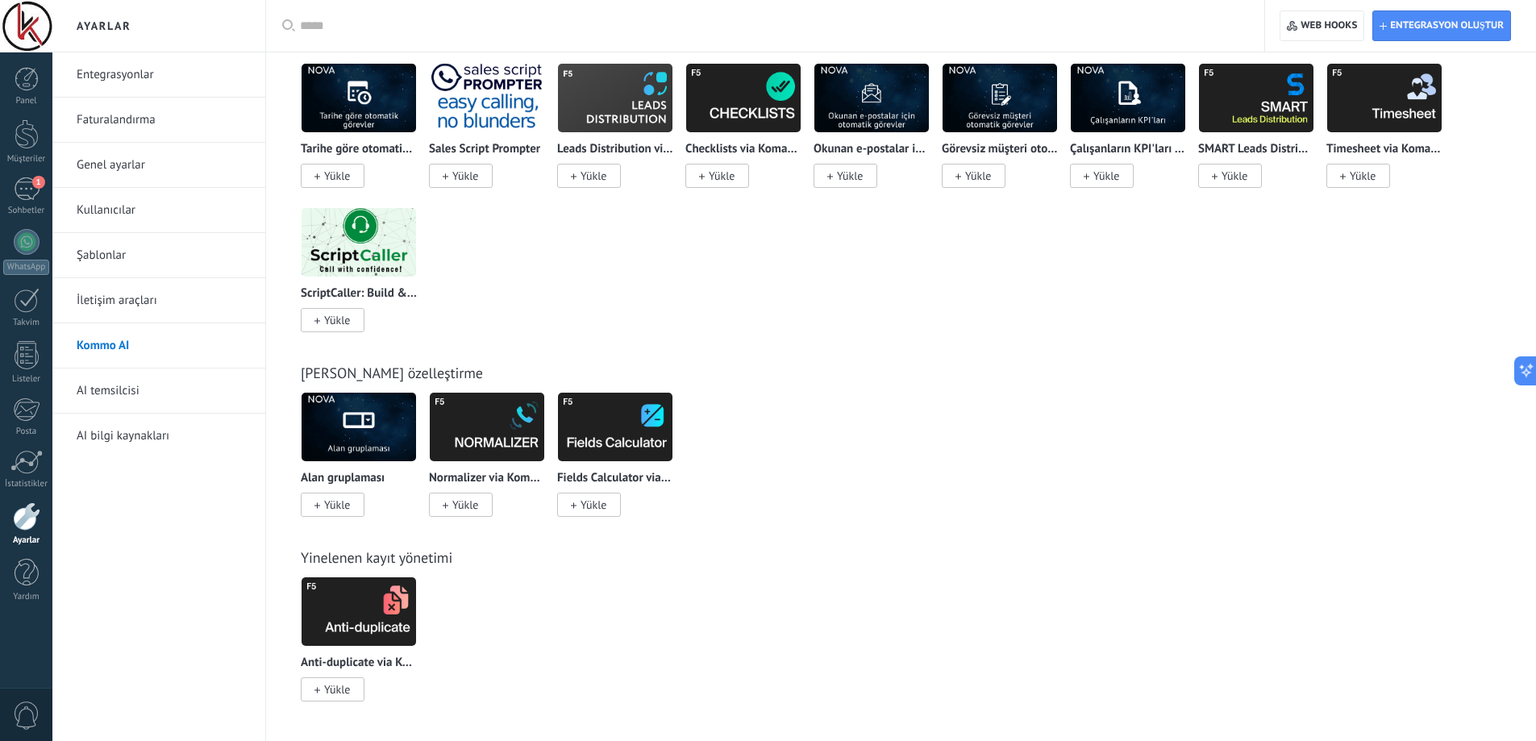
click at [114, 391] on link "AI temsilcisi" at bounding box center [163, 391] width 173 height 45
click at [29, 69] on div at bounding box center [27, 79] width 24 height 24
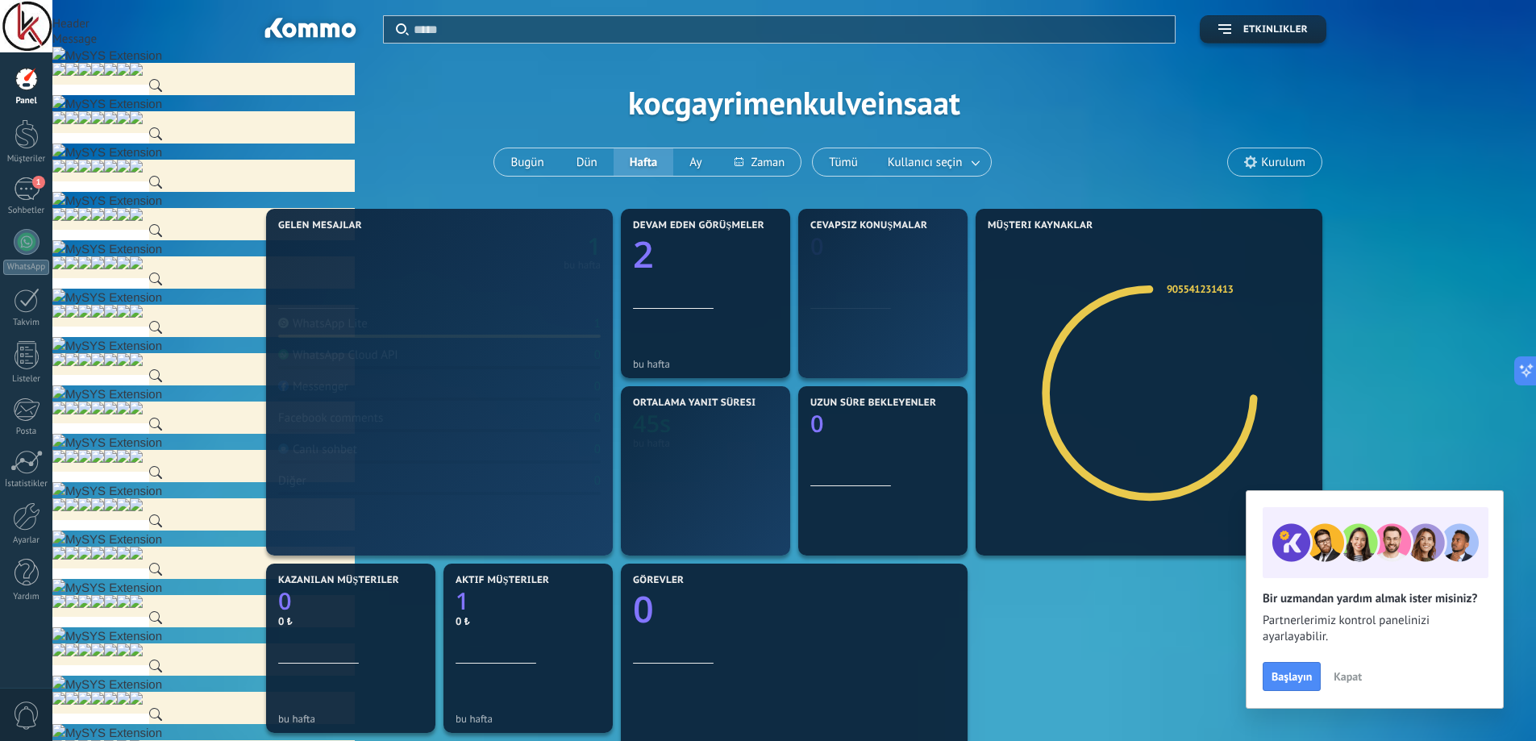
click at [1357, 674] on span "Kapat" at bounding box center [1348, 676] width 28 height 11
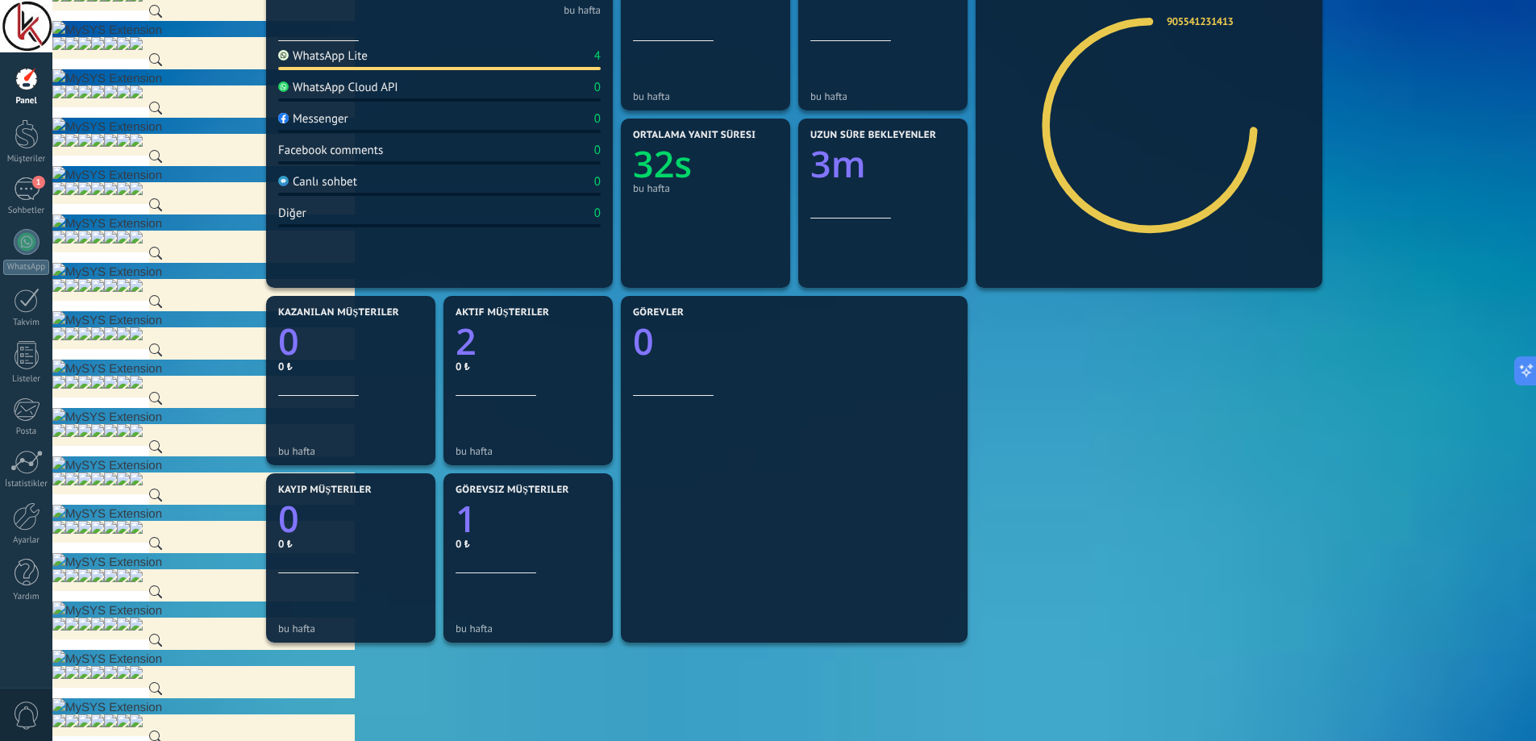
scroll to position [400, 0]
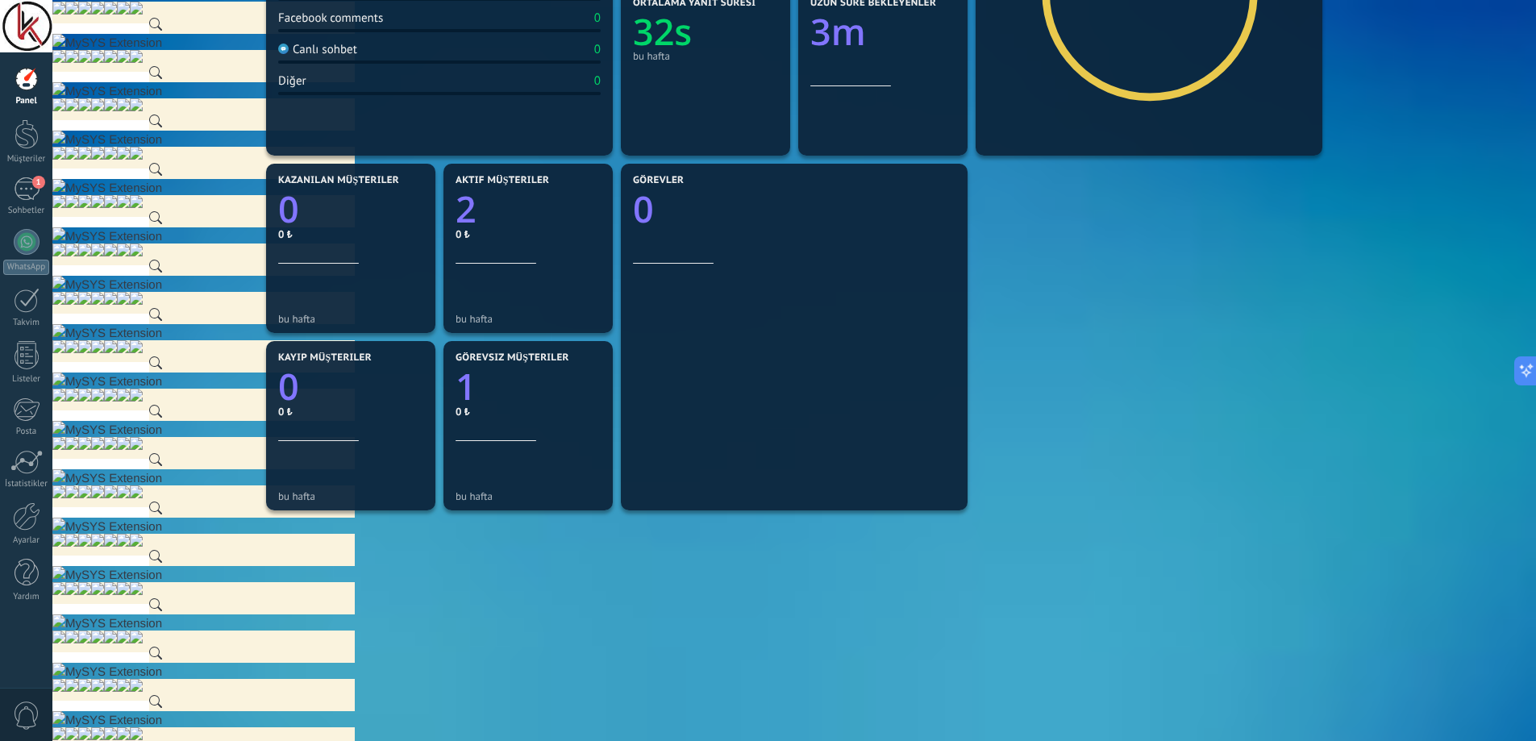
click at [21, 96] on div "Panel" at bounding box center [26, 101] width 47 height 10
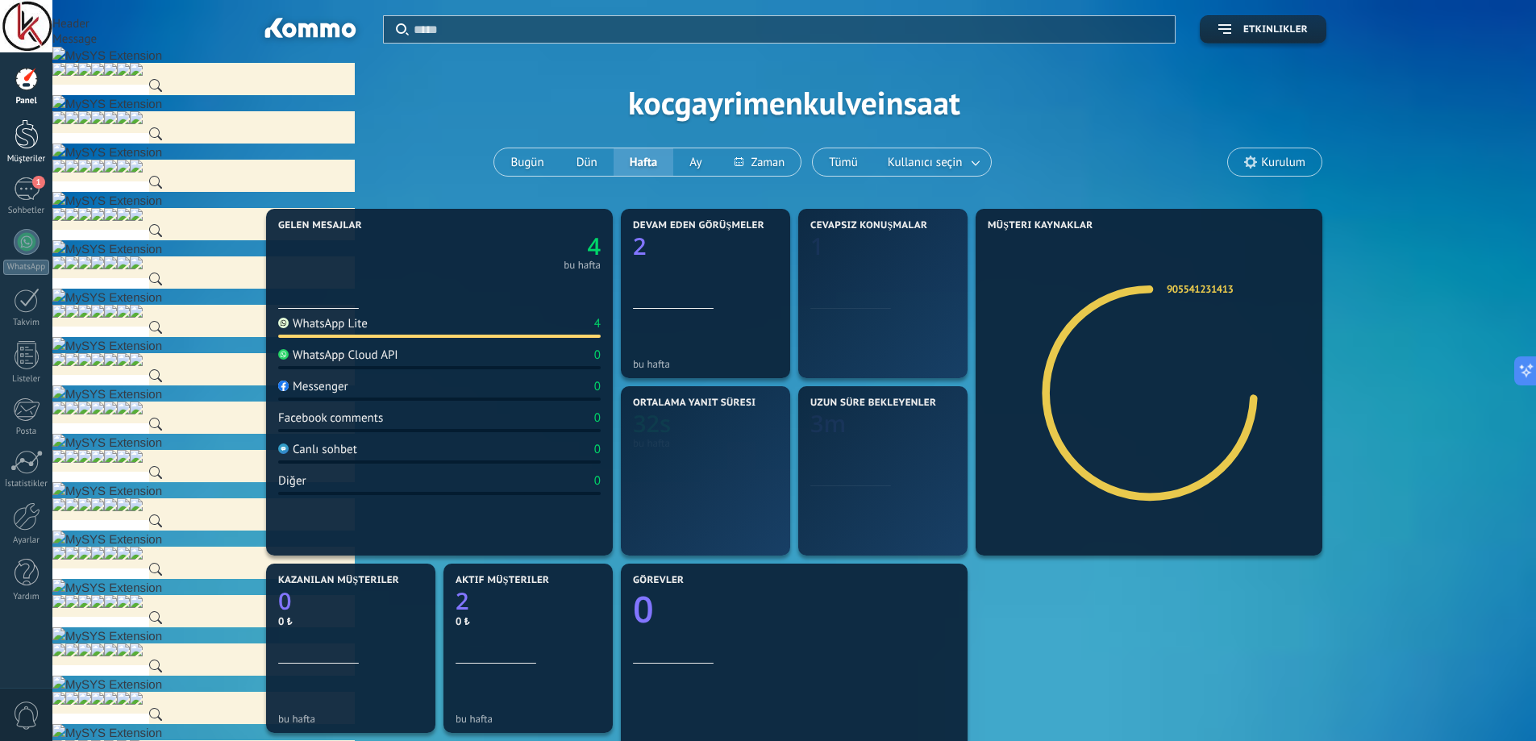
click at [29, 146] on div at bounding box center [27, 134] width 24 height 30
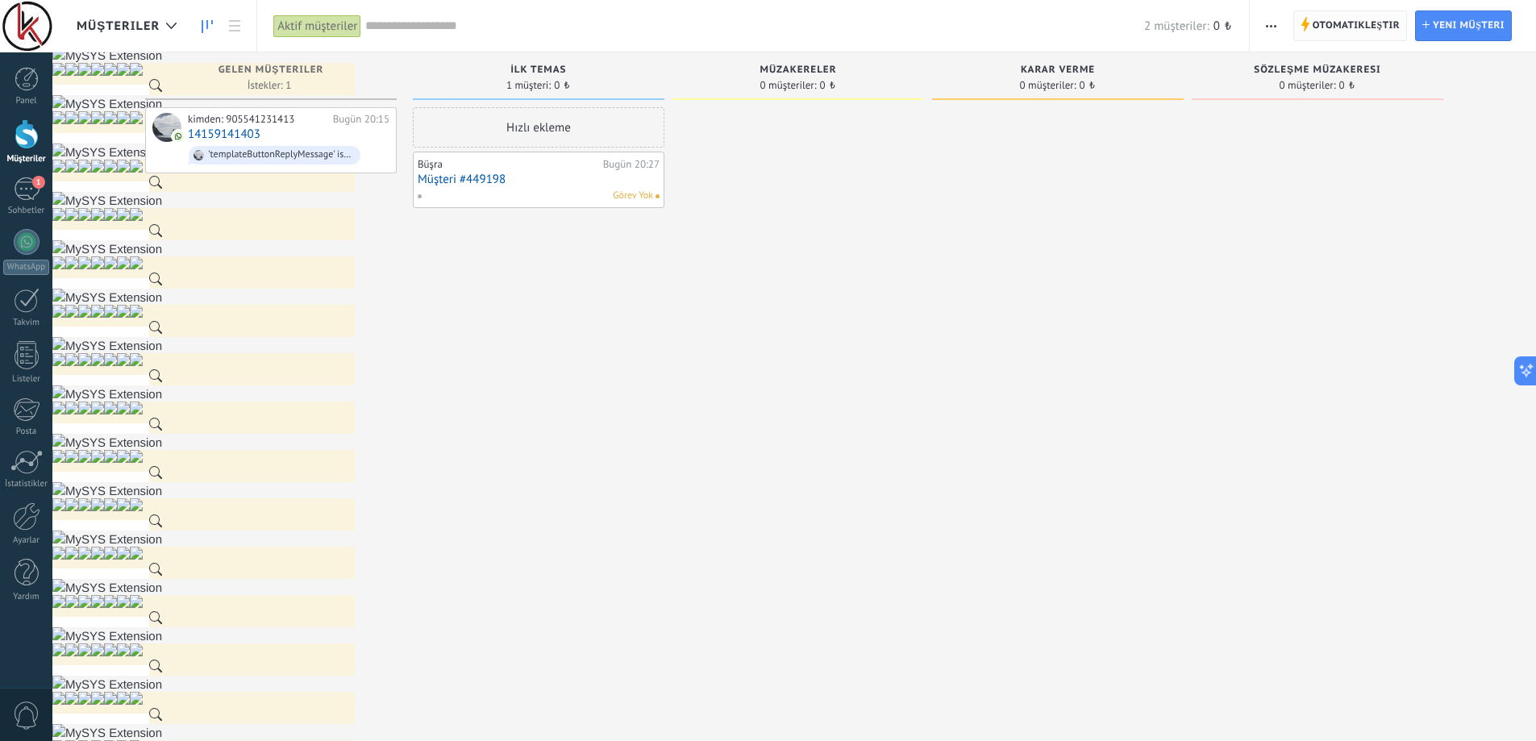
click at [1345, 35] on span "Otomatikleştir" at bounding box center [1356, 25] width 87 height 29
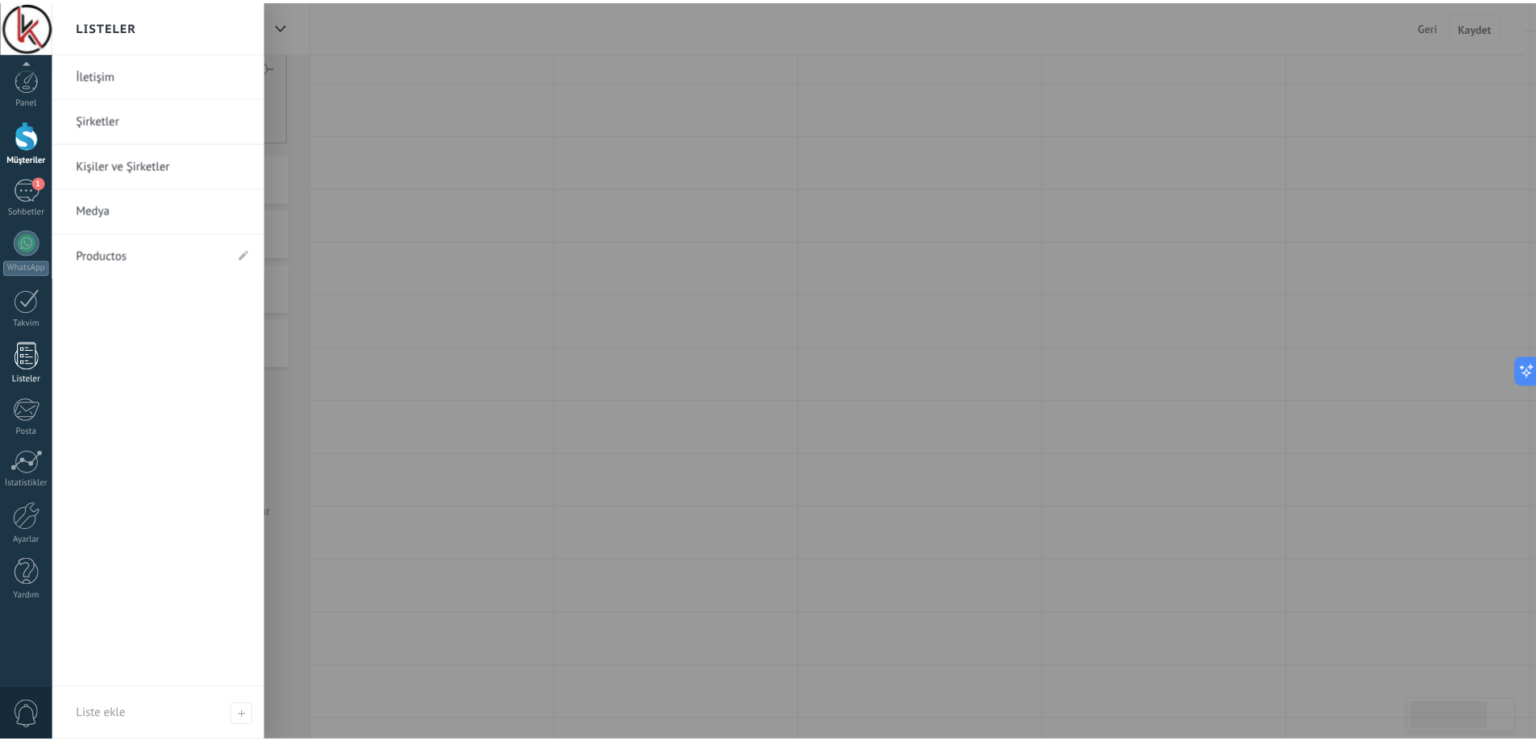
scroll to position [161, 0]
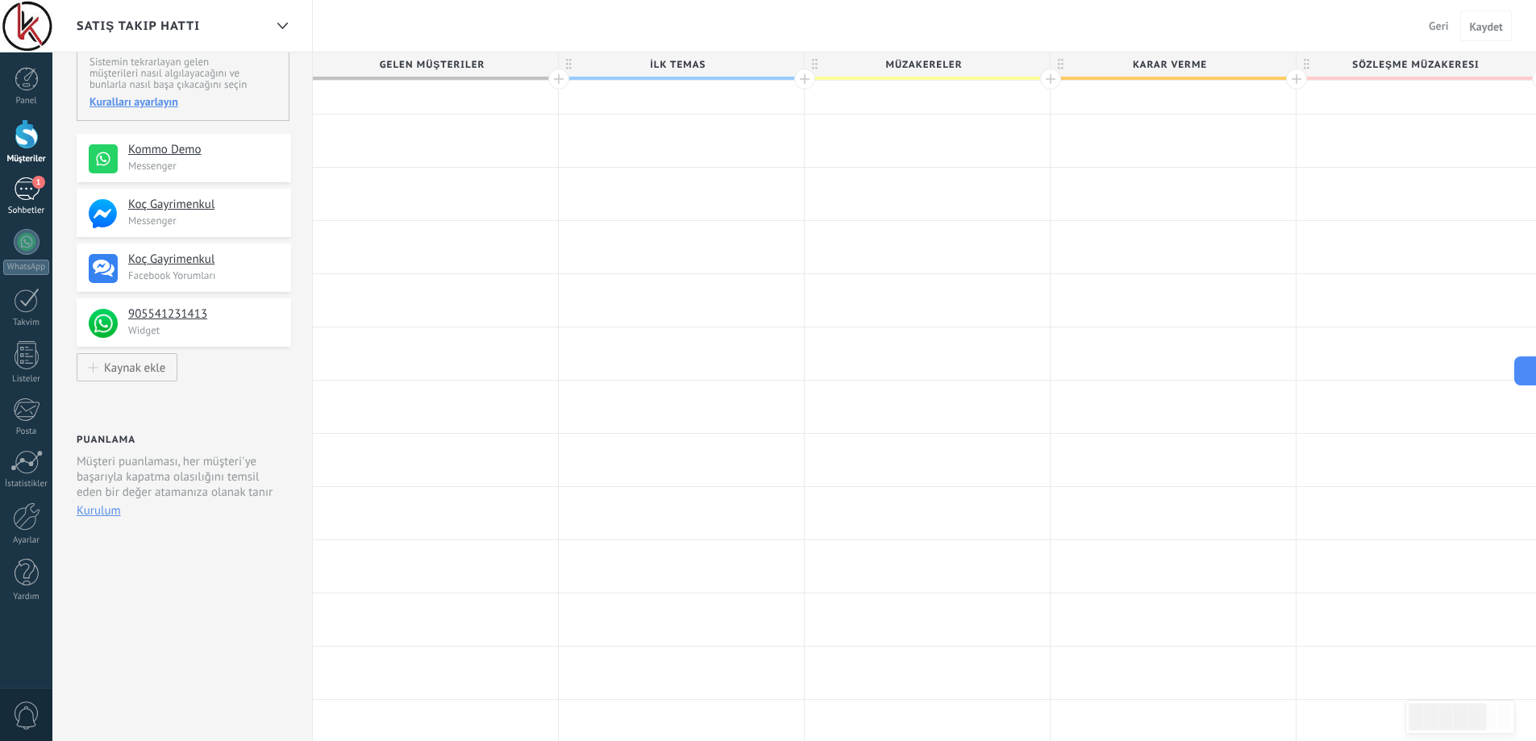
click at [19, 186] on div "1" at bounding box center [27, 188] width 26 height 23
